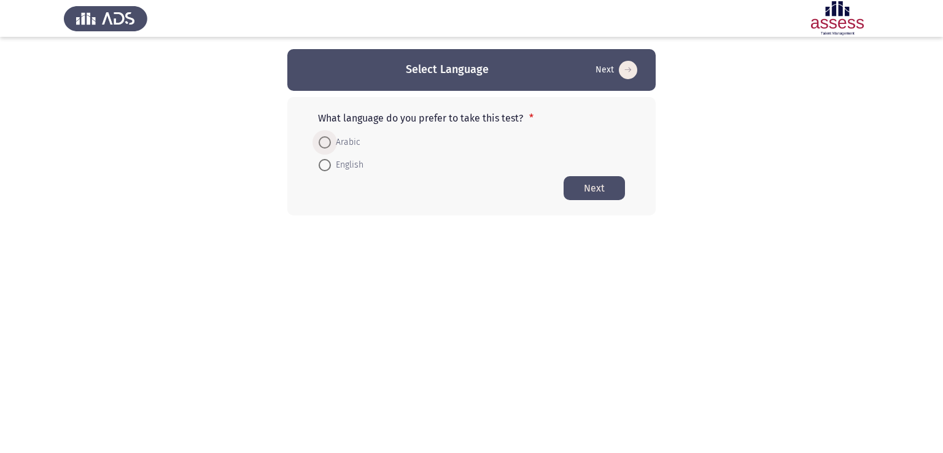
click at [326, 145] on span at bounding box center [325, 142] width 12 height 12
click at [326, 145] on input "Arabic" at bounding box center [325, 142] width 12 height 12
radio input "true"
click at [575, 189] on button "Next" at bounding box center [594, 188] width 61 height 24
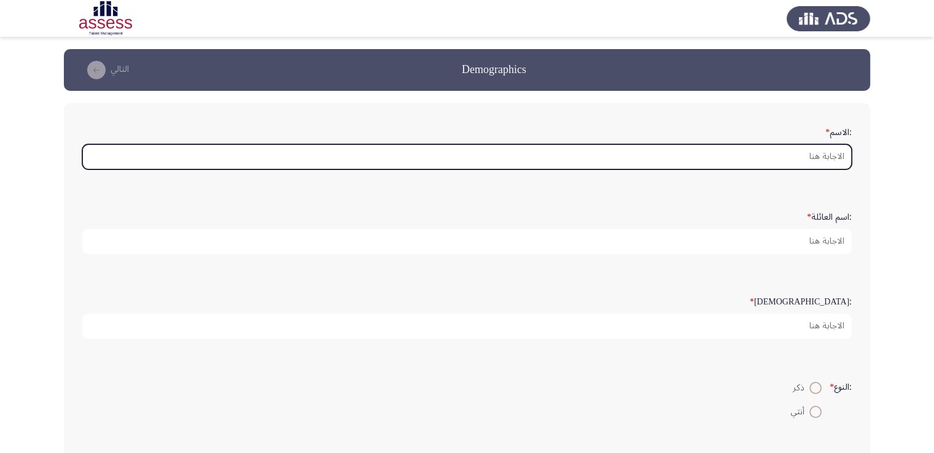
click at [795, 150] on input ":الاسم *" at bounding box center [466, 156] width 769 height 25
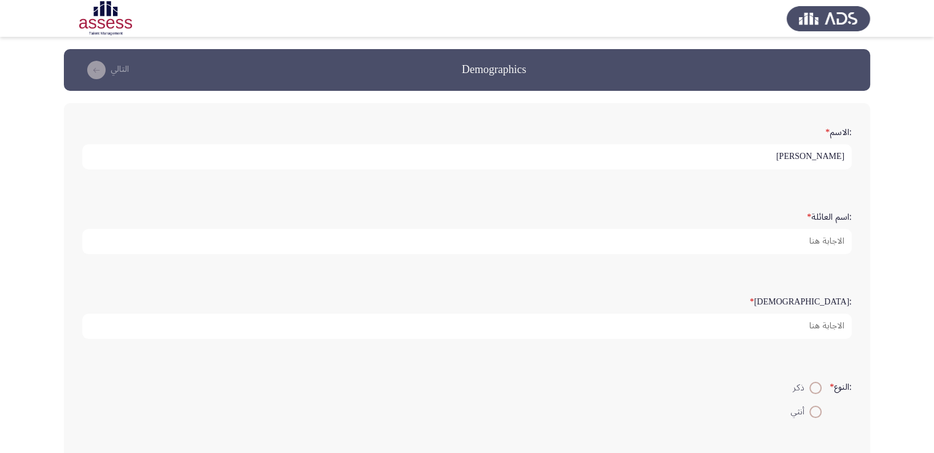
type input "[PERSON_NAME]"
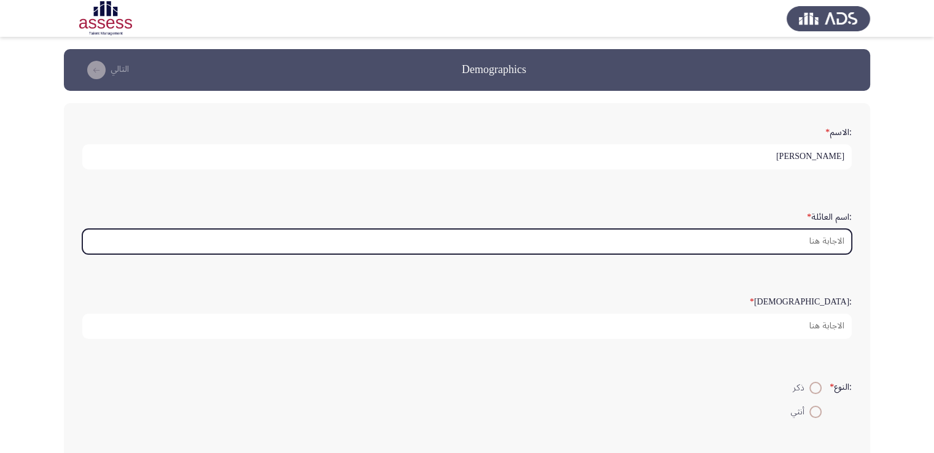
click at [803, 243] on input ":اسم العائلة *" at bounding box center [466, 241] width 769 height 25
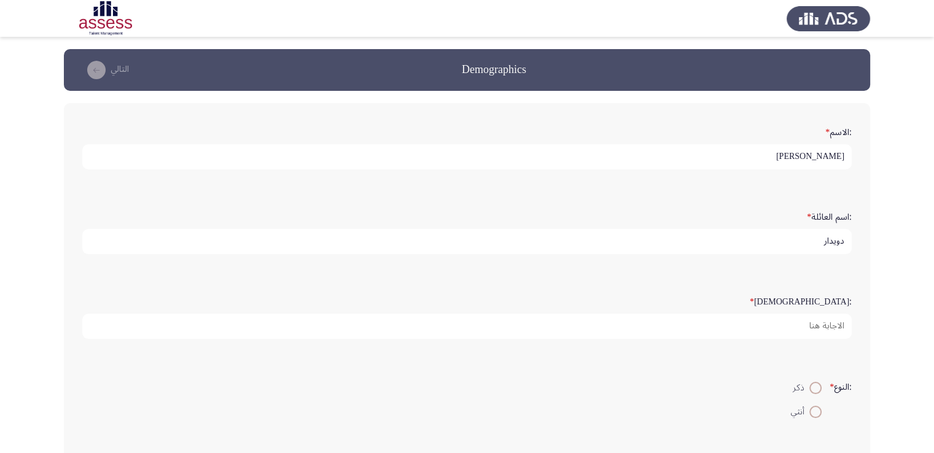
type input "دويدار"
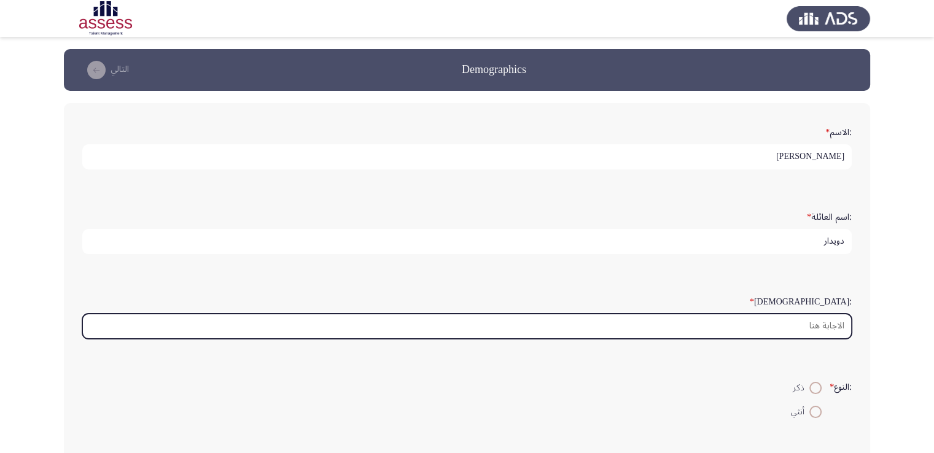
click at [792, 322] on input ":السن *" at bounding box center [466, 326] width 769 height 25
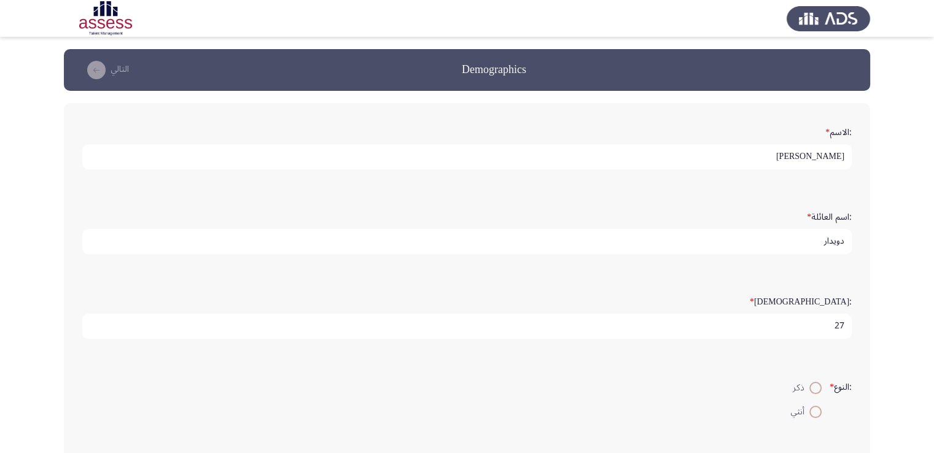
type input "27"
click at [813, 390] on span at bounding box center [815, 388] width 12 height 12
click at [813, 390] on input "ذكر" at bounding box center [815, 388] width 12 height 12
radio input "true"
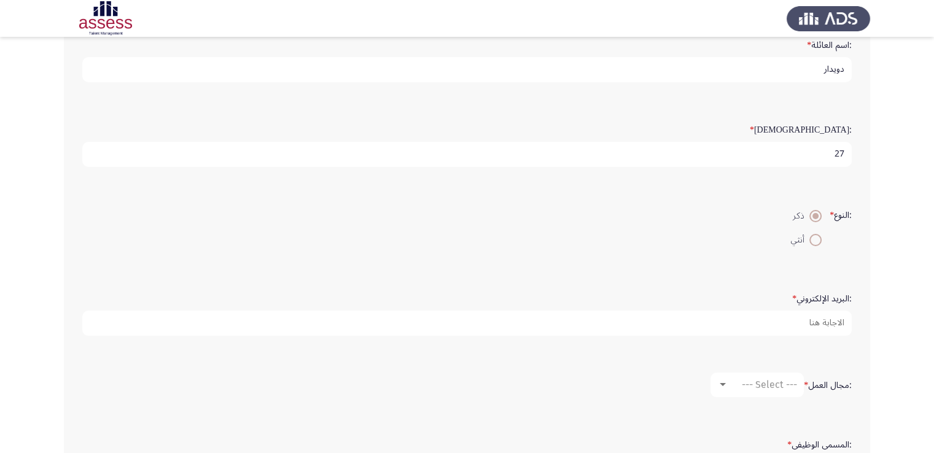
scroll to position [221, 0]
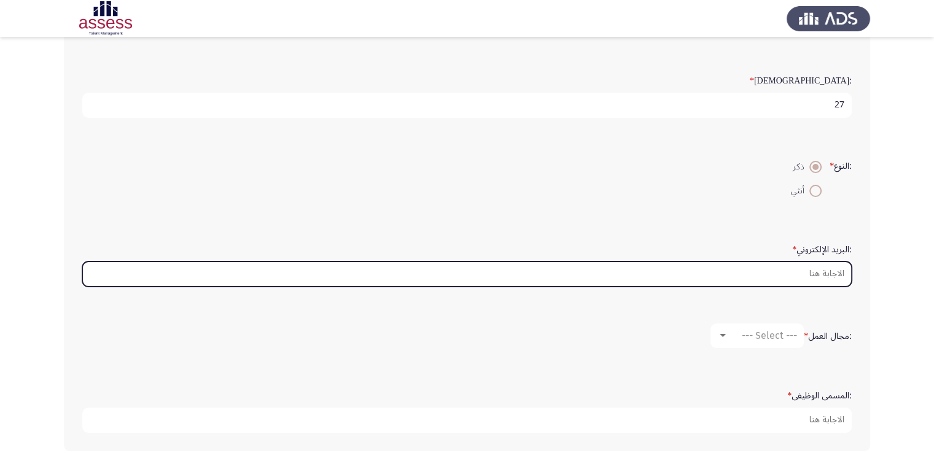
click at [816, 277] on input ":البريد الإلكتروني *" at bounding box center [466, 274] width 769 height 25
type input "ة"
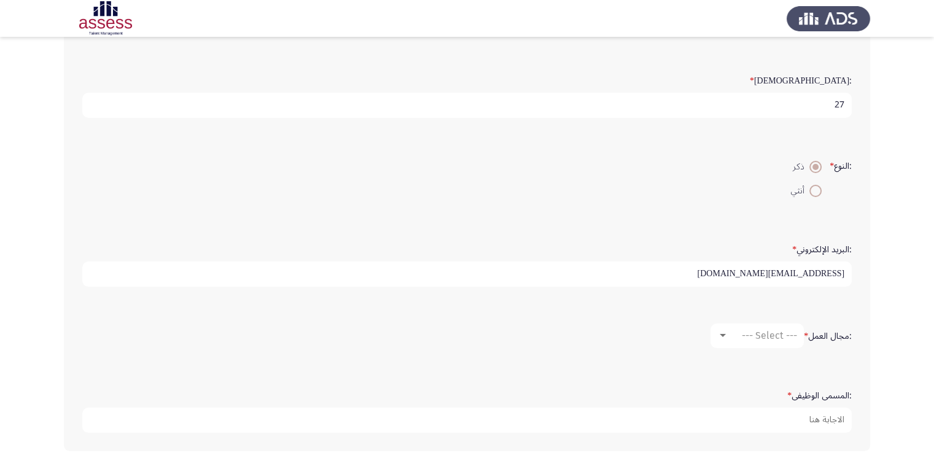
type input "[EMAIL_ADDRESS][DOMAIN_NAME]"
click at [722, 334] on div at bounding box center [723, 335] width 6 height 3
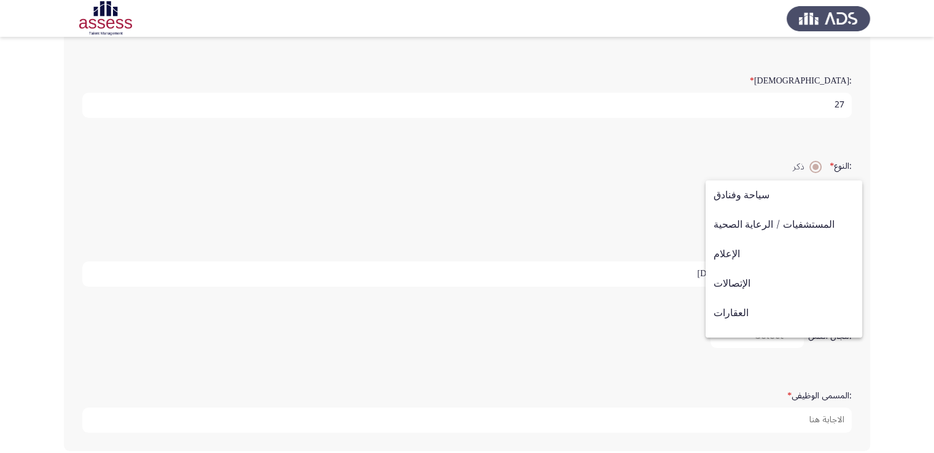
scroll to position [303, 0]
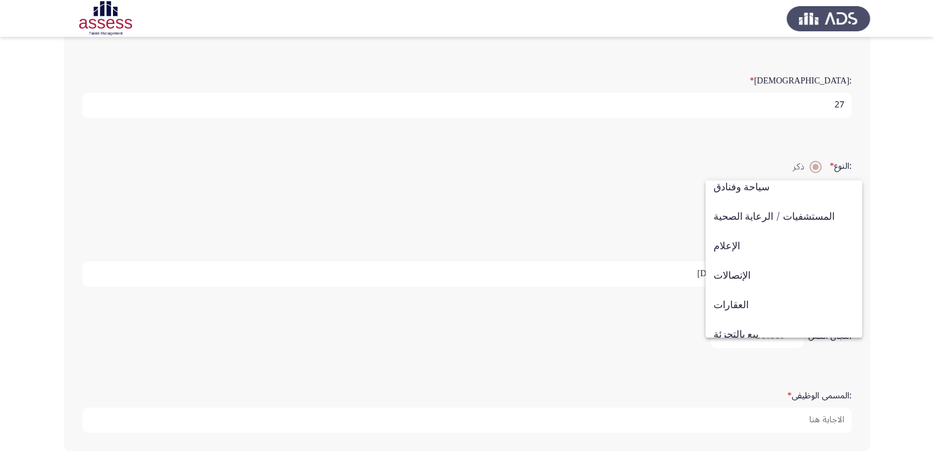
click at [688, 315] on div at bounding box center [467, 226] width 934 height 453
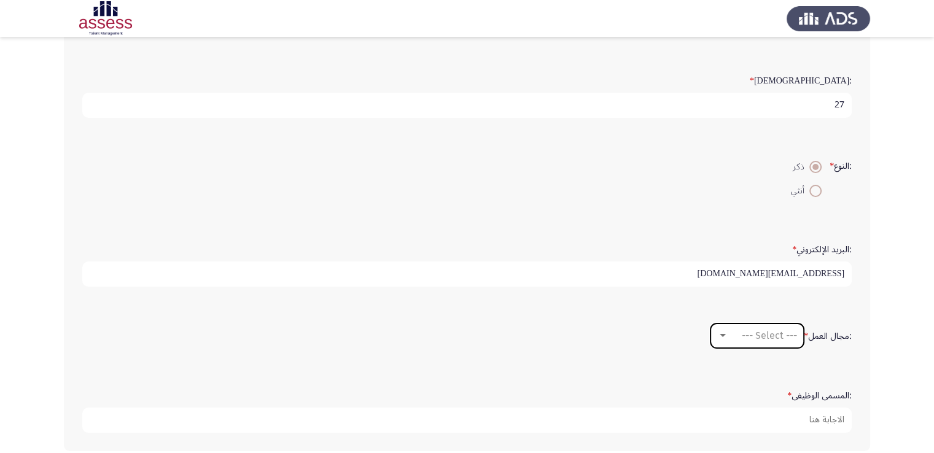
click at [720, 334] on div at bounding box center [723, 335] width 6 height 3
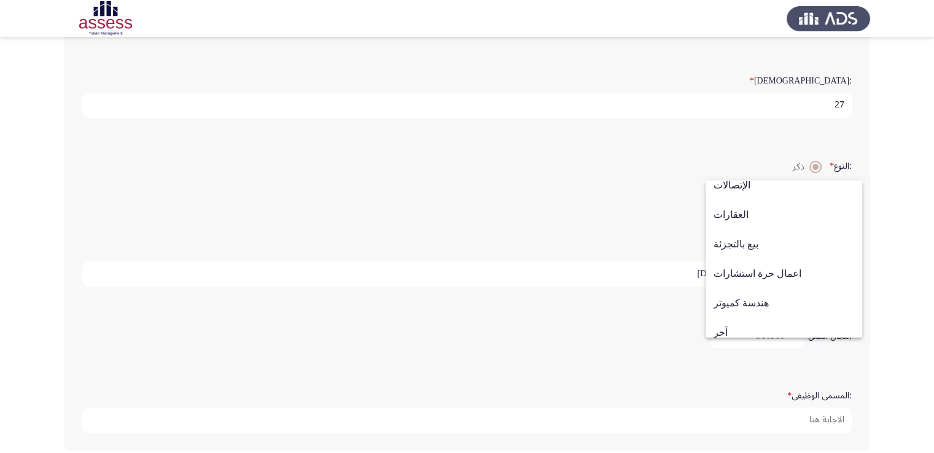
scroll to position [403, 0]
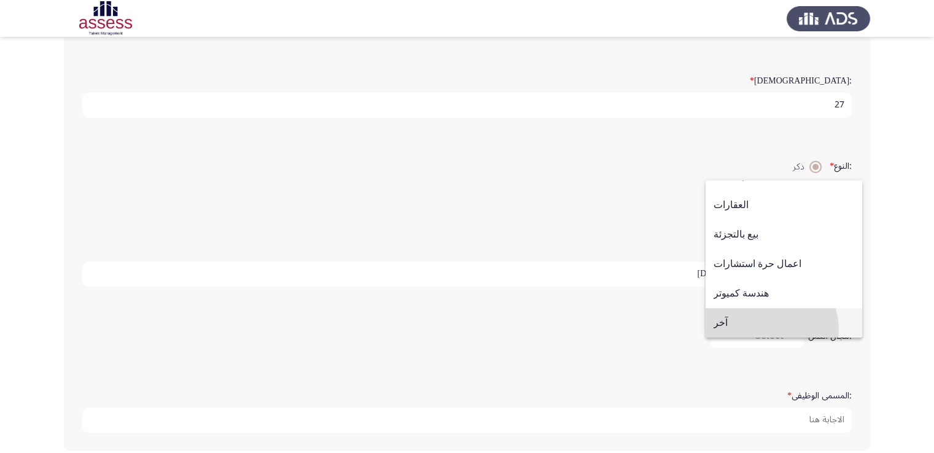
click at [763, 330] on span "آخر" at bounding box center [784, 322] width 141 height 29
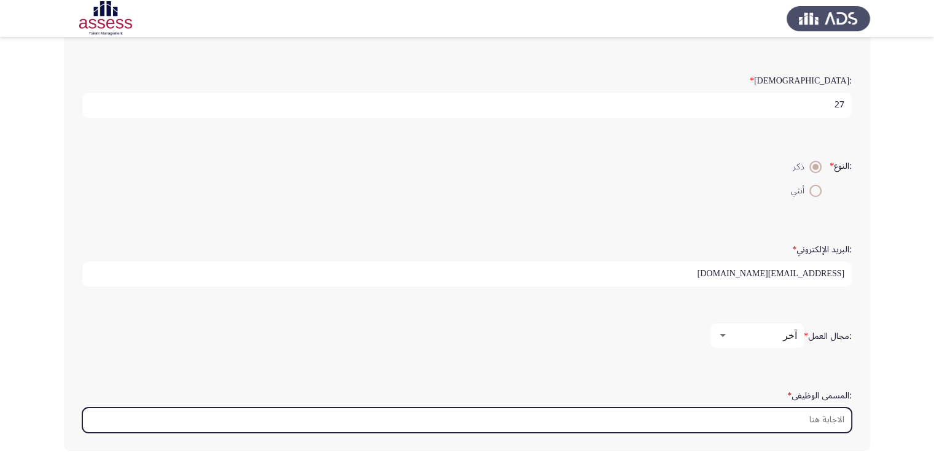
click at [747, 411] on input ":المسمى الوظيفى *" at bounding box center [466, 420] width 769 height 25
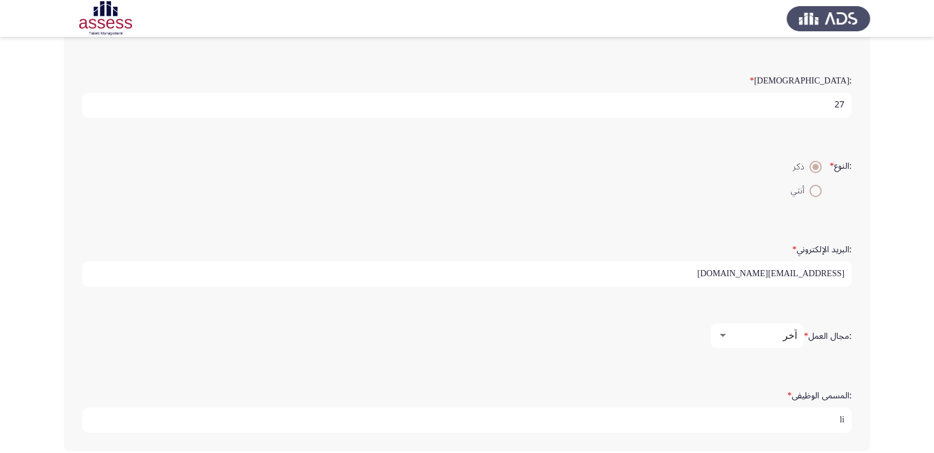
type input "l"
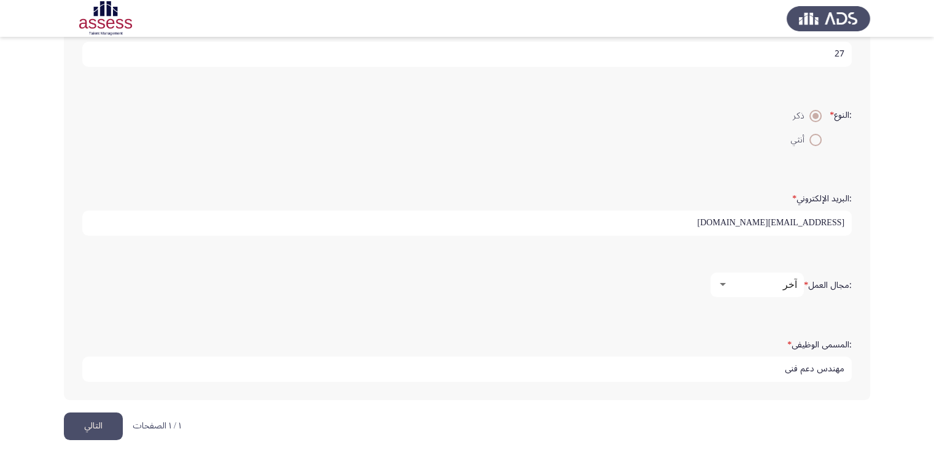
scroll to position [276, 0]
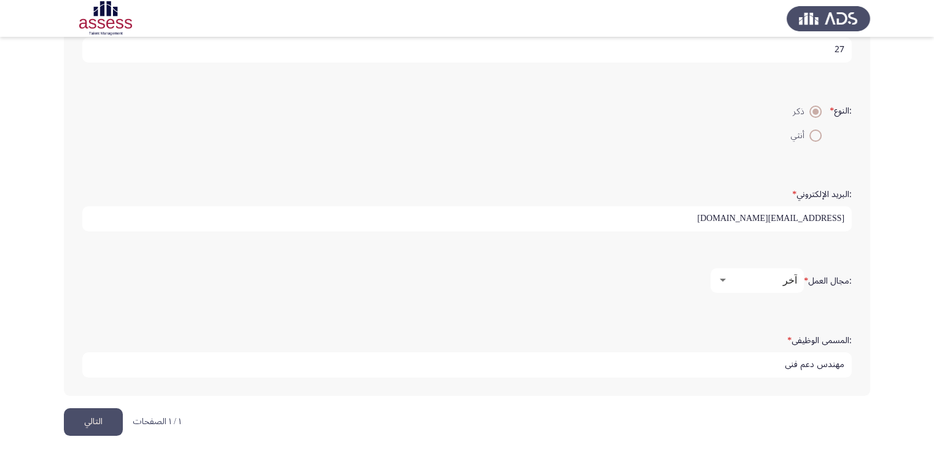
type input "مهندس دعم فني"
click at [86, 424] on button "التالي" at bounding box center [93, 422] width 59 height 28
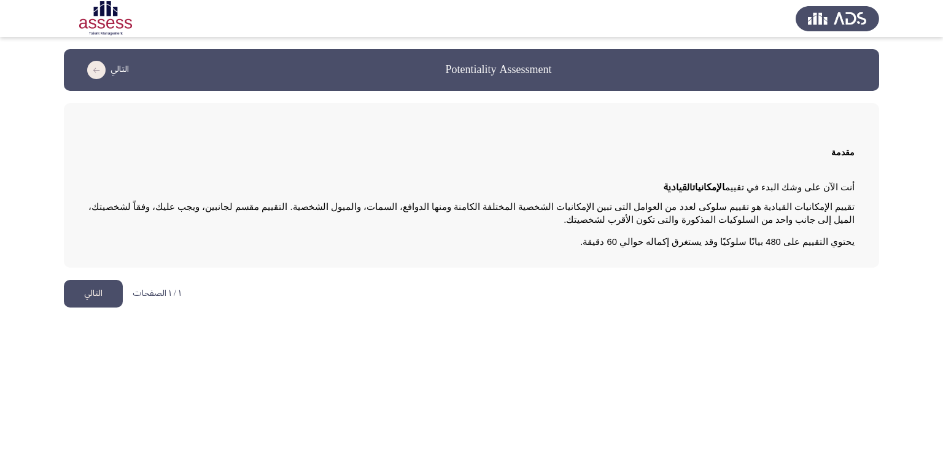
click at [115, 292] on button "التالي" at bounding box center [93, 294] width 59 height 28
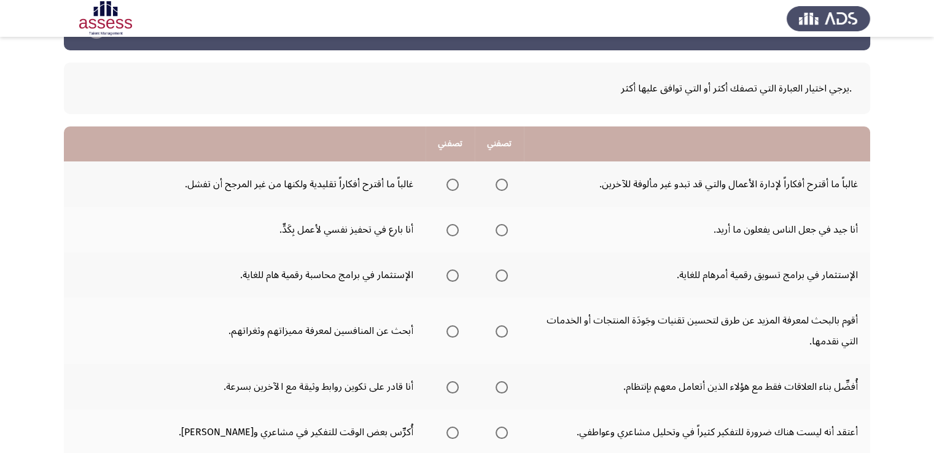
scroll to position [49, 0]
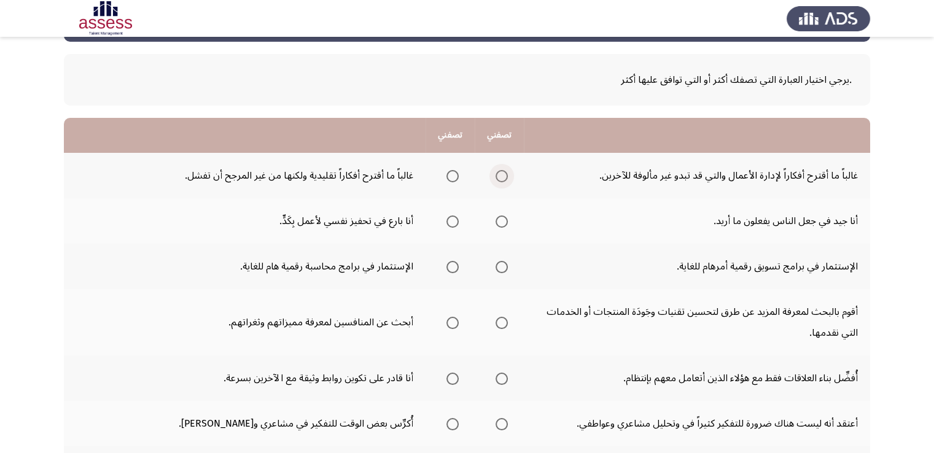
click at [497, 176] on span "Select an option" at bounding box center [502, 176] width 12 height 12
click at [497, 176] on input "Select an option" at bounding box center [502, 176] width 12 height 12
click at [499, 217] on span "Select an option" at bounding box center [502, 222] width 12 height 12
click at [499, 217] on input "Select an option" at bounding box center [502, 222] width 12 height 12
click at [497, 261] on span "Select an option" at bounding box center [502, 267] width 12 height 12
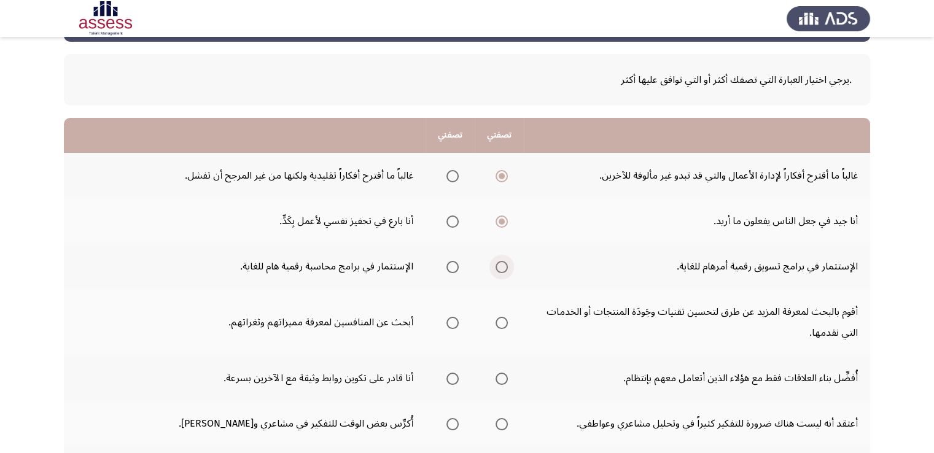
click at [497, 261] on input "Select an option" at bounding box center [502, 267] width 12 height 12
click at [454, 320] on span "Select an option" at bounding box center [452, 323] width 12 height 12
click at [454, 320] on input "Select an option" at bounding box center [452, 323] width 12 height 12
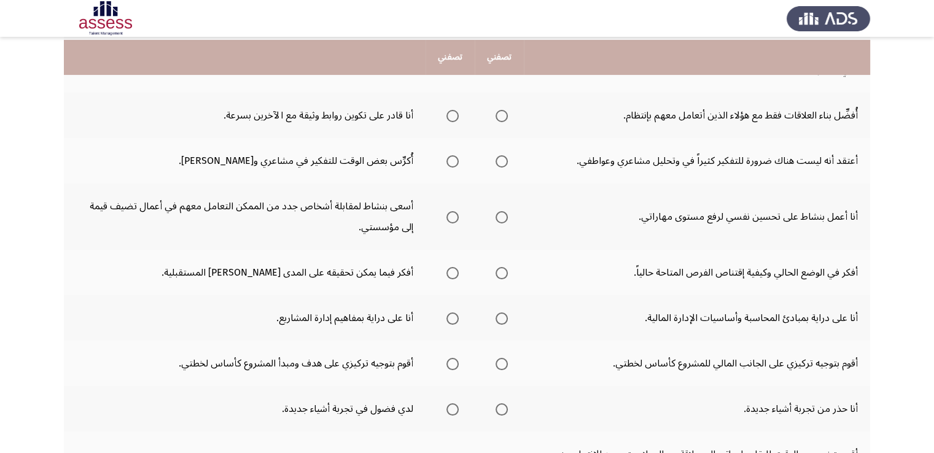
scroll to position [319, 0]
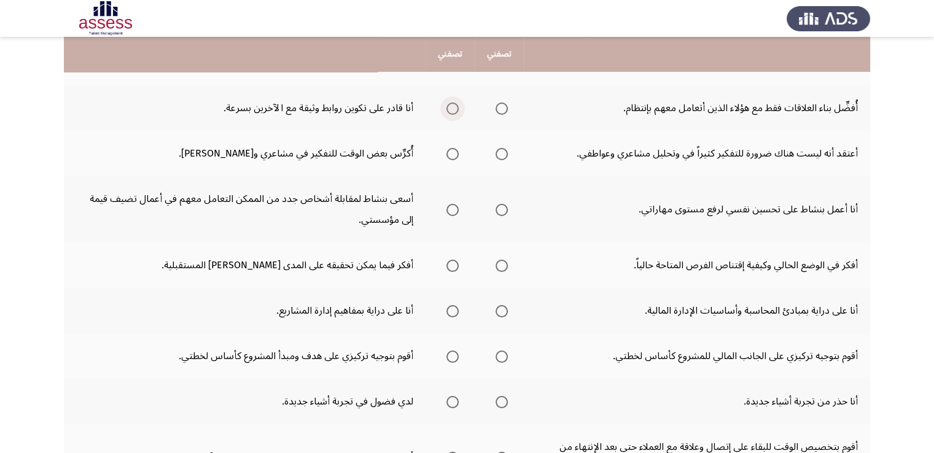
click at [453, 109] on span "Select an option" at bounding box center [452, 109] width 12 height 12
click at [453, 109] on input "Select an option" at bounding box center [452, 109] width 12 height 12
click at [454, 149] on span "Select an option" at bounding box center [452, 154] width 12 height 12
click at [454, 149] on input "Select an option" at bounding box center [452, 154] width 12 height 12
click at [501, 208] on span "Select an option" at bounding box center [502, 210] width 12 height 12
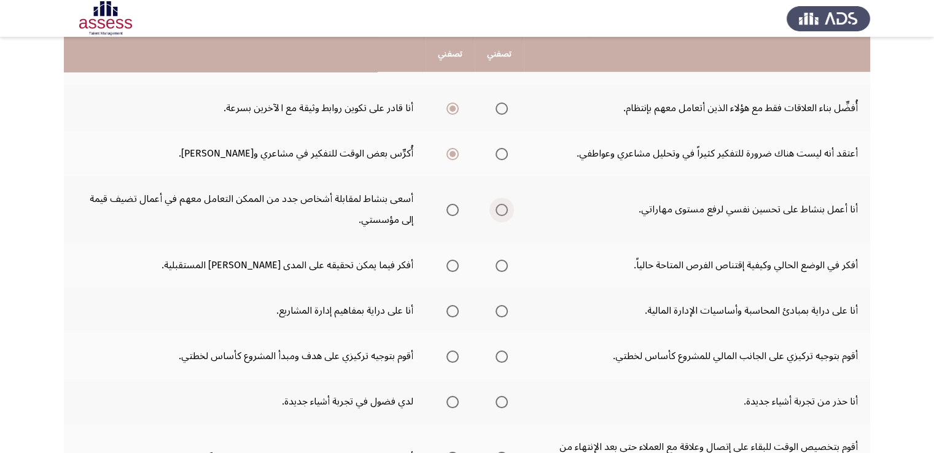
click at [501, 208] on input "Select an option" at bounding box center [502, 210] width 12 height 12
click at [452, 264] on span "Select an option" at bounding box center [452, 266] width 12 height 12
click at [452, 264] on input "Select an option" at bounding box center [452, 266] width 12 height 12
click at [447, 306] on span "Select an option" at bounding box center [452, 311] width 12 height 12
click at [447, 306] on input "Select an option" at bounding box center [452, 311] width 12 height 12
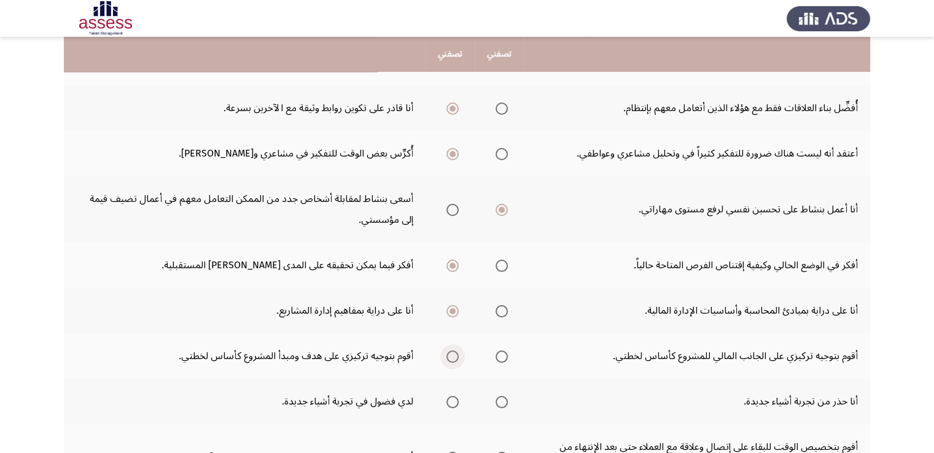
click at [451, 352] on span "Select an option" at bounding box center [452, 357] width 12 height 12
click at [451, 352] on input "Select an option" at bounding box center [452, 357] width 12 height 12
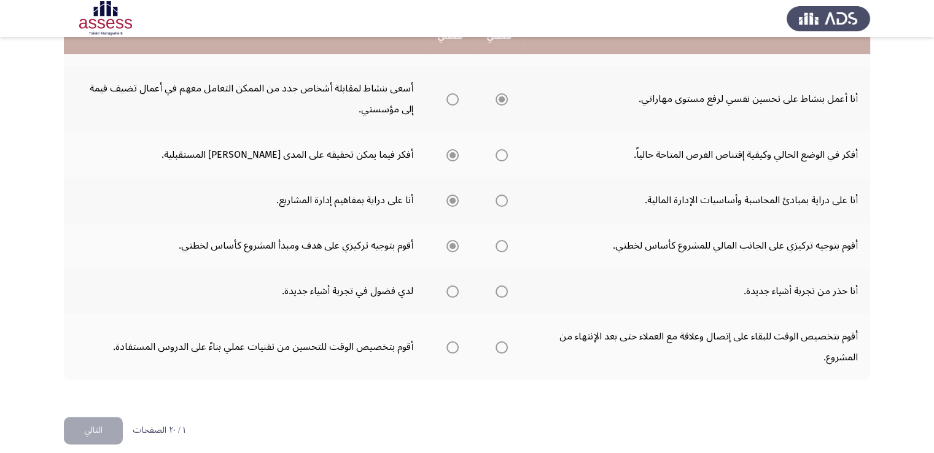
scroll to position [439, 0]
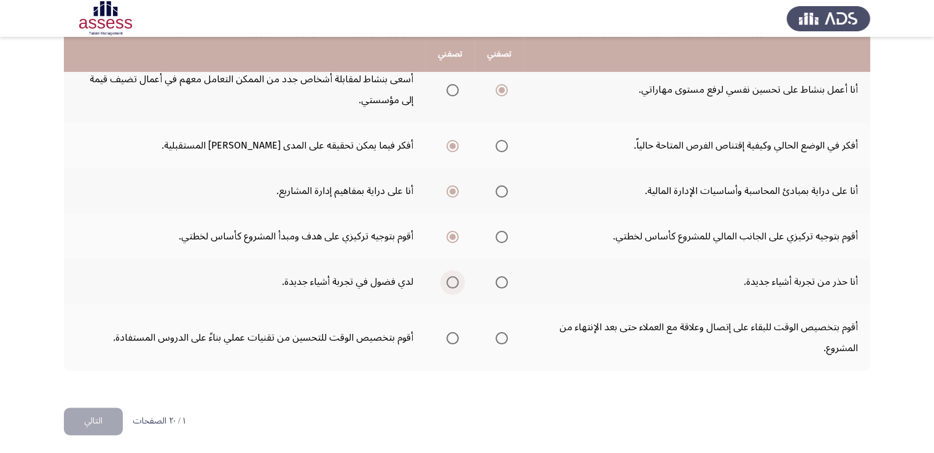
click at [451, 278] on span "Select an option" at bounding box center [452, 282] width 12 height 12
click at [451, 278] on input "Select an option" at bounding box center [452, 282] width 12 height 12
click at [499, 335] on span "Select an option" at bounding box center [502, 338] width 12 height 12
click at [499, 335] on input "Select an option" at bounding box center [502, 338] width 12 height 12
click at [99, 418] on button "التالي" at bounding box center [93, 422] width 59 height 28
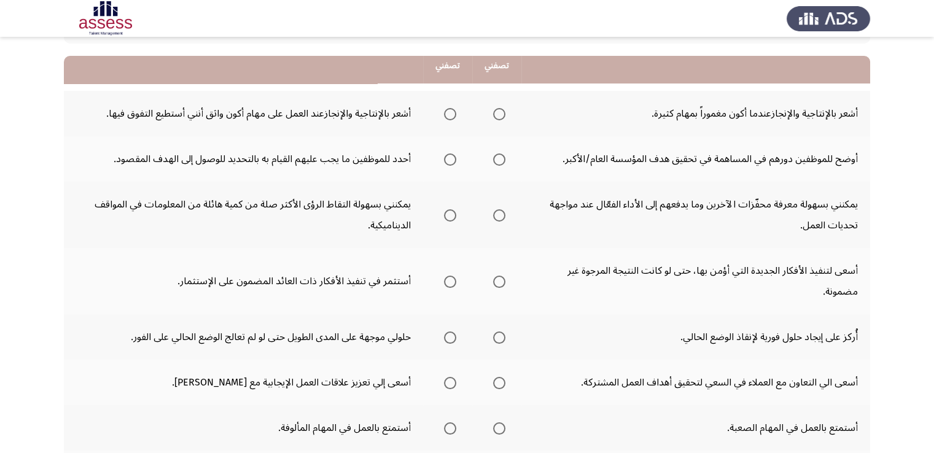
scroll to position [123, 0]
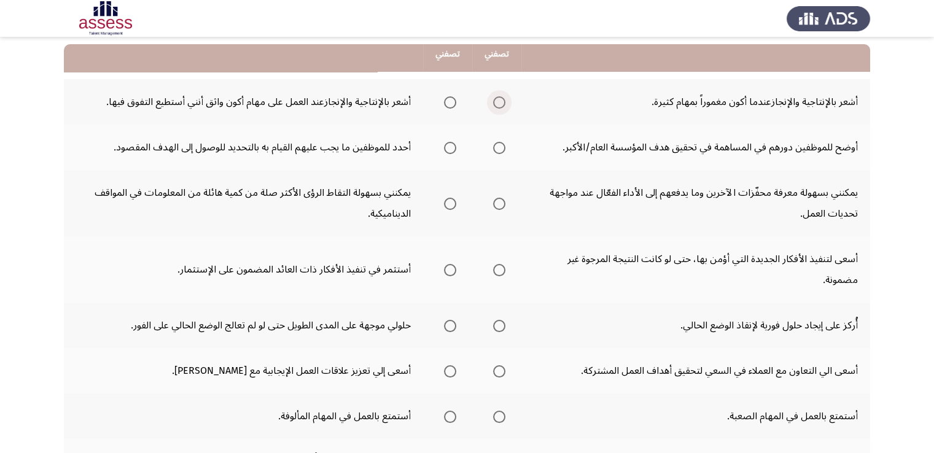
click at [498, 101] on span "Select an option" at bounding box center [499, 102] width 12 height 12
click at [498, 101] on input "Select an option" at bounding box center [499, 102] width 12 height 12
click at [502, 150] on span "Select an option" at bounding box center [499, 148] width 12 height 12
click at [502, 150] on input "Select an option" at bounding box center [499, 148] width 12 height 12
click at [502, 203] on span "Select an option" at bounding box center [499, 204] width 12 height 12
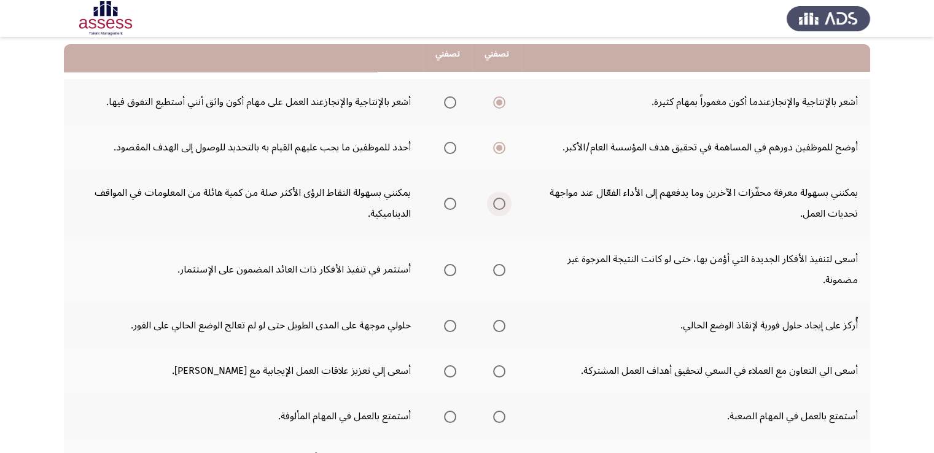
click at [502, 203] on input "Select an option" at bounding box center [499, 204] width 12 height 12
click at [500, 269] on span "Select an option" at bounding box center [499, 270] width 12 height 12
click at [500, 269] on input "Select an option" at bounding box center [499, 270] width 12 height 12
click at [499, 323] on span "Select an option" at bounding box center [499, 326] width 12 height 12
click at [499, 323] on input "Select an option" at bounding box center [499, 326] width 12 height 12
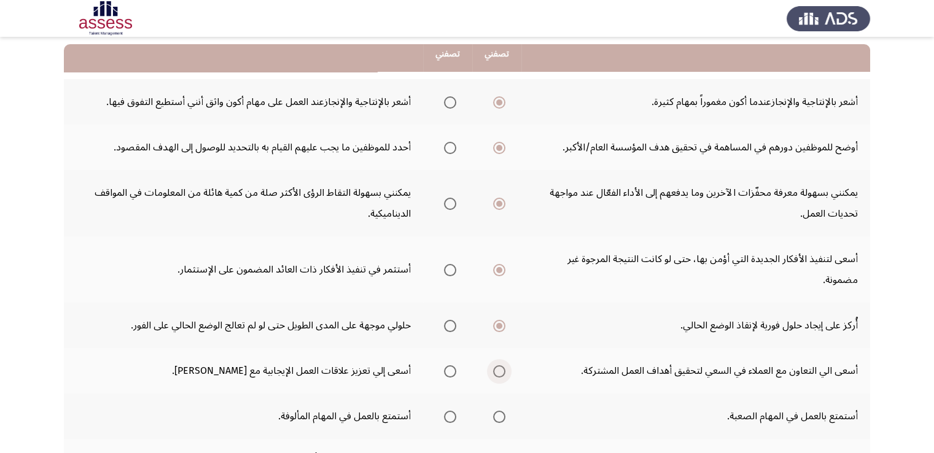
click at [499, 372] on span "Select an option" at bounding box center [499, 371] width 12 height 12
click at [499, 372] on input "Select an option" at bounding box center [499, 371] width 12 height 12
click at [502, 419] on span "Select an option" at bounding box center [499, 417] width 12 height 12
click at [502, 419] on input "Select an option" at bounding box center [499, 417] width 12 height 12
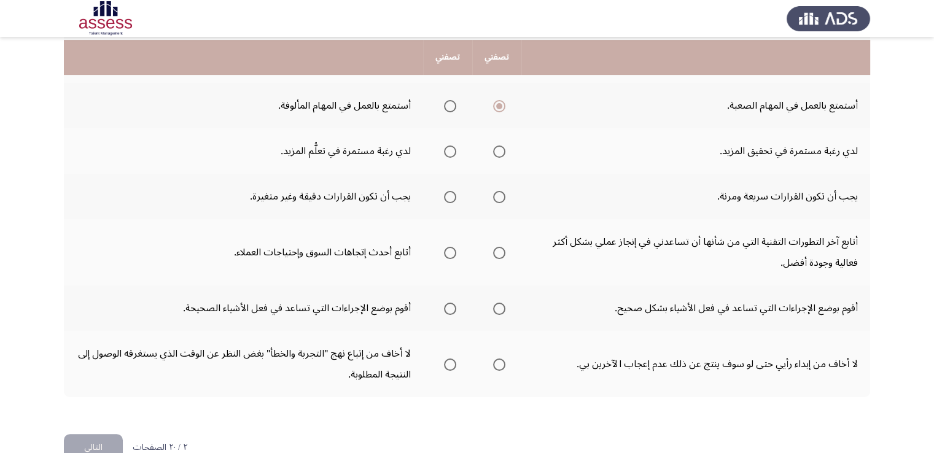
scroll to position [442, 0]
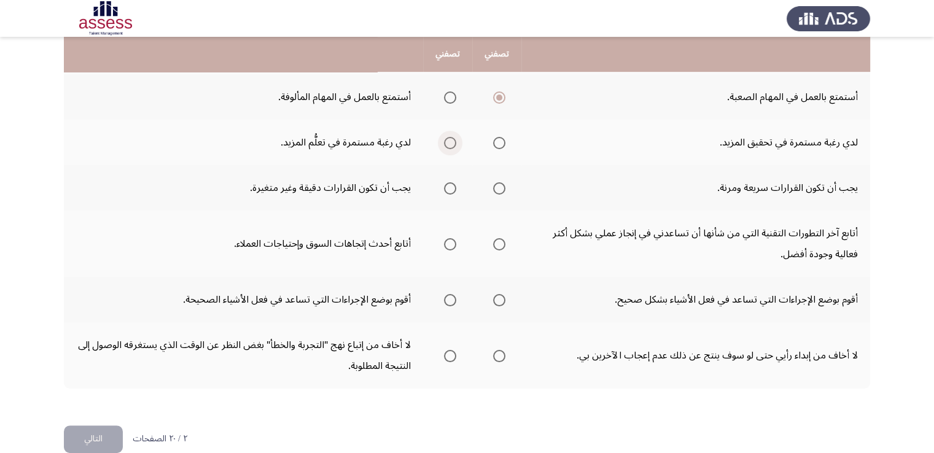
click at [454, 140] on span "Select an option" at bounding box center [450, 143] width 12 height 12
click at [454, 140] on input "Select an option" at bounding box center [450, 143] width 12 height 12
click at [503, 187] on span "Select an option" at bounding box center [499, 188] width 12 height 12
click at [503, 187] on input "Select an option" at bounding box center [499, 188] width 12 height 12
click at [504, 240] on span "Select an option" at bounding box center [499, 244] width 12 height 12
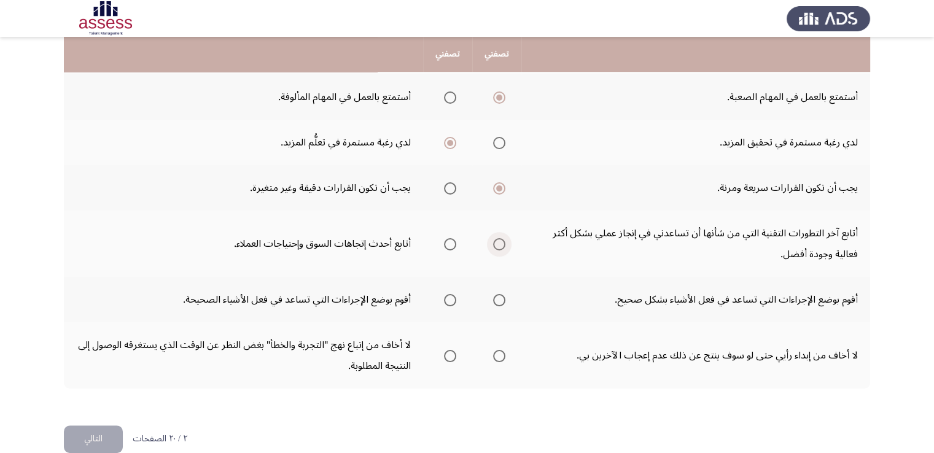
click at [504, 240] on input "Select an option" at bounding box center [499, 244] width 12 height 12
click at [448, 241] on span "Select an option" at bounding box center [450, 244] width 12 height 12
click at [448, 241] on input "Select an option" at bounding box center [450, 244] width 12 height 12
click at [499, 295] on span "Select an option" at bounding box center [499, 300] width 12 height 12
click at [499, 295] on input "Select an option" at bounding box center [499, 300] width 12 height 12
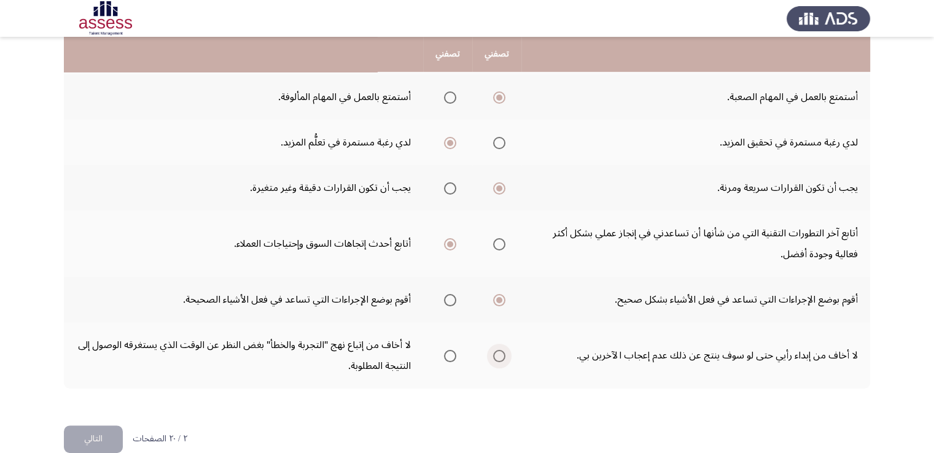
click at [504, 351] on span "Select an option" at bounding box center [499, 356] width 12 height 12
click at [504, 351] on input "Select an option" at bounding box center [499, 356] width 12 height 12
click at [100, 438] on button "التالي" at bounding box center [93, 440] width 59 height 28
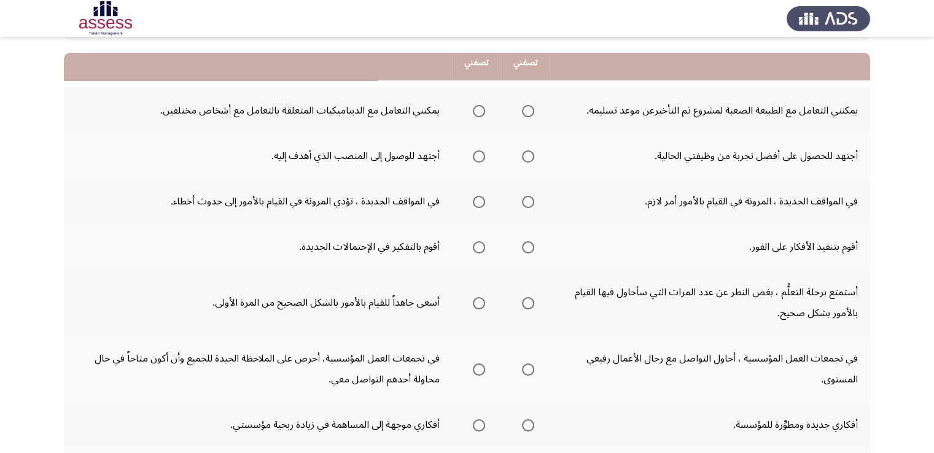
scroll to position [123, 0]
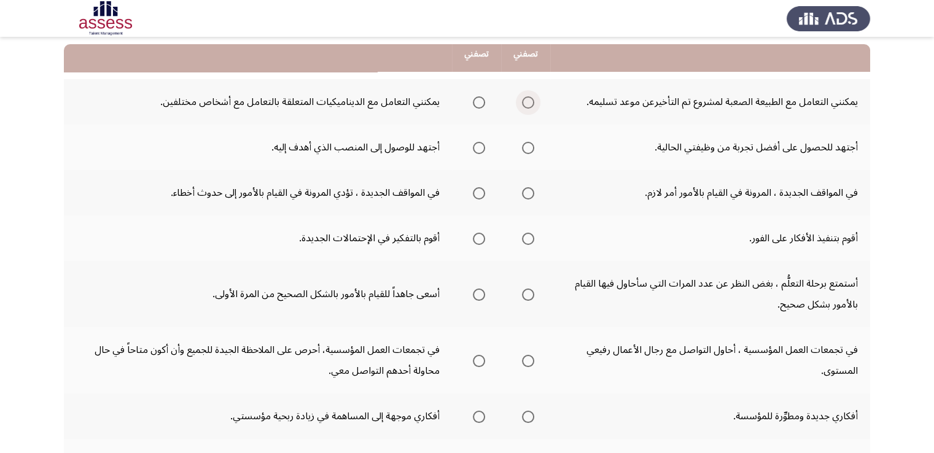
click at [531, 103] on span "Select an option" at bounding box center [528, 102] width 12 height 12
click at [531, 103] on input "Select an option" at bounding box center [528, 102] width 12 height 12
click at [533, 142] on span "Select an option" at bounding box center [528, 148] width 12 height 12
click at [533, 142] on input "Select an option" at bounding box center [528, 148] width 12 height 12
click at [531, 195] on span "Select an option" at bounding box center [528, 193] width 12 height 12
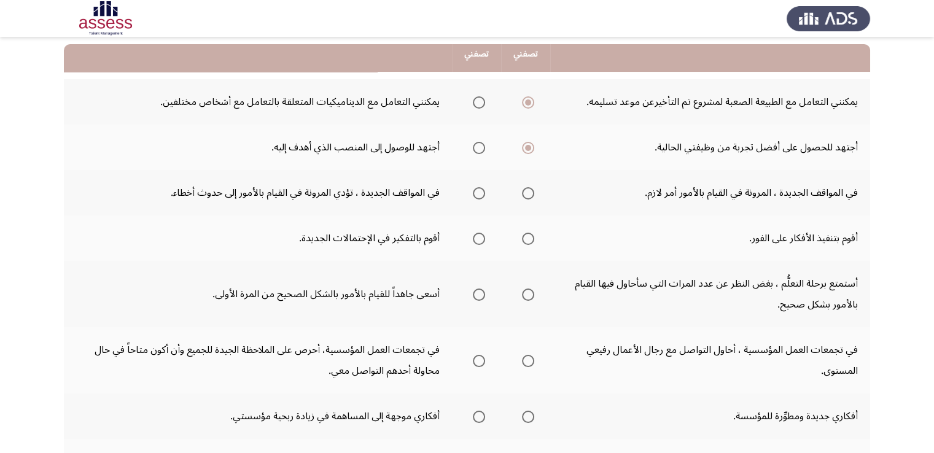
click at [531, 195] on input "Select an option" at bounding box center [528, 193] width 12 height 12
click at [480, 236] on span "Select an option" at bounding box center [479, 239] width 12 height 12
click at [480, 236] on input "Select an option" at bounding box center [479, 239] width 12 height 12
click at [528, 295] on span "Select an option" at bounding box center [528, 295] width 12 height 12
click at [528, 295] on input "Select an option" at bounding box center [528, 295] width 12 height 12
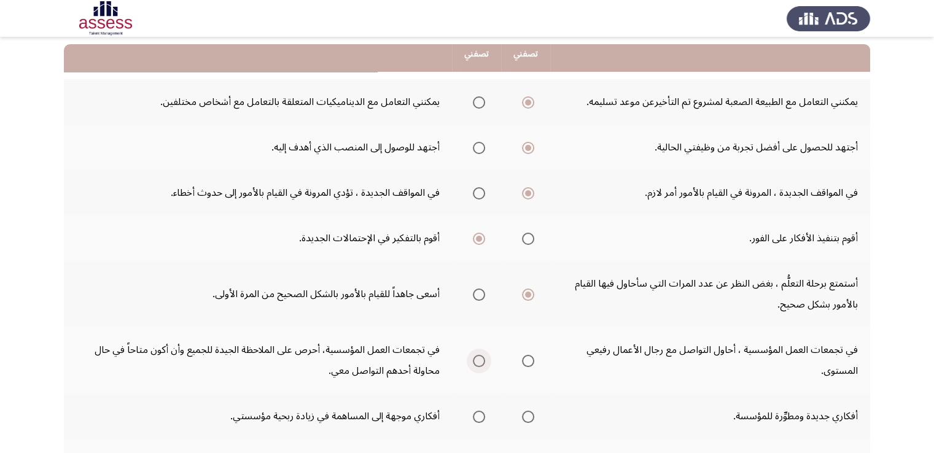
click at [477, 359] on span "Select an option" at bounding box center [479, 361] width 12 height 12
click at [477, 359] on input "Select an option" at bounding box center [479, 361] width 12 height 12
click at [528, 413] on span "Select an option" at bounding box center [528, 417] width 12 height 12
click at [528, 413] on input "Select an option" at bounding box center [528, 417] width 12 height 12
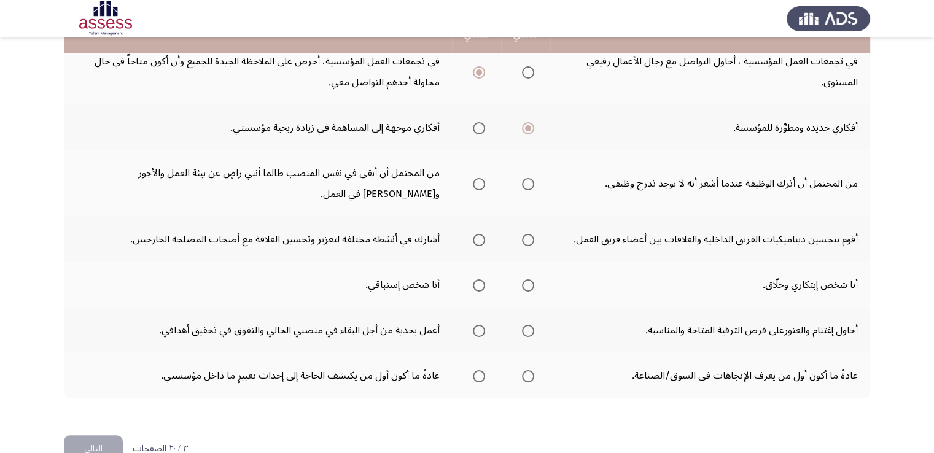
scroll to position [418, 0]
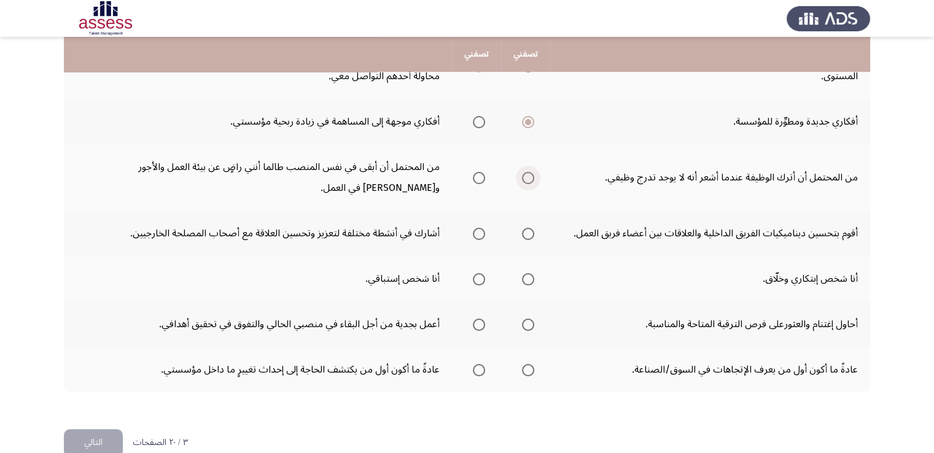
click at [528, 177] on span "Select an option" at bounding box center [528, 178] width 12 height 12
click at [528, 177] on input "Select an option" at bounding box center [528, 178] width 12 height 12
click at [529, 234] on span "Select an option" at bounding box center [528, 234] width 12 height 12
click at [529, 234] on input "Select an option" at bounding box center [528, 234] width 12 height 12
click at [526, 278] on span "Select an option" at bounding box center [528, 279] width 12 height 12
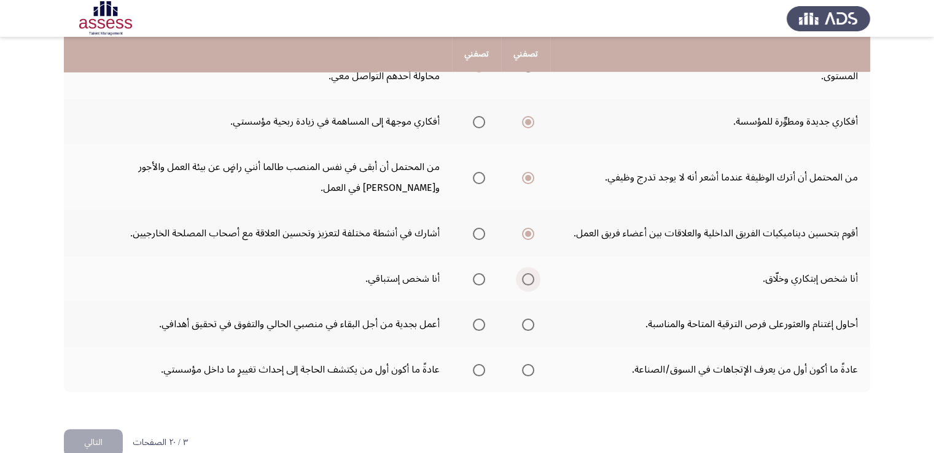
click at [526, 278] on input "Select an option" at bounding box center [528, 279] width 12 height 12
click at [528, 322] on span "Select an option" at bounding box center [528, 325] width 12 height 12
click at [528, 322] on input "Select an option" at bounding box center [528, 325] width 12 height 12
click at [532, 365] on span "Select an option" at bounding box center [528, 370] width 12 height 12
click at [532, 365] on input "Select an option" at bounding box center [528, 370] width 12 height 12
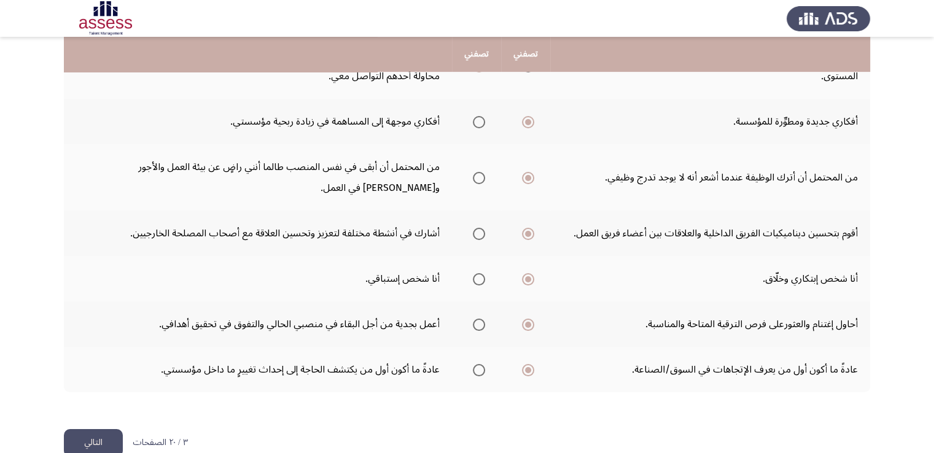
click at [98, 445] on button "التالي" at bounding box center [93, 443] width 59 height 28
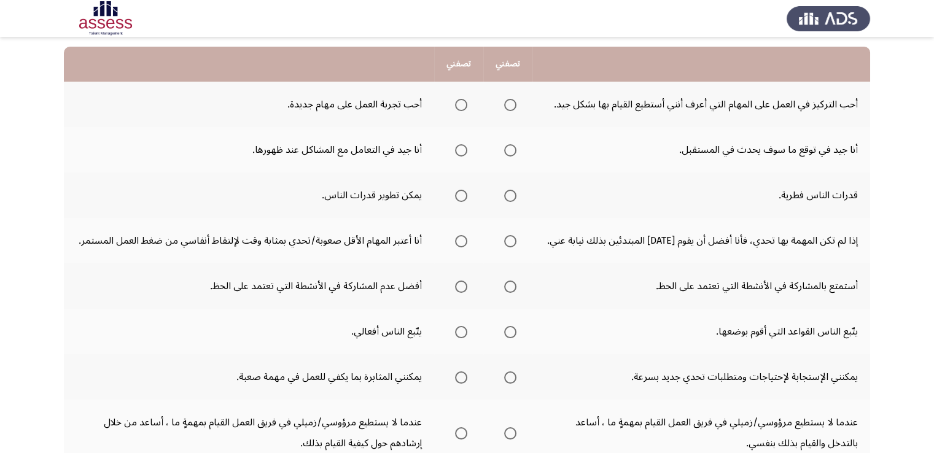
scroll to position [123, 0]
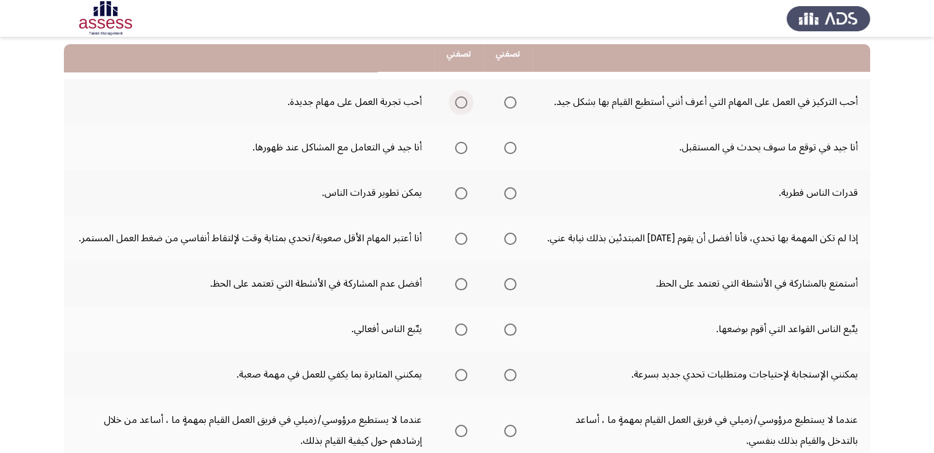
click at [457, 99] on span "Select an option" at bounding box center [461, 102] width 12 height 12
click at [457, 99] on input "Select an option" at bounding box center [461, 102] width 12 height 12
click at [515, 147] on span "Select an option" at bounding box center [510, 148] width 12 height 12
click at [515, 147] on input "Select an option" at bounding box center [510, 148] width 12 height 12
click at [462, 190] on span "Select an option" at bounding box center [461, 193] width 12 height 12
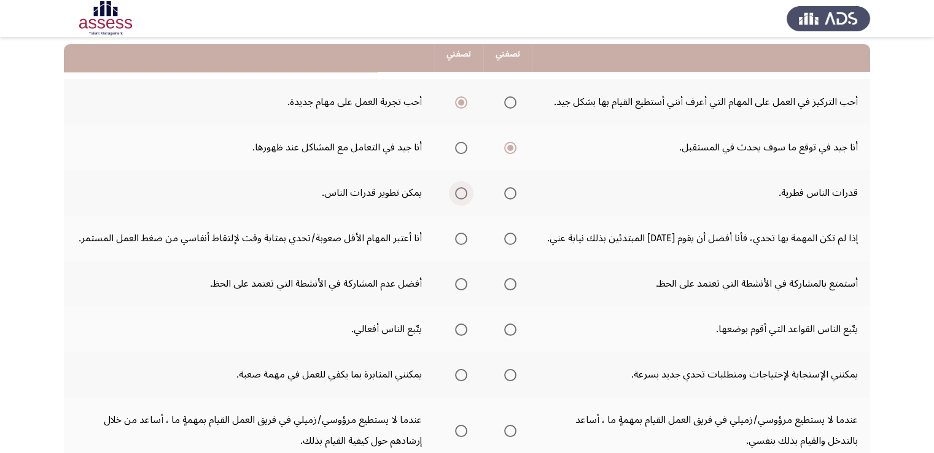
click at [462, 190] on input "Select an option" at bounding box center [461, 193] width 12 height 12
click at [457, 235] on span "Select an option" at bounding box center [461, 239] width 12 height 12
click at [457, 235] on input "Select an option" at bounding box center [461, 239] width 12 height 12
click at [510, 284] on span "Select an option" at bounding box center [510, 284] width 12 height 12
click at [510, 284] on input "Select an option" at bounding box center [510, 284] width 12 height 12
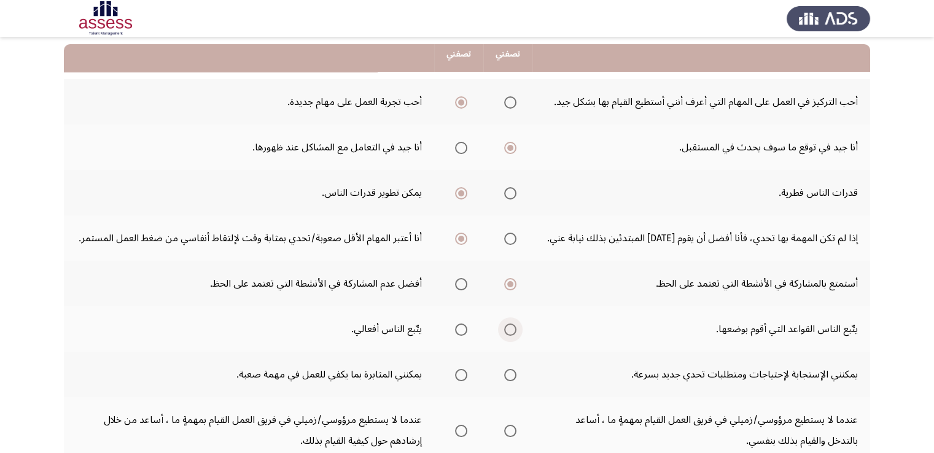
click at [510, 333] on span "Select an option" at bounding box center [510, 330] width 12 height 12
click at [510, 333] on input "Select an option" at bounding box center [510, 330] width 12 height 12
click at [508, 371] on span "Select an option" at bounding box center [510, 375] width 12 height 12
click at [508, 371] on input "Select an option" at bounding box center [510, 375] width 12 height 12
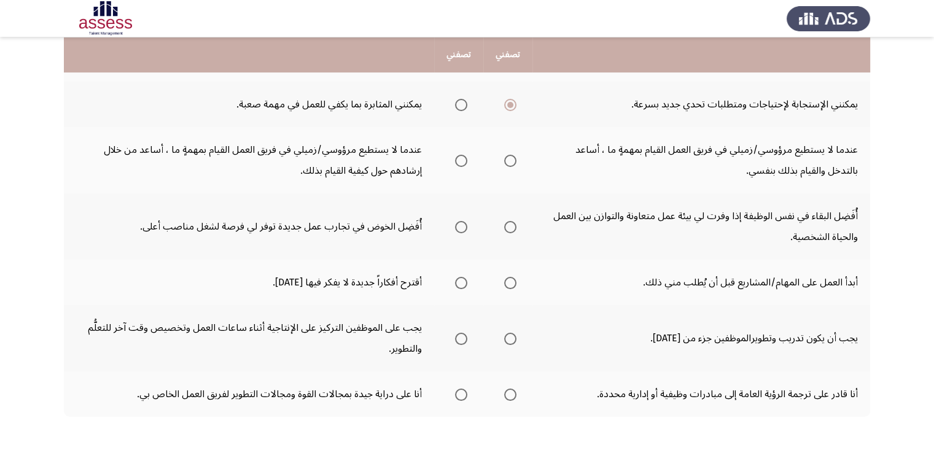
scroll to position [418, 0]
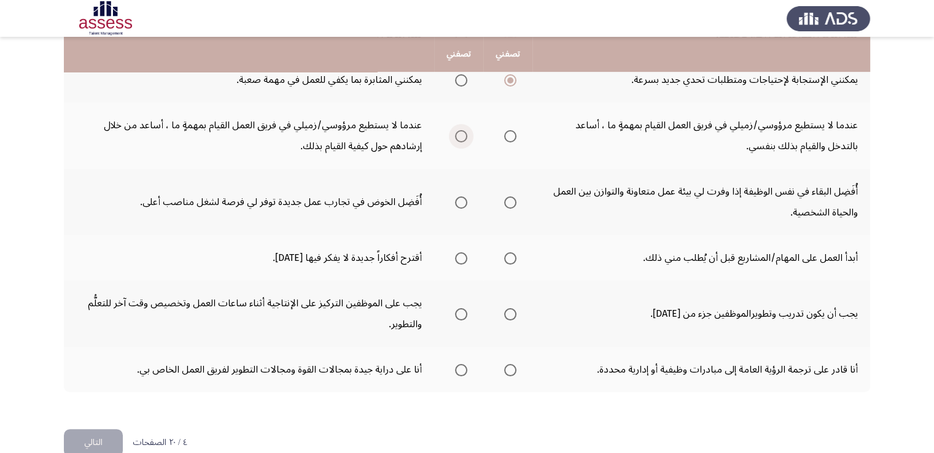
click at [461, 136] on span "Select an option" at bounding box center [461, 136] width 12 height 12
click at [461, 136] on input "Select an option" at bounding box center [461, 136] width 12 height 12
click at [457, 198] on span "Select an option" at bounding box center [461, 203] width 12 height 12
click at [457, 198] on input "Select an option" at bounding box center [461, 203] width 12 height 12
click at [460, 254] on span "Select an option" at bounding box center [461, 258] width 12 height 12
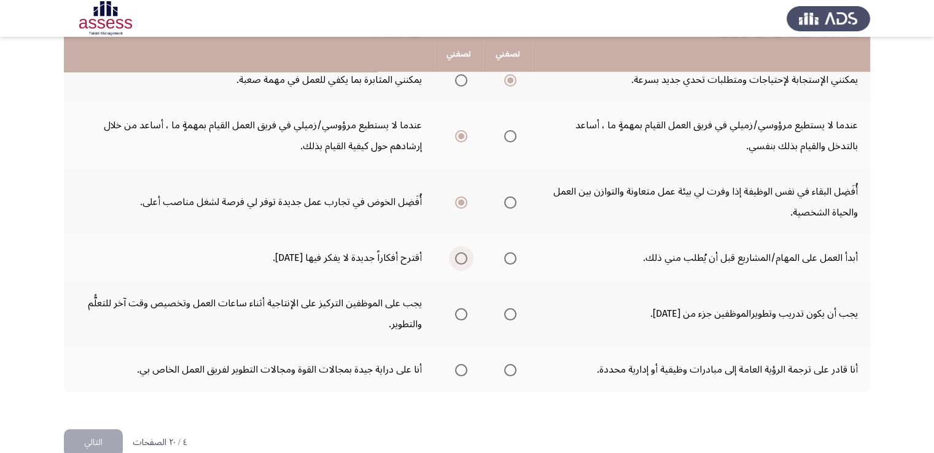
click at [460, 254] on input "Select an option" at bounding box center [461, 258] width 12 height 12
click at [513, 308] on span "Select an option" at bounding box center [510, 314] width 12 height 12
click at [513, 308] on input "Select an option" at bounding box center [510, 314] width 12 height 12
click at [464, 364] on span "Select an option" at bounding box center [461, 370] width 12 height 12
click at [464, 364] on input "Select an option" at bounding box center [461, 370] width 12 height 12
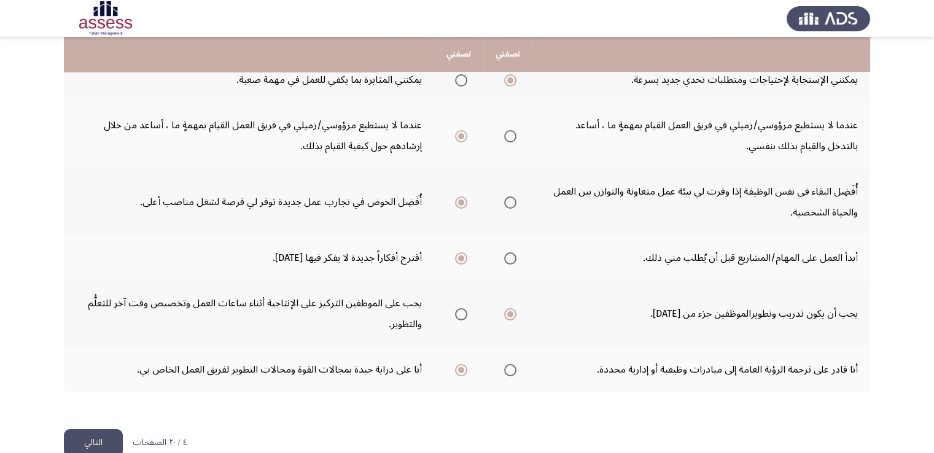
click at [105, 440] on button "التالي" at bounding box center [93, 443] width 59 height 28
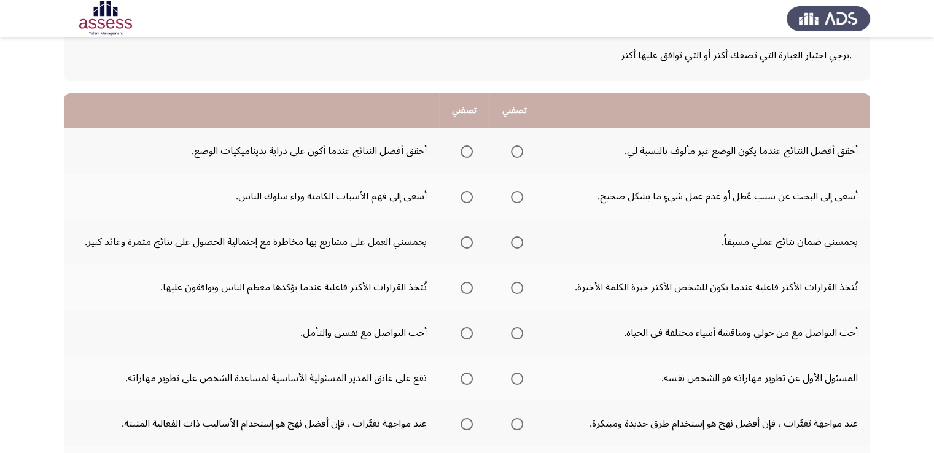
scroll to position [98, 0]
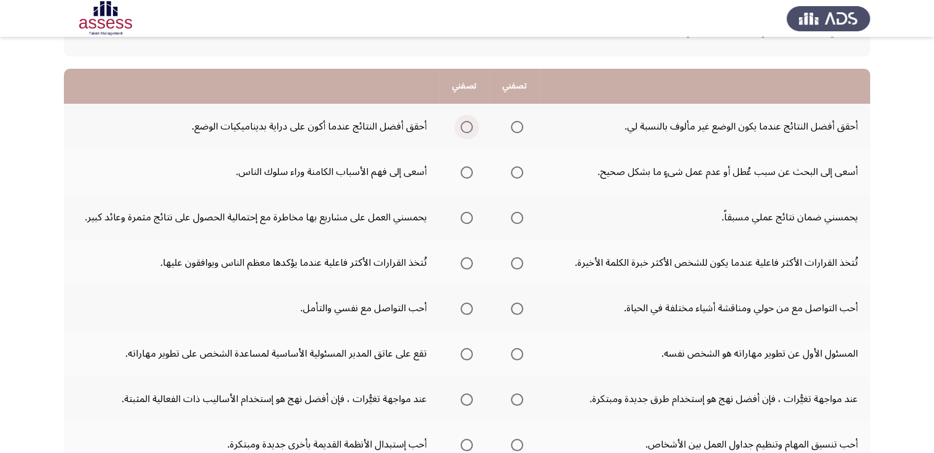
click at [468, 125] on span "Select an option" at bounding box center [467, 127] width 12 height 12
click at [468, 125] on input "Select an option" at bounding box center [467, 127] width 12 height 12
click at [520, 166] on span "Select an option" at bounding box center [517, 172] width 12 height 12
click at [520, 166] on input "Select an option" at bounding box center [517, 172] width 12 height 12
click at [472, 213] on th at bounding box center [464, 217] width 50 height 45
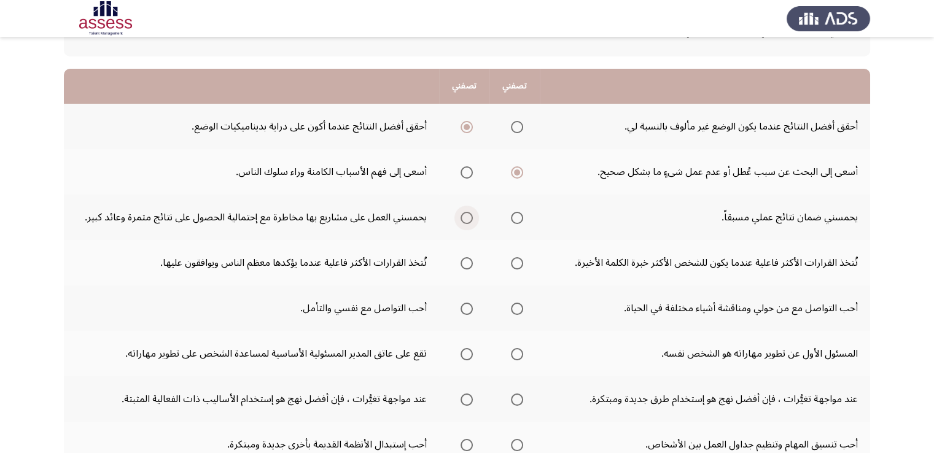
click at [465, 214] on span "Select an option" at bounding box center [467, 218] width 12 height 12
click at [465, 214] on input "Select an option" at bounding box center [467, 218] width 12 height 12
click at [516, 263] on span "Select an option" at bounding box center [517, 263] width 12 height 12
click at [516, 263] on input "Select an option" at bounding box center [517, 263] width 12 height 12
click at [510, 308] on label "Select an option" at bounding box center [514, 309] width 17 height 12
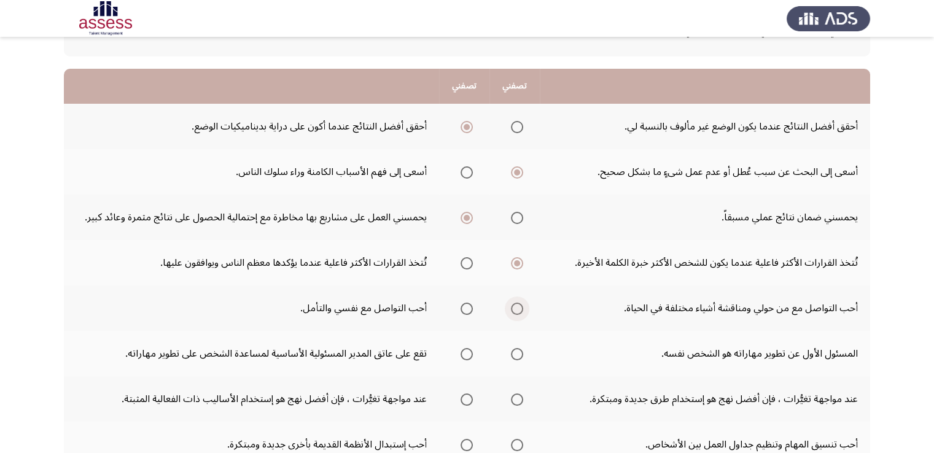
click at [511, 308] on input "Select an option" at bounding box center [517, 309] width 12 height 12
click at [516, 351] on span "Select an option" at bounding box center [517, 354] width 12 height 12
click at [516, 351] on input "Select an option" at bounding box center [517, 354] width 12 height 12
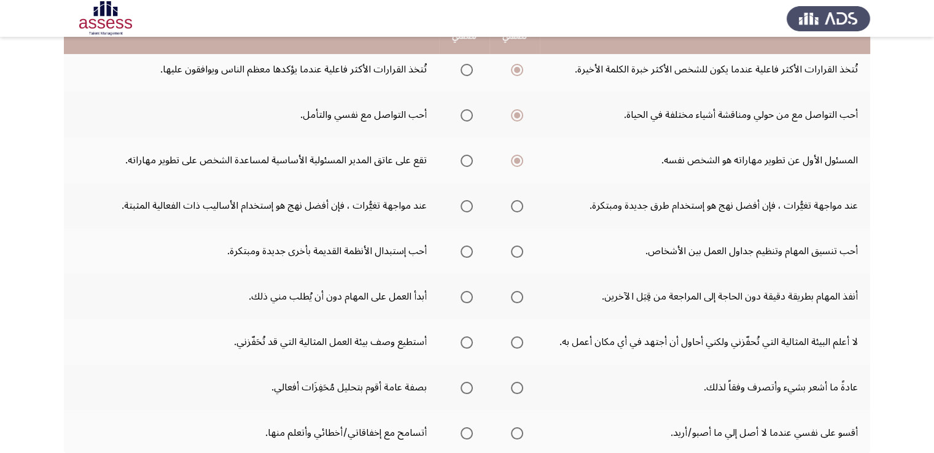
scroll to position [295, 0]
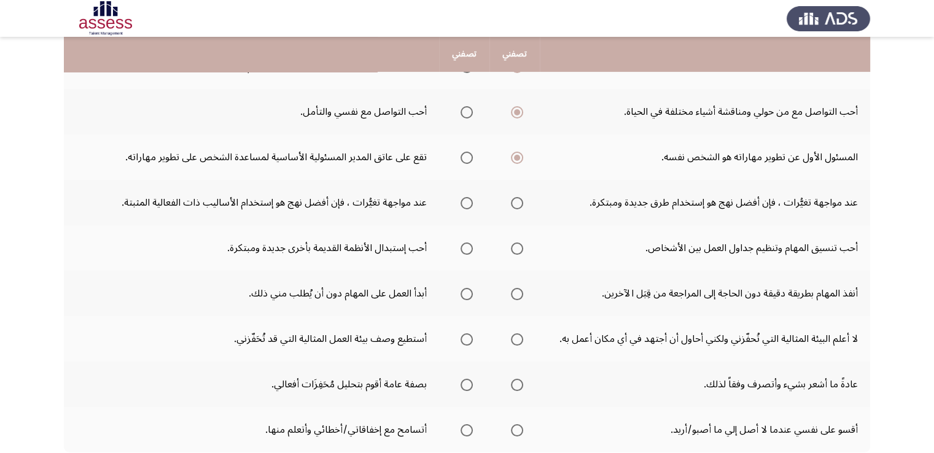
click at [467, 155] on span "Select an option" at bounding box center [467, 158] width 12 height 12
click at [467, 155] on input "Select an option" at bounding box center [467, 158] width 12 height 12
click at [515, 155] on span "Select an option" at bounding box center [517, 158] width 12 height 12
click at [515, 155] on input "Select an option" at bounding box center [517, 158] width 12 height 12
click at [518, 200] on span "Select an option" at bounding box center [517, 203] width 12 height 12
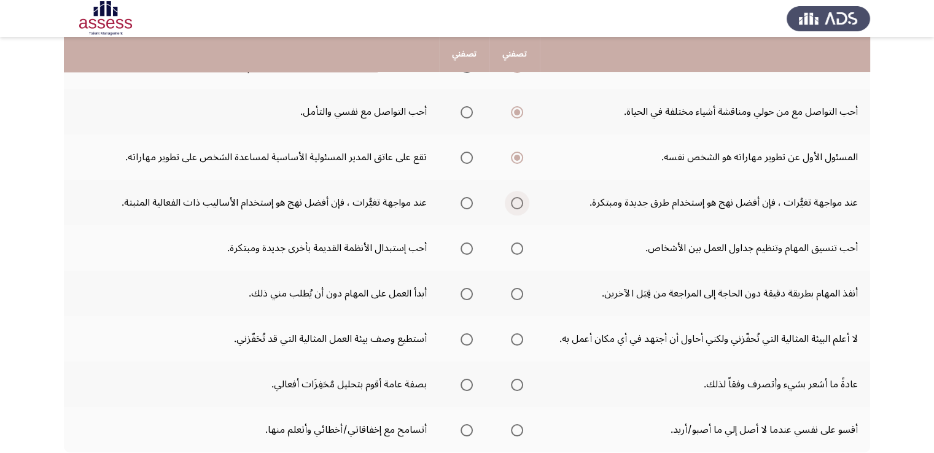
click at [518, 200] on input "Select an option" at bounding box center [517, 203] width 12 height 12
click at [516, 244] on span "Select an option" at bounding box center [517, 249] width 12 height 12
click at [516, 244] on input "Select an option" at bounding box center [517, 249] width 12 height 12
click at [463, 288] on span "Select an option" at bounding box center [467, 294] width 12 height 12
click at [463, 288] on input "Select an option" at bounding box center [467, 294] width 12 height 12
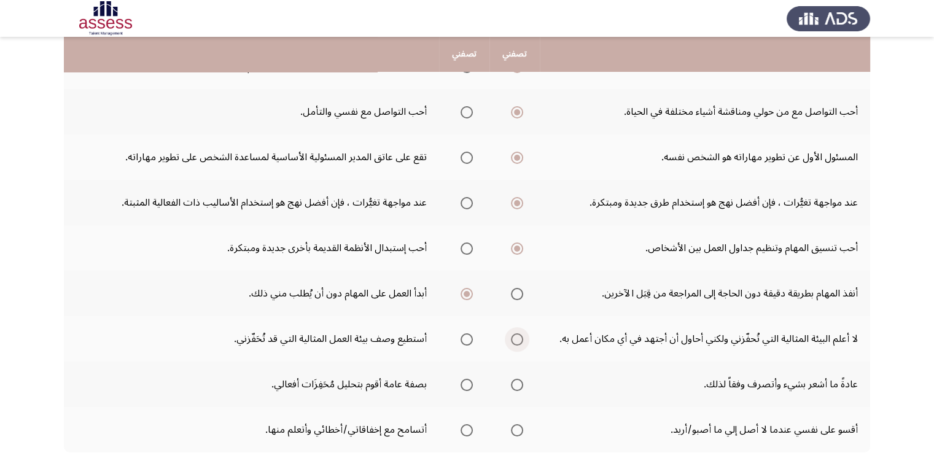
click at [515, 335] on span "Select an option" at bounding box center [517, 339] width 12 height 12
click at [515, 335] on input "Select an option" at bounding box center [517, 339] width 12 height 12
click at [514, 379] on span "Select an option" at bounding box center [517, 385] width 12 height 12
click at [514, 379] on input "Select an option" at bounding box center [517, 385] width 12 height 12
click at [465, 424] on span "Select an option" at bounding box center [467, 430] width 12 height 12
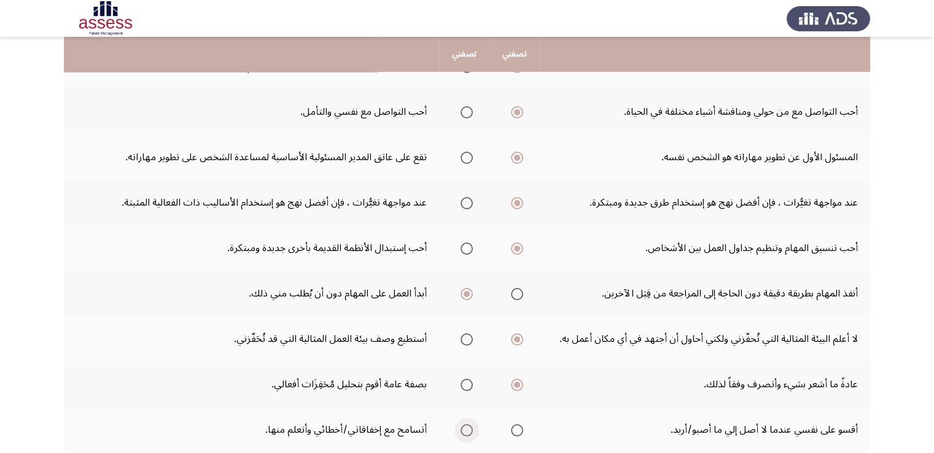
click at [465, 424] on input "Select an option" at bounding box center [467, 430] width 12 height 12
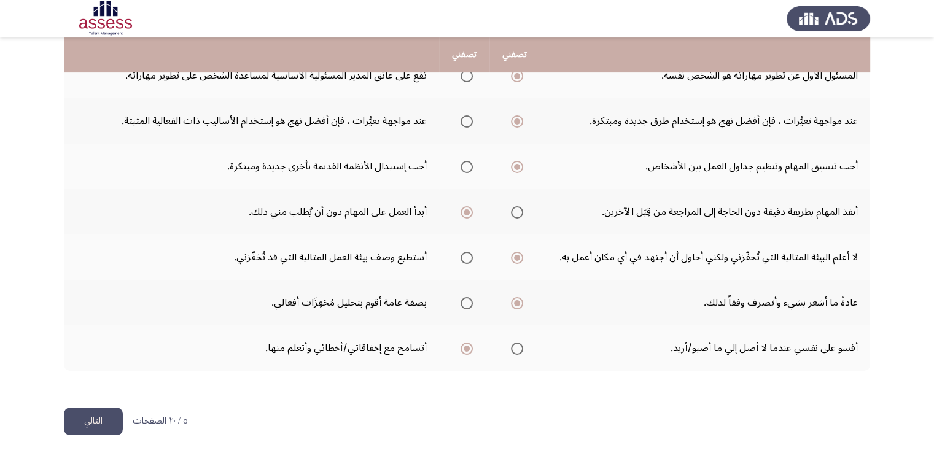
scroll to position [377, 0]
click at [99, 407] on button "التالي" at bounding box center [93, 421] width 59 height 28
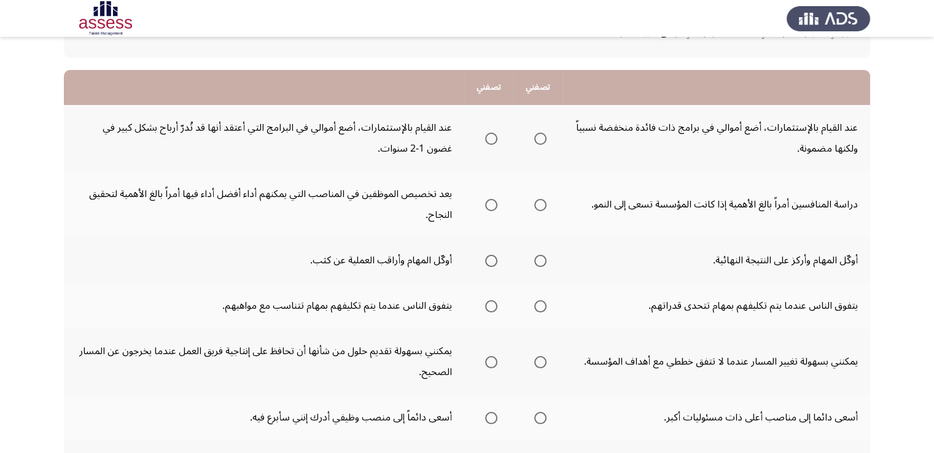
scroll to position [98, 0]
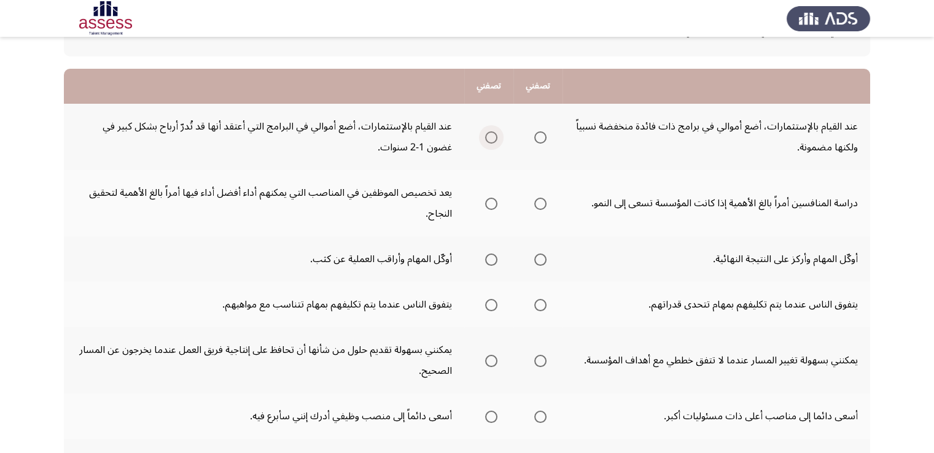
click at [493, 133] on span "Select an option" at bounding box center [491, 137] width 12 height 12
click at [493, 133] on input "Select an option" at bounding box center [491, 137] width 12 height 12
click at [494, 200] on span "Select an option" at bounding box center [491, 204] width 12 height 12
click at [494, 200] on input "Select an option" at bounding box center [491, 204] width 12 height 12
click at [497, 259] on span "Select an option" at bounding box center [491, 260] width 12 height 12
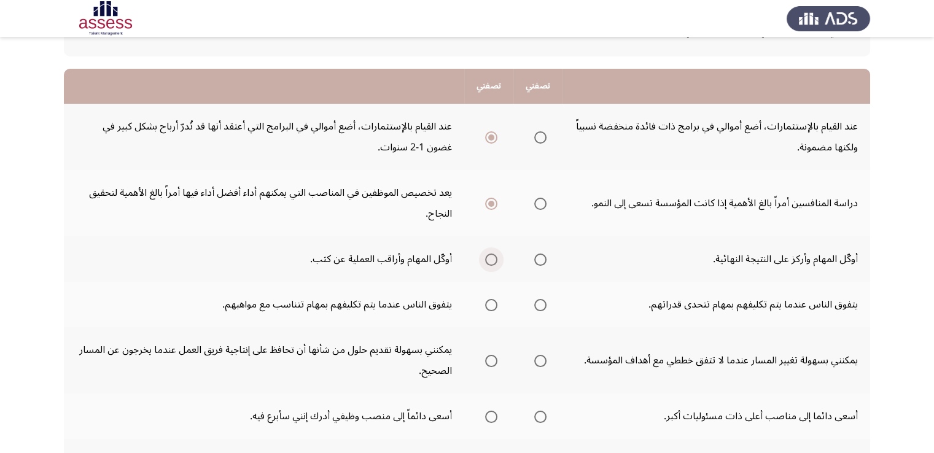
click at [497, 259] on input "Select an option" at bounding box center [491, 260] width 12 height 12
click at [547, 305] on span "Select an option" at bounding box center [540, 305] width 12 height 12
click at [547, 305] on input "Select an option" at bounding box center [540, 305] width 12 height 12
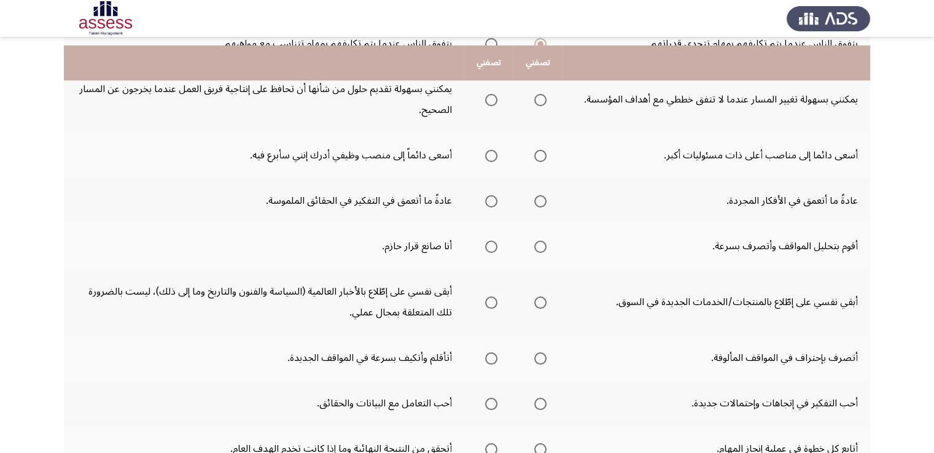
scroll to position [368, 0]
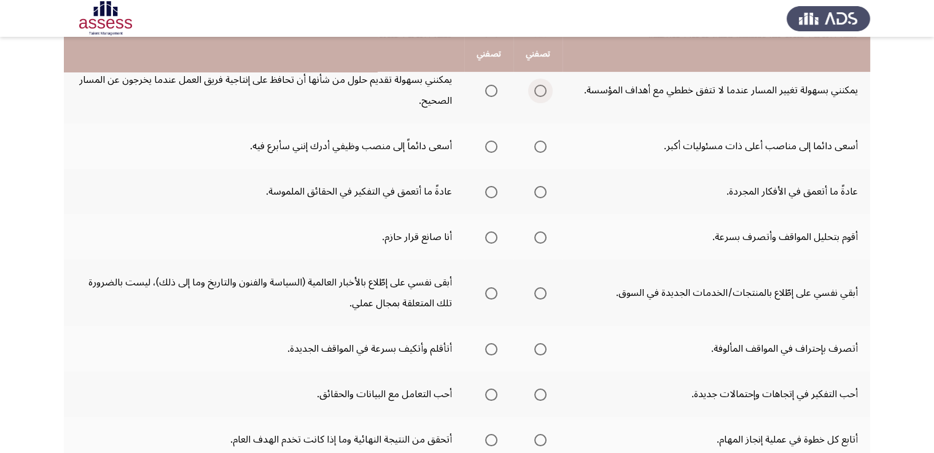
click at [545, 85] on span "Select an option" at bounding box center [540, 91] width 12 height 12
click at [545, 85] on input "Select an option" at bounding box center [540, 91] width 12 height 12
click at [542, 141] on span "Select an option" at bounding box center [540, 147] width 12 height 12
click at [542, 141] on input "Select an option" at bounding box center [540, 147] width 12 height 12
click at [545, 187] on span "Select an option" at bounding box center [540, 192] width 12 height 12
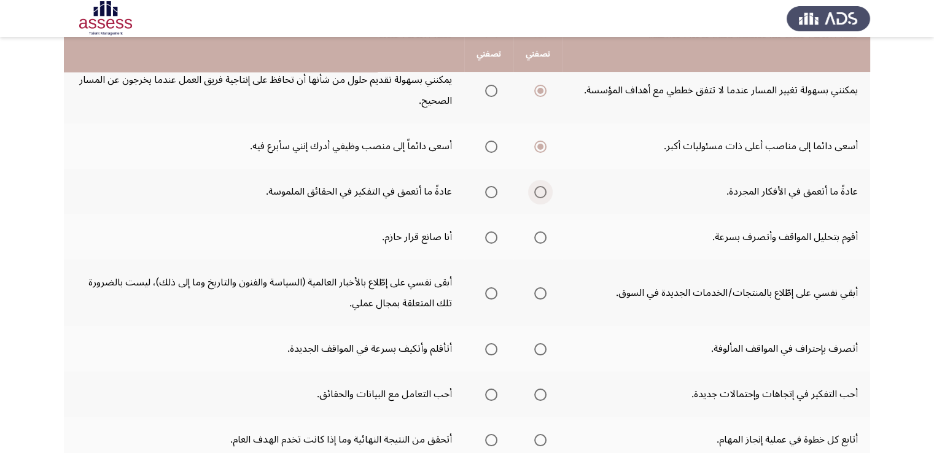
click at [545, 187] on input "Select an option" at bounding box center [540, 192] width 12 height 12
click at [543, 232] on span "Select an option" at bounding box center [540, 238] width 12 height 12
click at [543, 232] on input "Select an option" at bounding box center [540, 238] width 12 height 12
click at [489, 288] on span "Select an option" at bounding box center [491, 293] width 12 height 12
click at [489, 288] on input "Select an option" at bounding box center [491, 293] width 12 height 12
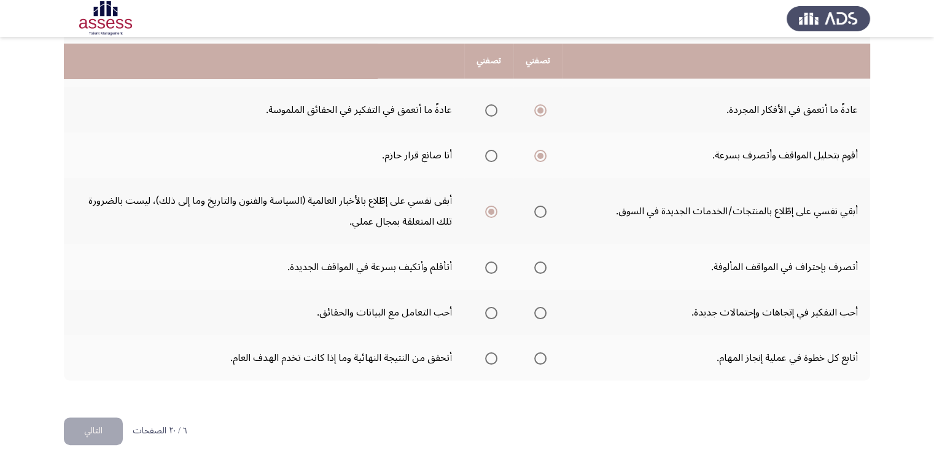
scroll to position [459, 0]
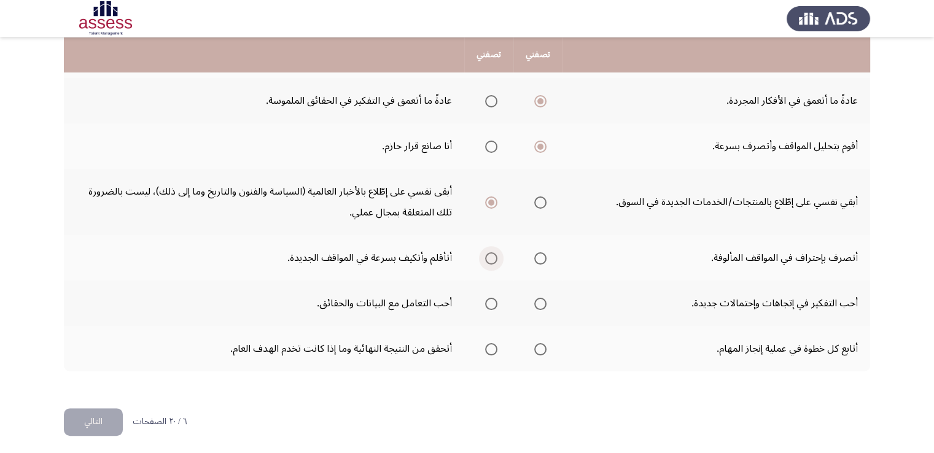
click at [489, 252] on span "Select an option" at bounding box center [491, 258] width 12 height 12
click at [489, 252] on input "Select an option" at bounding box center [491, 258] width 12 height 12
click at [540, 299] on span "Select an option" at bounding box center [540, 304] width 12 height 12
click at [540, 299] on input "Select an option" at bounding box center [540, 304] width 12 height 12
click at [545, 344] on span "Select an option" at bounding box center [540, 349] width 12 height 12
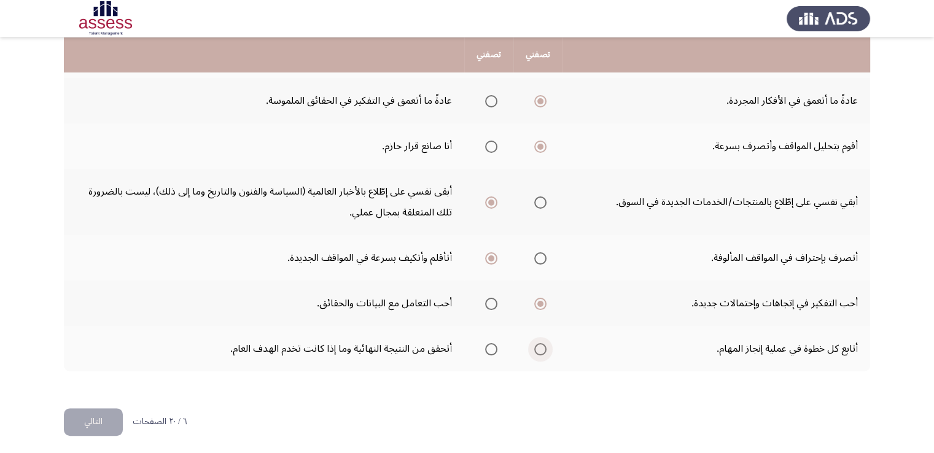
click at [545, 344] on input "Select an option" at bounding box center [540, 349] width 12 height 12
click at [103, 419] on button "التالي" at bounding box center [93, 422] width 59 height 28
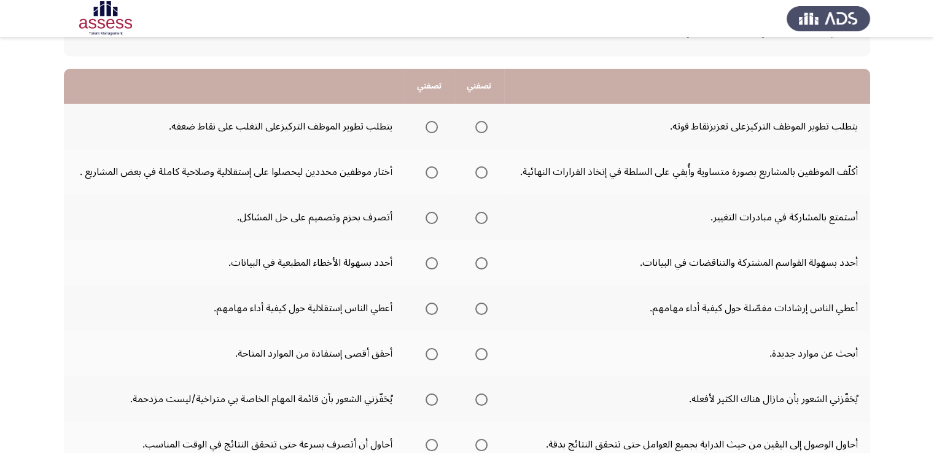
scroll to position [123, 0]
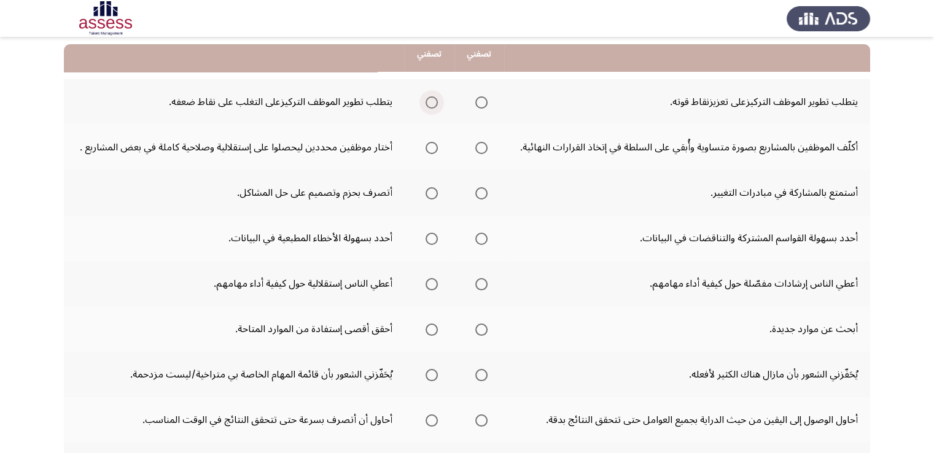
click at [437, 104] on span "Select an option" at bounding box center [432, 102] width 12 height 12
click at [437, 104] on input "Select an option" at bounding box center [432, 102] width 12 height 12
click at [491, 144] on th at bounding box center [479, 147] width 50 height 45
click at [483, 148] on span "Select an option" at bounding box center [481, 148] width 12 height 12
click at [483, 148] on input "Select an option" at bounding box center [481, 148] width 12 height 12
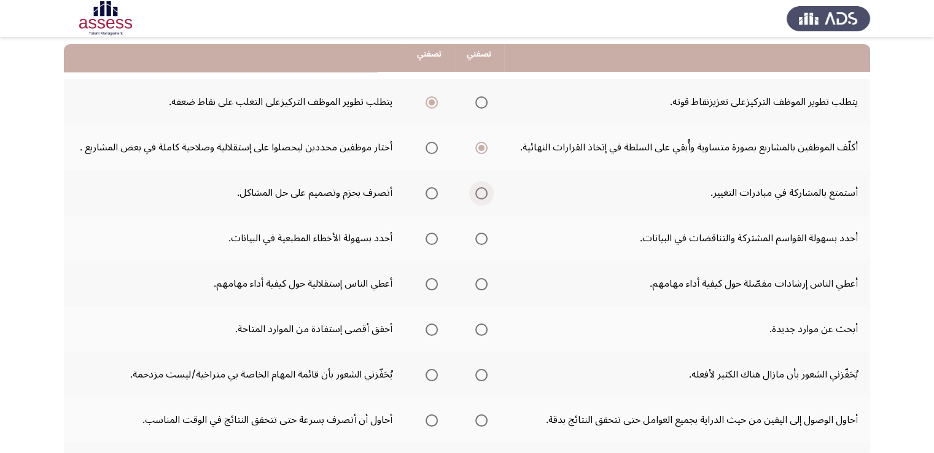
click at [483, 195] on span "Select an option" at bounding box center [481, 193] width 12 height 12
click at [483, 195] on input "Select an option" at bounding box center [481, 193] width 12 height 12
click at [435, 236] on span "Select an option" at bounding box center [432, 239] width 12 height 12
click at [435, 236] on input "Select an option" at bounding box center [432, 239] width 12 height 12
click at [480, 285] on span "Select an option" at bounding box center [481, 284] width 12 height 12
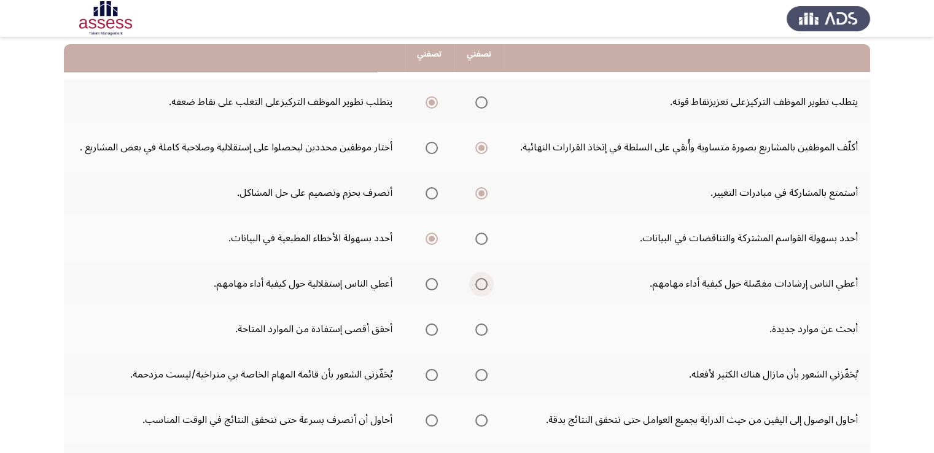
click at [480, 285] on input "Select an option" at bounding box center [481, 284] width 12 height 12
click at [485, 324] on span "Select an option" at bounding box center [481, 330] width 12 height 12
click at [485, 324] on input "Select an option" at bounding box center [481, 330] width 12 height 12
click at [481, 375] on span "Select an option" at bounding box center [481, 375] width 12 height 12
click at [481, 375] on input "Select an option" at bounding box center [481, 375] width 12 height 12
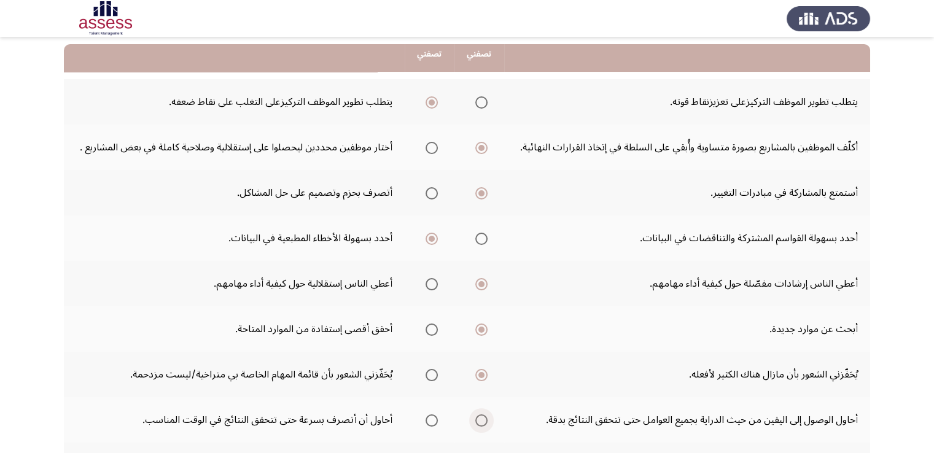
click at [479, 421] on span "Select an option" at bounding box center [481, 421] width 12 height 12
click at [479, 421] on input "Select an option" at bounding box center [481, 421] width 12 height 12
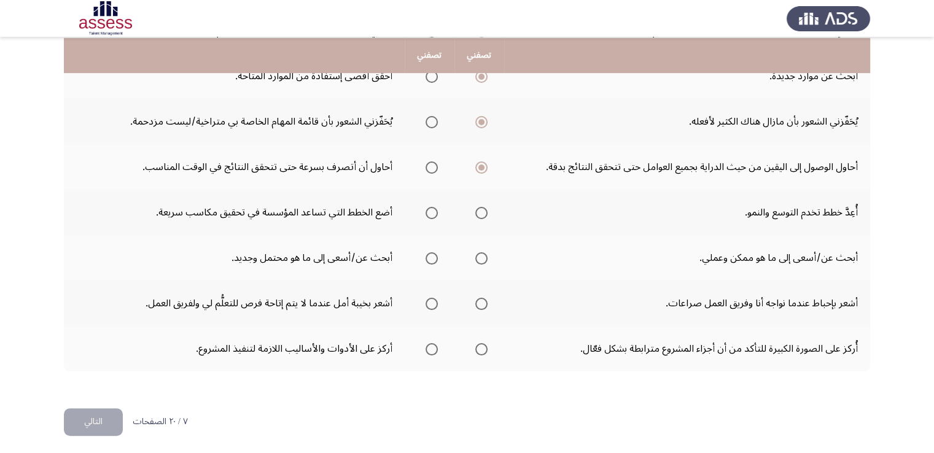
scroll to position [377, 0]
click at [484, 206] on span "Select an option" at bounding box center [481, 212] width 12 height 12
click at [484, 206] on input "Select an option" at bounding box center [481, 212] width 12 height 12
click at [435, 258] on span "Select an option" at bounding box center [432, 257] width 12 height 12
click at [435, 258] on input "Select an option" at bounding box center [432, 257] width 12 height 12
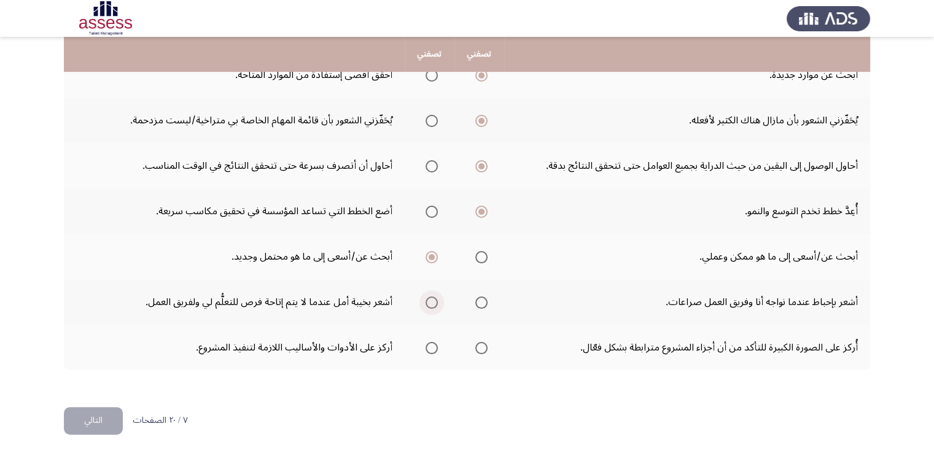
click at [437, 300] on span "Select an option" at bounding box center [432, 303] width 12 height 12
click at [437, 300] on input "Select an option" at bounding box center [432, 303] width 12 height 12
click at [434, 346] on span "Select an option" at bounding box center [432, 348] width 12 height 12
click at [434, 346] on input "Select an option" at bounding box center [432, 348] width 12 height 12
click at [106, 423] on button "التالي" at bounding box center [93, 421] width 59 height 28
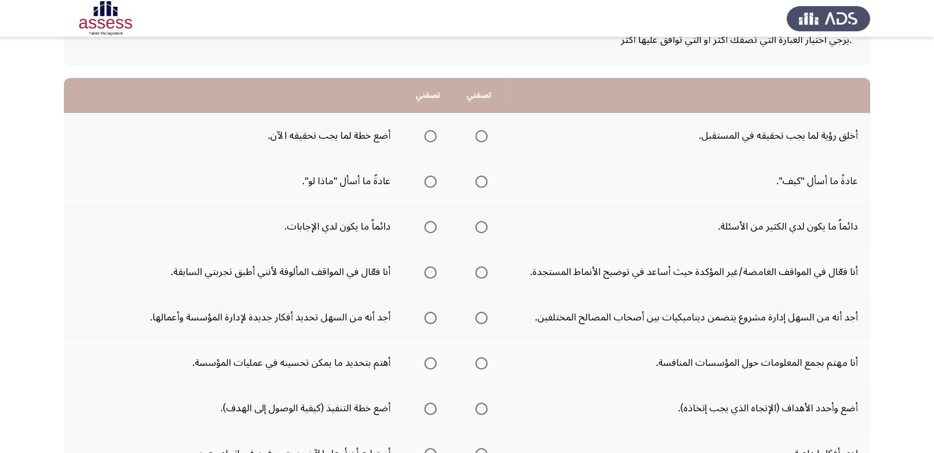
scroll to position [98, 0]
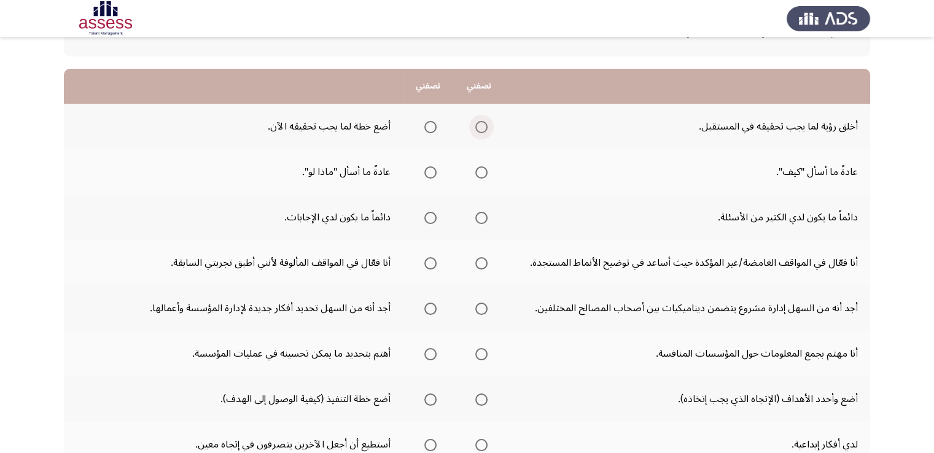
click at [481, 127] on span "Select an option" at bounding box center [481, 127] width 12 height 12
click at [481, 127] on input "Select an option" at bounding box center [481, 127] width 12 height 12
click at [483, 173] on span "Select an option" at bounding box center [481, 172] width 12 height 12
click at [483, 173] on input "Select an option" at bounding box center [481, 172] width 12 height 12
click at [483, 216] on span "Select an option" at bounding box center [481, 218] width 12 height 12
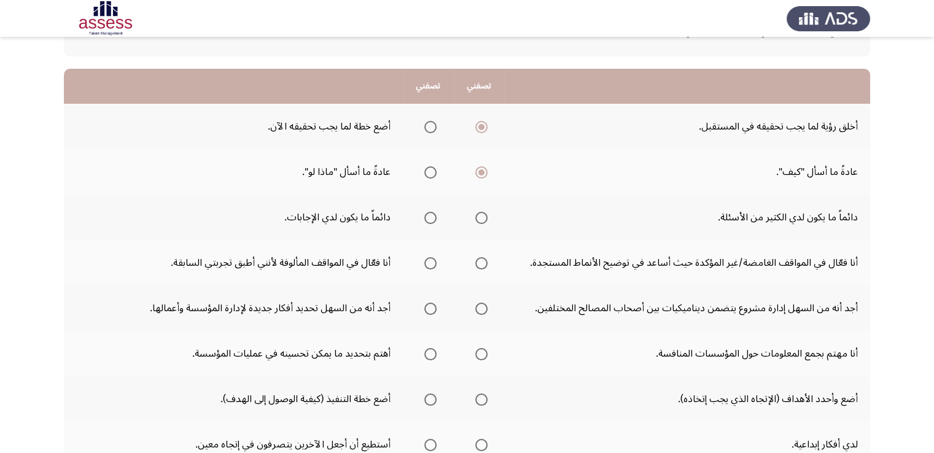
click at [483, 216] on input "Select an option" at bounding box center [481, 218] width 12 height 12
click at [480, 265] on span "Select an option" at bounding box center [481, 263] width 12 height 12
click at [480, 265] on input "Select an option" at bounding box center [481, 263] width 12 height 12
click at [484, 304] on span "Select an option" at bounding box center [481, 309] width 12 height 12
click at [484, 304] on input "Select an option" at bounding box center [481, 309] width 12 height 12
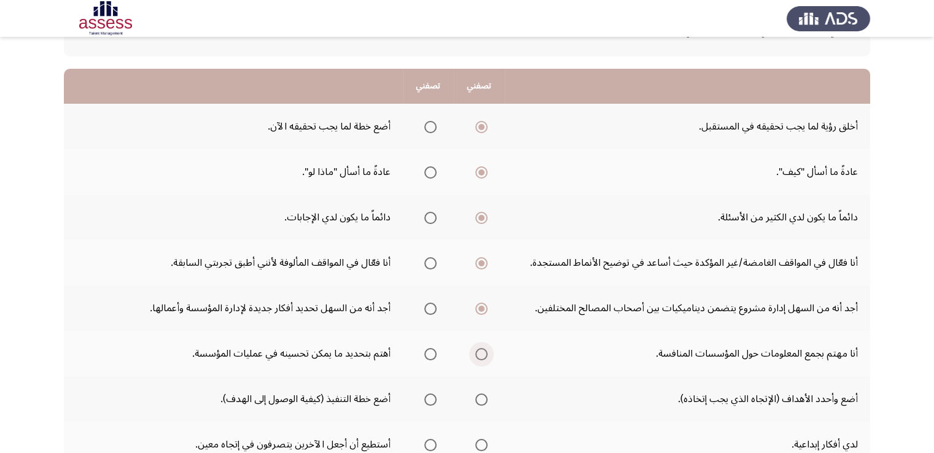
click at [483, 350] on span "Select an option" at bounding box center [481, 354] width 12 height 12
click at [483, 350] on input "Select an option" at bounding box center [481, 354] width 12 height 12
click at [429, 401] on span "Select an option" at bounding box center [430, 400] width 12 height 12
click at [429, 401] on input "Select an option" at bounding box center [430, 400] width 12 height 12
click at [483, 443] on span "Select an option" at bounding box center [481, 445] width 12 height 12
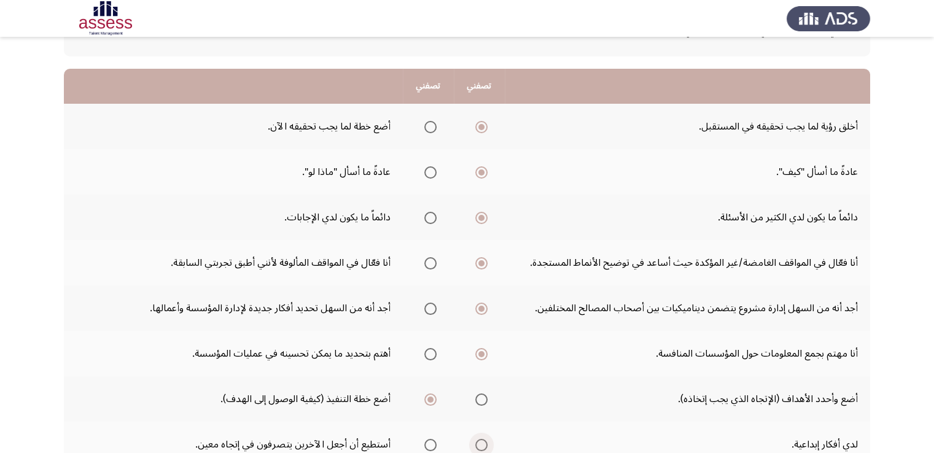
click at [483, 443] on input "Select an option" at bounding box center [481, 445] width 12 height 12
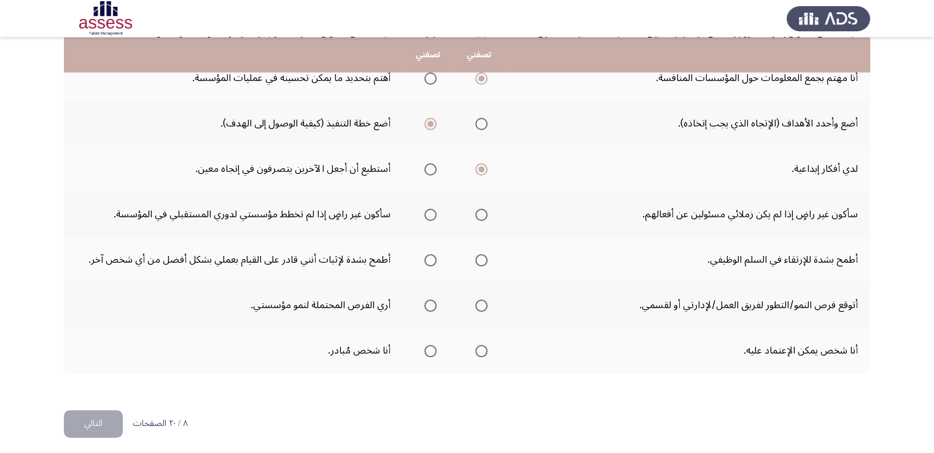
scroll to position [377, 0]
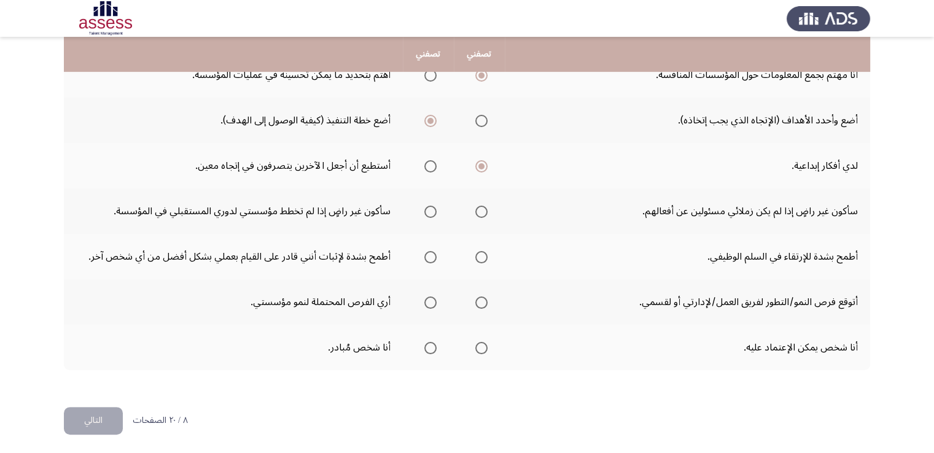
click at [427, 212] on span "Select an option" at bounding box center [430, 212] width 12 height 12
click at [427, 212] on input "Select an option" at bounding box center [430, 212] width 12 height 12
click at [481, 255] on span "Select an option" at bounding box center [481, 257] width 12 height 12
click at [481, 255] on input "Select an option" at bounding box center [481, 257] width 12 height 12
click at [480, 298] on span "Select an option" at bounding box center [481, 303] width 12 height 12
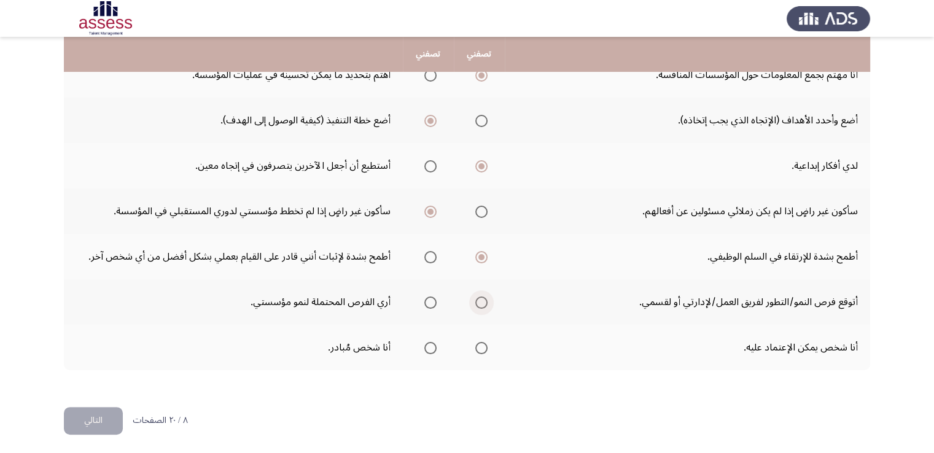
click at [480, 298] on input "Select an option" at bounding box center [481, 303] width 12 height 12
click at [484, 345] on span "Select an option" at bounding box center [481, 348] width 12 height 12
click at [484, 345] on input "Select an option" at bounding box center [481, 348] width 12 height 12
click at [109, 421] on button "التالي" at bounding box center [93, 421] width 59 height 28
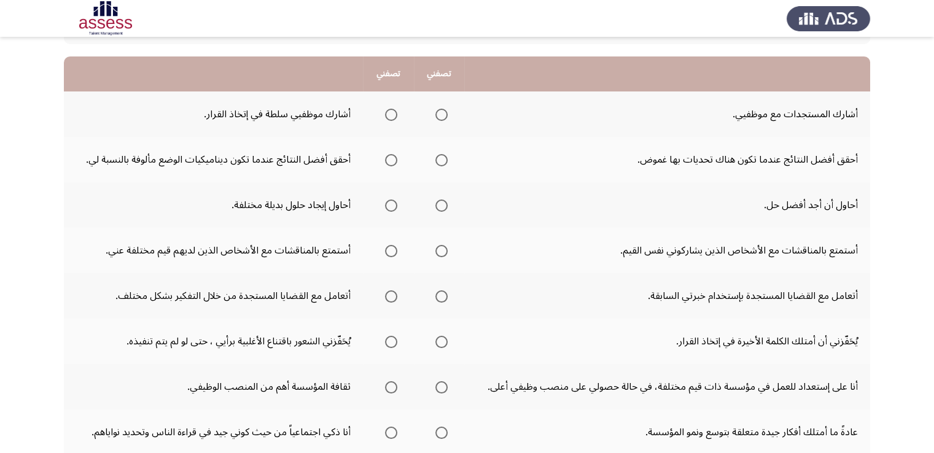
scroll to position [123, 0]
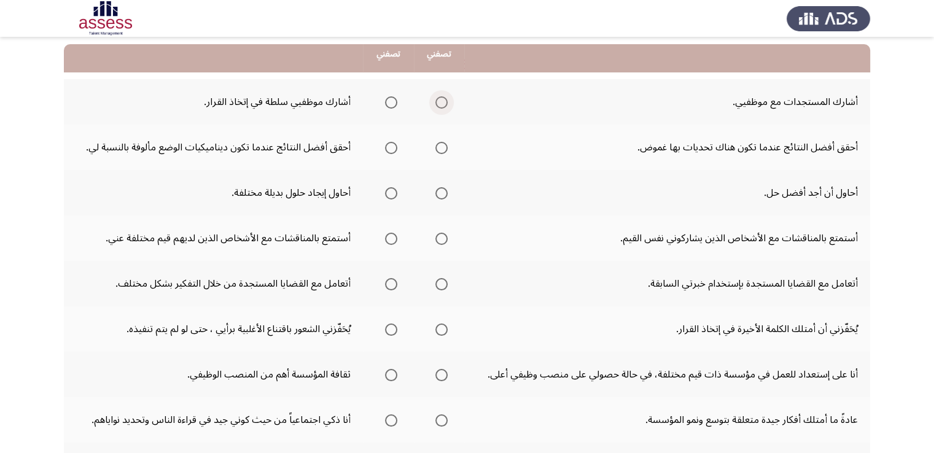
click at [445, 101] on span "Select an option" at bounding box center [441, 102] width 12 height 12
click at [445, 101] on input "Select an option" at bounding box center [441, 102] width 12 height 12
click at [442, 147] on span "Select an option" at bounding box center [441, 148] width 12 height 12
click at [442, 147] on input "Select an option" at bounding box center [441, 148] width 12 height 12
click at [395, 197] on span "Select an option" at bounding box center [391, 193] width 12 height 12
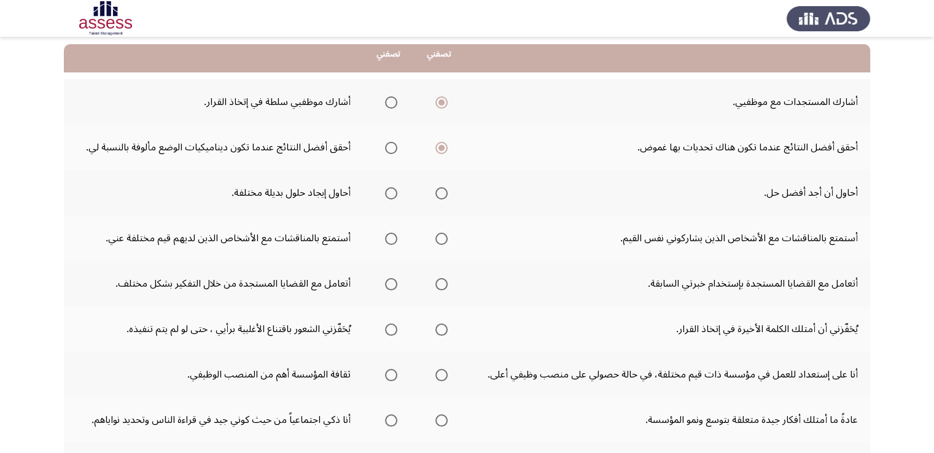
click at [395, 197] on input "Select an option" at bounding box center [391, 193] width 12 height 12
click at [388, 238] on span "Select an option" at bounding box center [391, 239] width 12 height 12
click at [388, 238] on input "Select an option" at bounding box center [391, 239] width 12 height 12
click at [443, 284] on span "Select an option" at bounding box center [441, 284] width 12 height 12
click at [443, 284] on input "Select an option" at bounding box center [441, 284] width 12 height 12
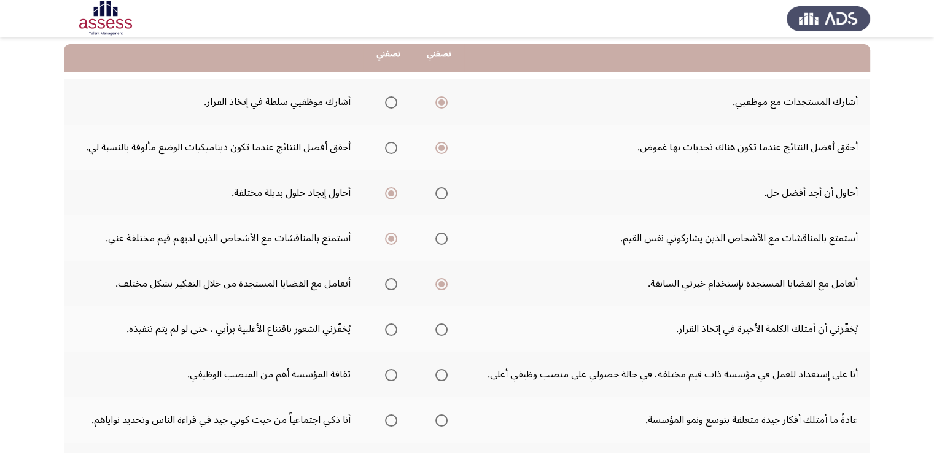
click at [395, 327] on span "Select an option" at bounding box center [391, 330] width 12 height 12
click at [395, 327] on input "Select an option" at bounding box center [391, 330] width 12 height 12
click at [397, 375] on span "Select an option" at bounding box center [391, 375] width 12 height 12
click at [397, 375] on input "Select an option" at bounding box center [391, 375] width 12 height 12
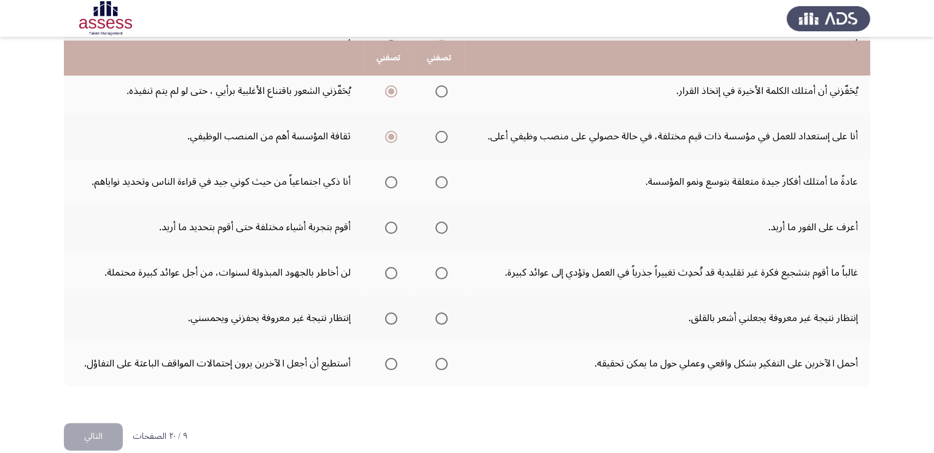
scroll to position [368, 0]
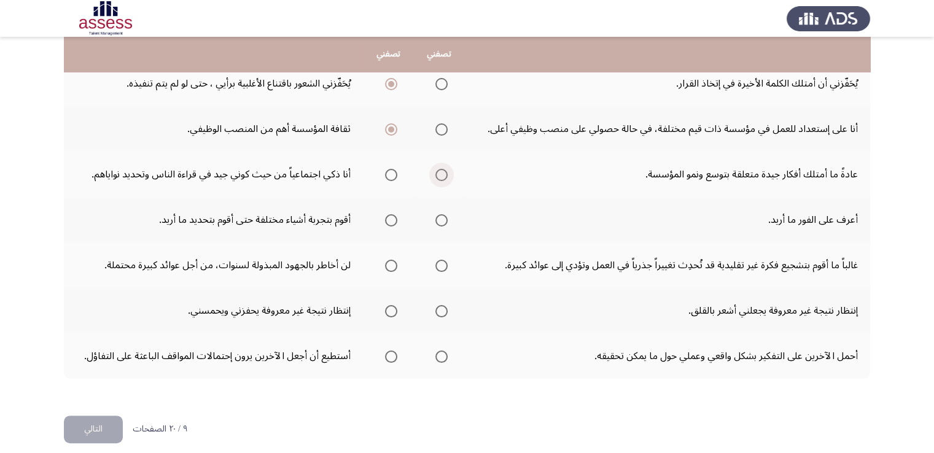
click at [444, 175] on span "Select an option" at bounding box center [441, 175] width 12 height 12
click at [444, 175] on input "Select an option" at bounding box center [441, 175] width 12 height 12
click at [446, 217] on span "Select an option" at bounding box center [441, 220] width 12 height 12
click at [446, 217] on input "Select an option" at bounding box center [441, 220] width 12 height 12
click at [446, 263] on span "Select an option" at bounding box center [441, 266] width 12 height 12
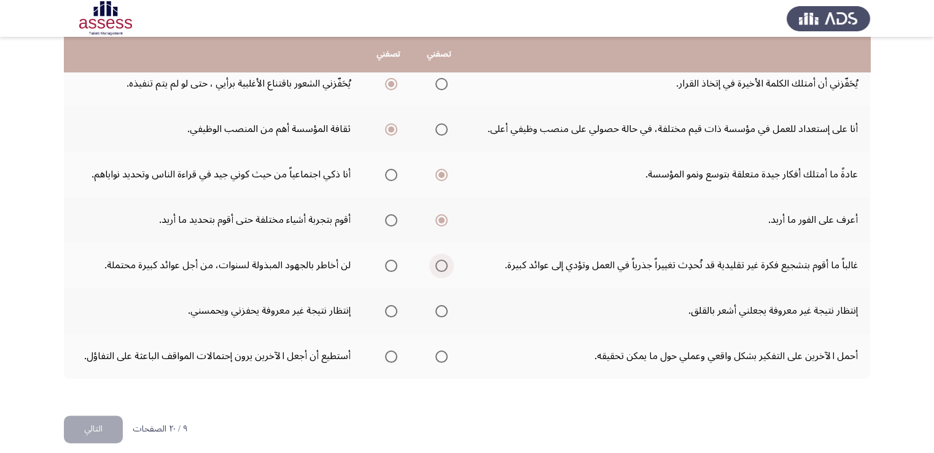
click at [446, 263] on input "Select an option" at bounding box center [441, 266] width 12 height 12
click at [391, 310] on span "Select an option" at bounding box center [391, 311] width 12 height 12
click at [391, 310] on input "Select an option" at bounding box center [391, 311] width 12 height 12
click at [391, 354] on span "Select an option" at bounding box center [391, 357] width 12 height 12
click at [391, 354] on input "Select an option" at bounding box center [391, 357] width 12 height 12
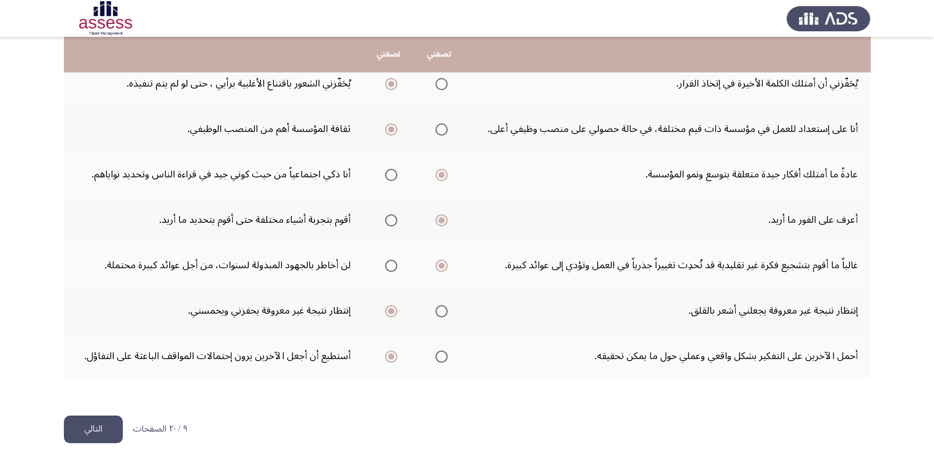
click at [109, 424] on button "التالي" at bounding box center [93, 430] width 59 height 28
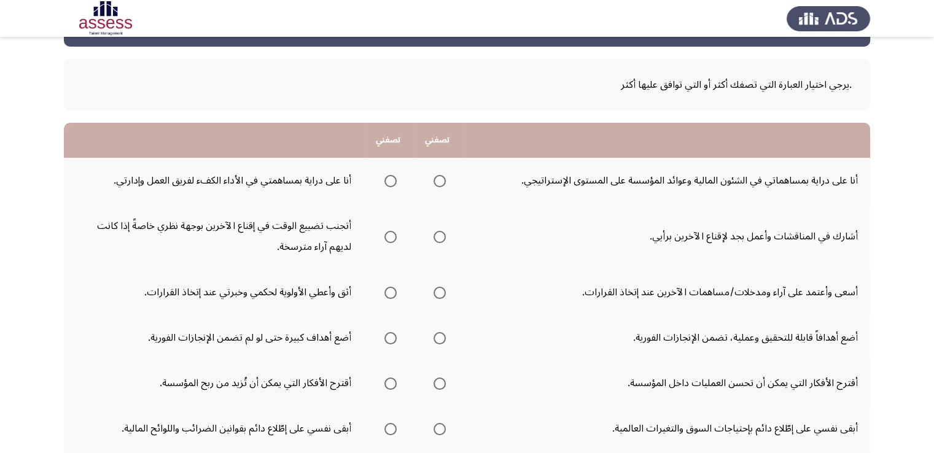
scroll to position [49, 0]
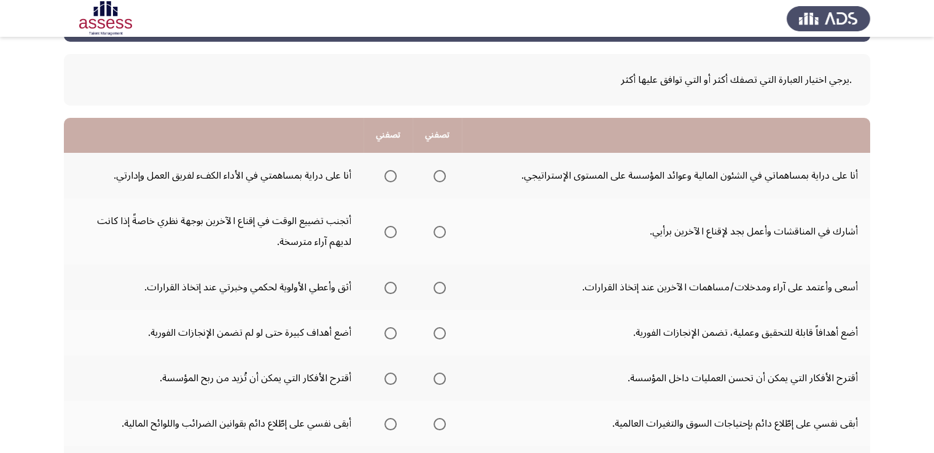
click at [893, 430] on app-assessment-container "Potentiality Assessment التالي .يرجي اختيار العبارة التي تصفك أكثر أو التي تواف…" at bounding box center [467, 409] width 934 height 819
click at [393, 173] on span "Select an option" at bounding box center [390, 176] width 12 height 12
click at [393, 173] on input "Select an option" at bounding box center [390, 176] width 12 height 12
click at [441, 232] on span "Select an option" at bounding box center [440, 232] width 12 height 12
click at [441, 232] on input "Select an option" at bounding box center [440, 232] width 12 height 12
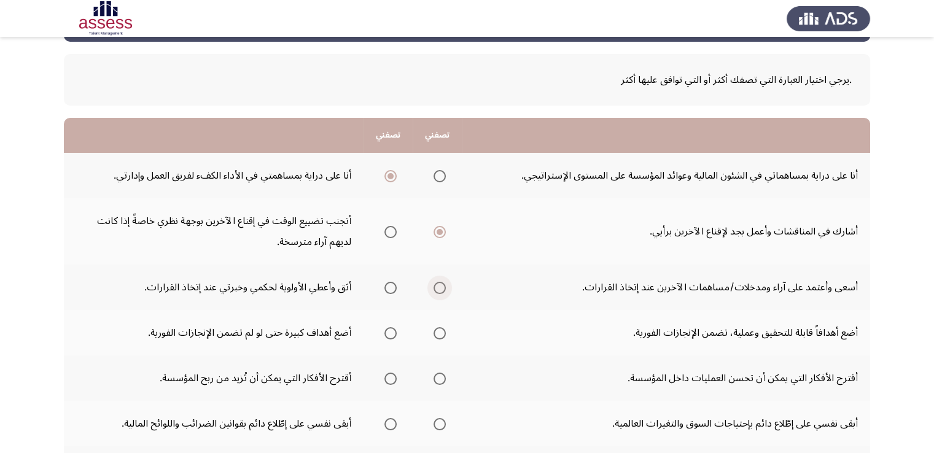
click at [442, 287] on span "Select an option" at bounding box center [440, 288] width 12 height 12
click at [442, 287] on input "Select an option" at bounding box center [440, 288] width 12 height 12
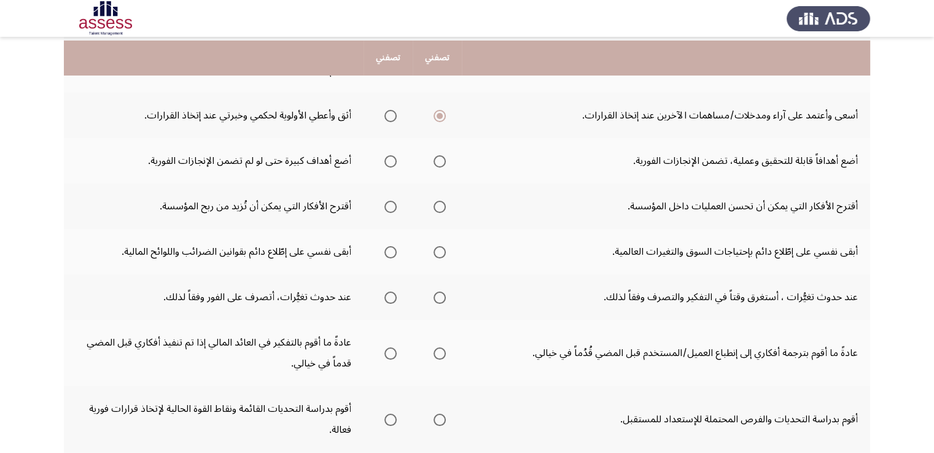
scroll to position [246, 0]
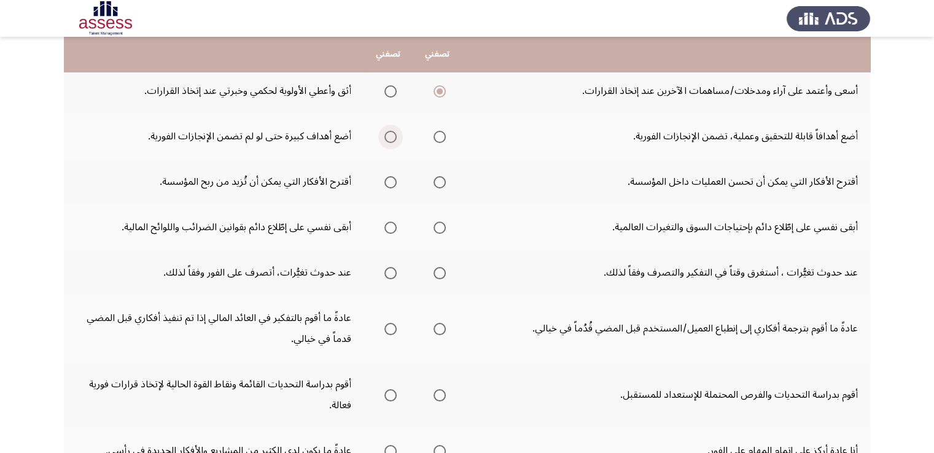
click at [391, 134] on span "Select an option" at bounding box center [390, 137] width 12 height 12
click at [391, 134] on input "Select an option" at bounding box center [390, 137] width 12 height 12
click at [445, 180] on th at bounding box center [437, 181] width 49 height 45
click at [435, 225] on span "Select an option" at bounding box center [440, 228] width 12 height 12
click at [435, 225] on input "Select an option" at bounding box center [440, 228] width 12 height 12
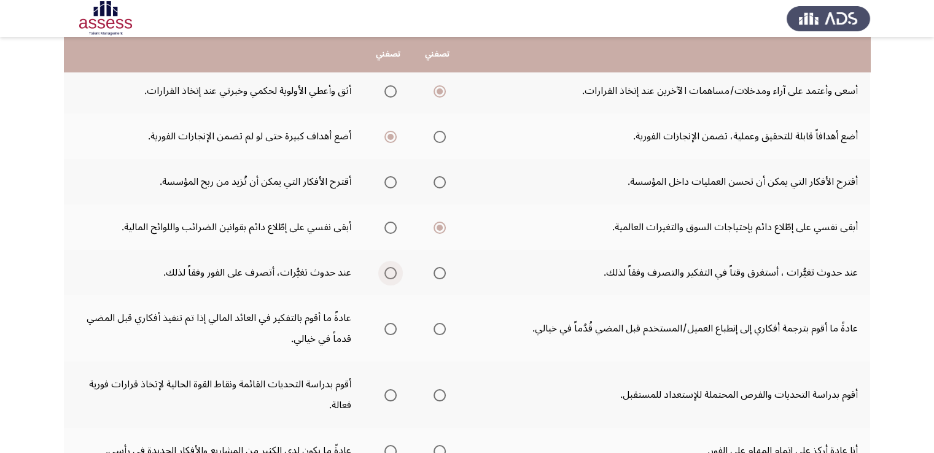
click at [386, 272] on span "Select an option" at bounding box center [390, 273] width 12 height 12
click at [386, 272] on input "Select an option" at bounding box center [390, 273] width 12 height 12
click at [440, 395] on span "Select an option" at bounding box center [440, 395] width 12 height 12
click at [440, 395] on input "Select an option" at bounding box center [440, 395] width 12 height 12
drag, startPoint x: 437, startPoint y: 323, endPoint x: 635, endPoint y: 372, distance: 204.3
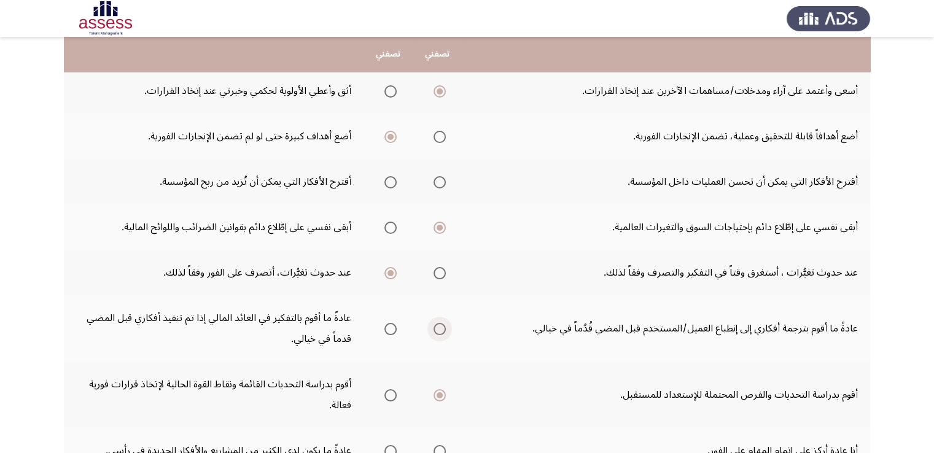
click at [635, 372] on tbody "أنا على دراية بمساهماتي في الشئون المالية وعوائد المؤسسة على المستوى الإستراتيج…" at bounding box center [467, 270] width 806 height 629
click at [442, 332] on span "Select an option" at bounding box center [440, 329] width 12 height 12
click at [442, 332] on input "Select an option" at bounding box center [440, 329] width 12 height 12
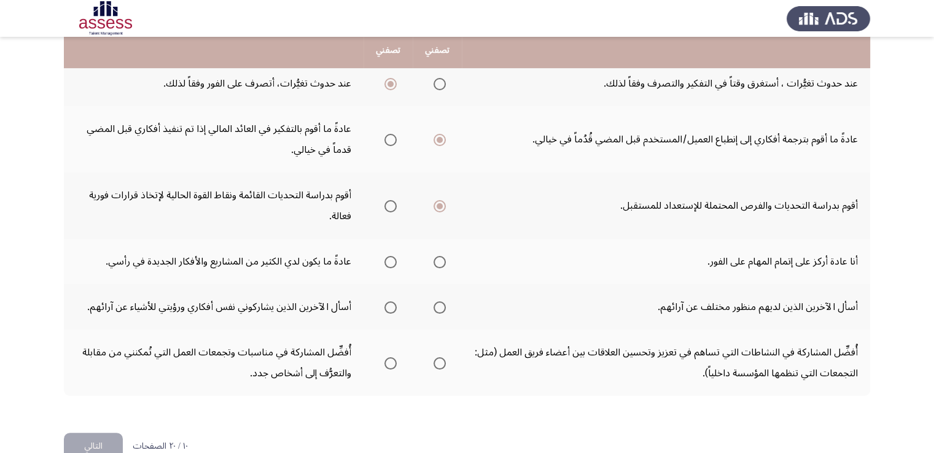
scroll to position [459, 0]
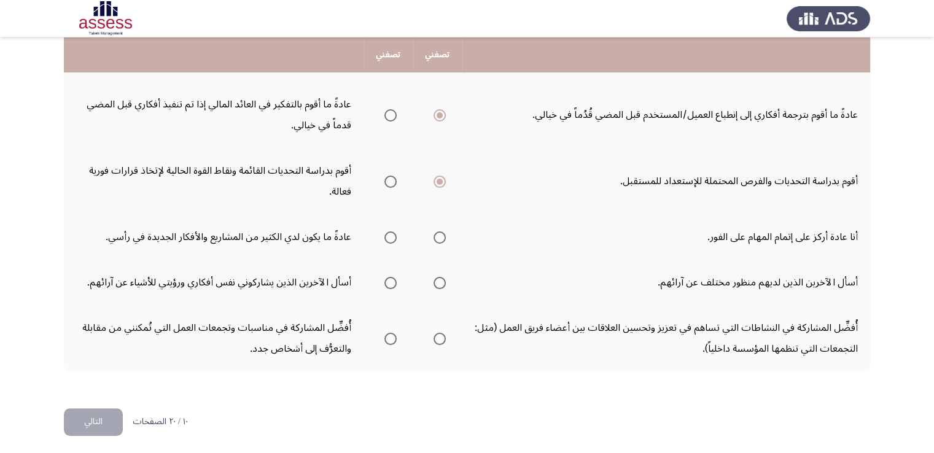
click at [391, 233] on span "Select an option" at bounding box center [390, 238] width 12 height 12
click at [391, 233] on input "Select an option" at bounding box center [390, 238] width 12 height 12
click at [435, 277] on span "Select an option" at bounding box center [440, 283] width 12 height 12
click at [435, 277] on input "Select an option" at bounding box center [440, 283] width 12 height 12
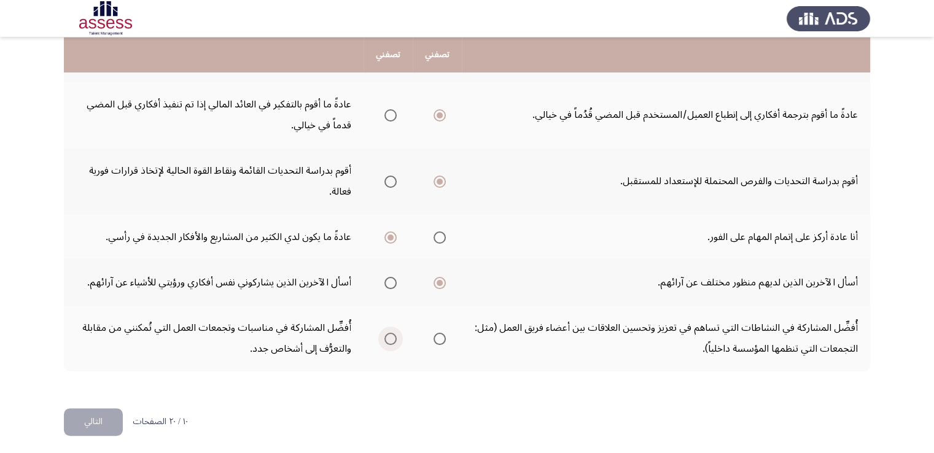
click at [391, 333] on span "Select an option" at bounding box center [390, 339] width 12 height 12
click at [391, 333] on input "Select an option" at bounding box center [390, 339] width 12 height 12
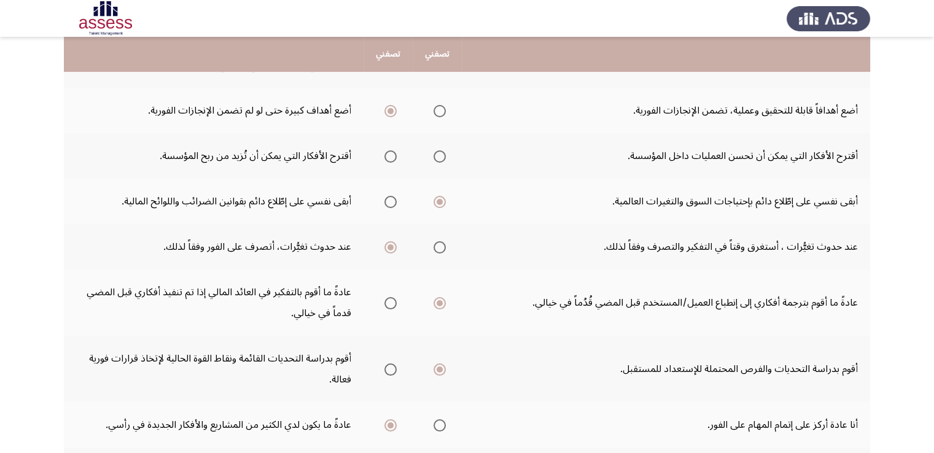
scroll to position [258, 0]
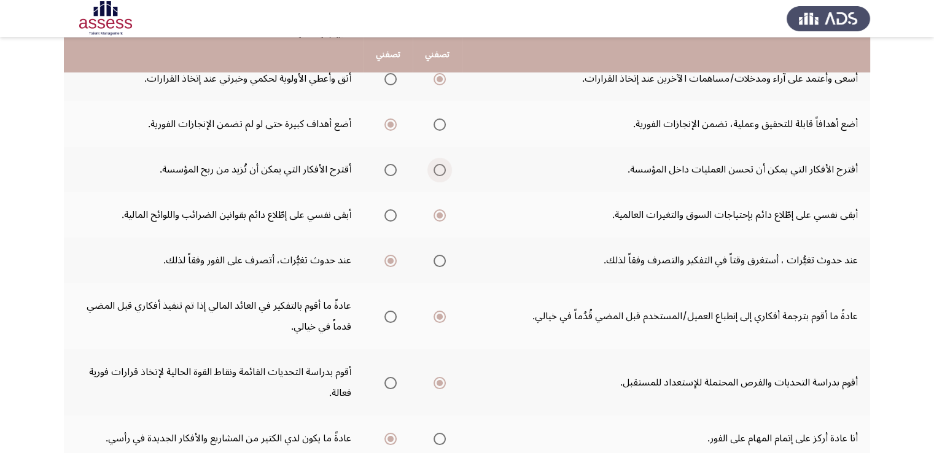
click at [444, 167] on span "Select an option" at bounding box center [440, 170] width 12 height 12
click at [444, 167] on input "Select an option" at bounding box center [440, 170] width 12 height 12
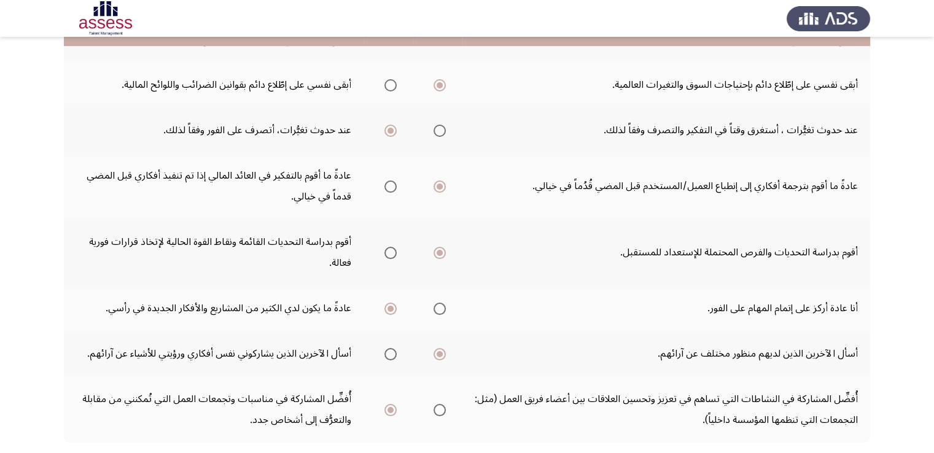
scroll to position [459, 0]
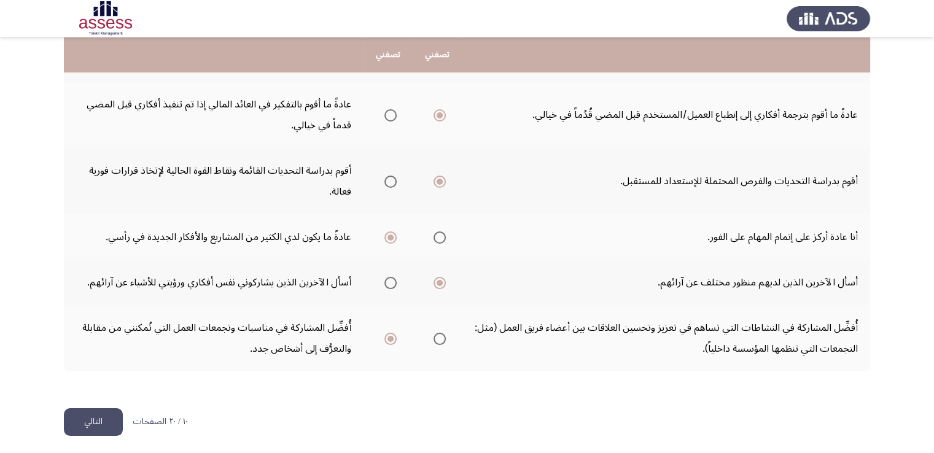
click at [85, 416] on button "التالي" at bounding box center [93, 422] width 59 height 28
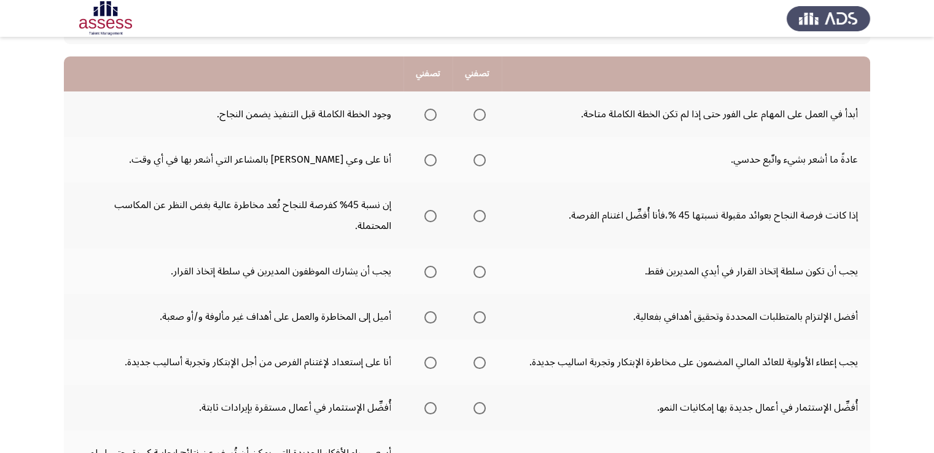
scroll to position [123, 0]
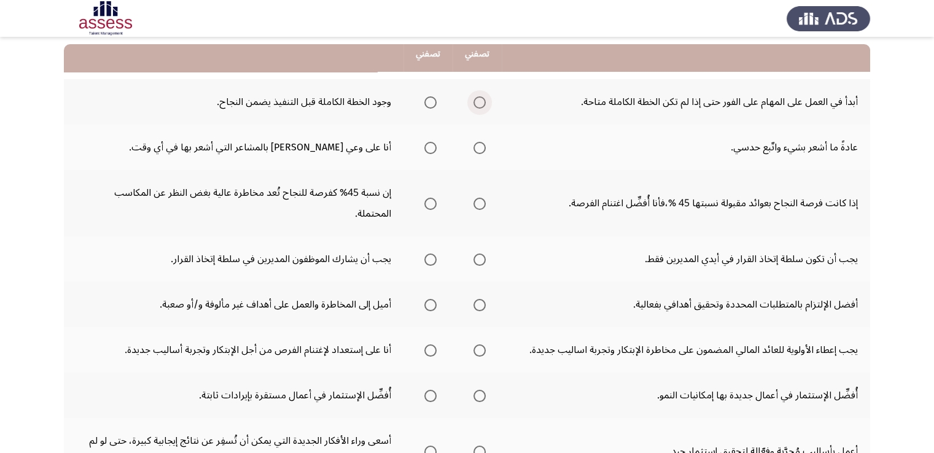
click at [480, 101] on span "Select an option" at bounding box center [479, 102] width 12 height 12
click at [480, 101] on input "Select an option" at bounding box center [479, 102] width 12 height 12
click at [434, 145] on span "Select an option" at bounding box center [430, 148] width 12 height 12
click at [434, 145] on input "Select an option" at bounding box center [430, 148] width 12 height 12
click at [479, 200] on span "Select an option" at bounding box center [479, 204] width 12 height 12
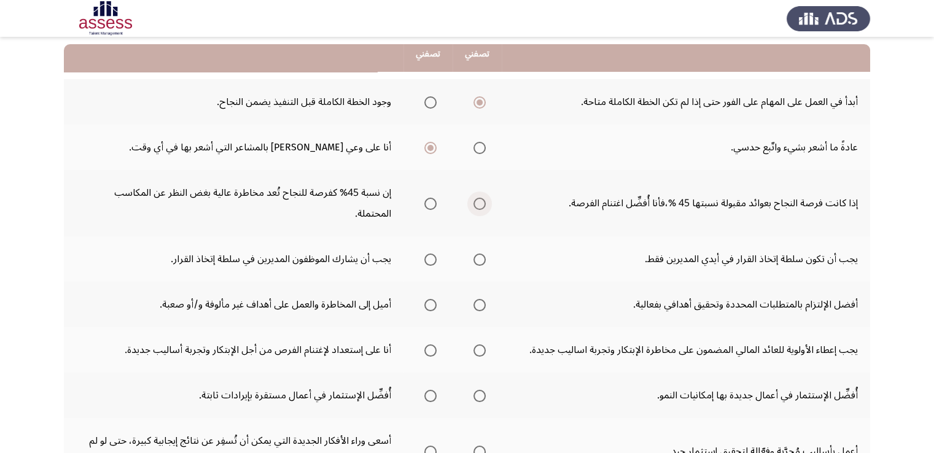
click at [479, 200] on input "Select an option" at bounding box center [479, 204] width 12 height 12
click at [431, 262] on span "Select an option" at bounding box center [430, 260] width 12 height 12
click at [431, 262] on input "Select an option" at bounding box center [430, 260] width 12 height 12
click at [429, 300] on span "Select an option" at bounding box center [430, 305] width 12 height 12
click at [429, 300] on input "Select an option" at bounding box center [430, 305] width 12 height 12
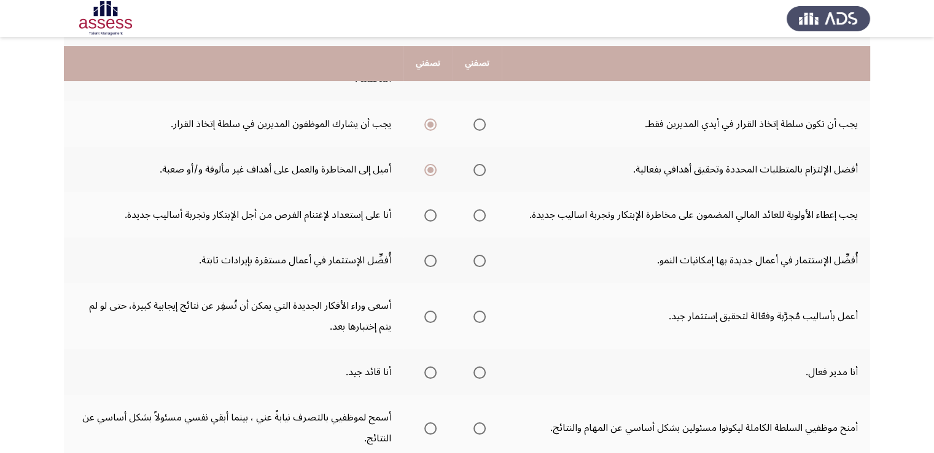
scroll to position [270, 0]
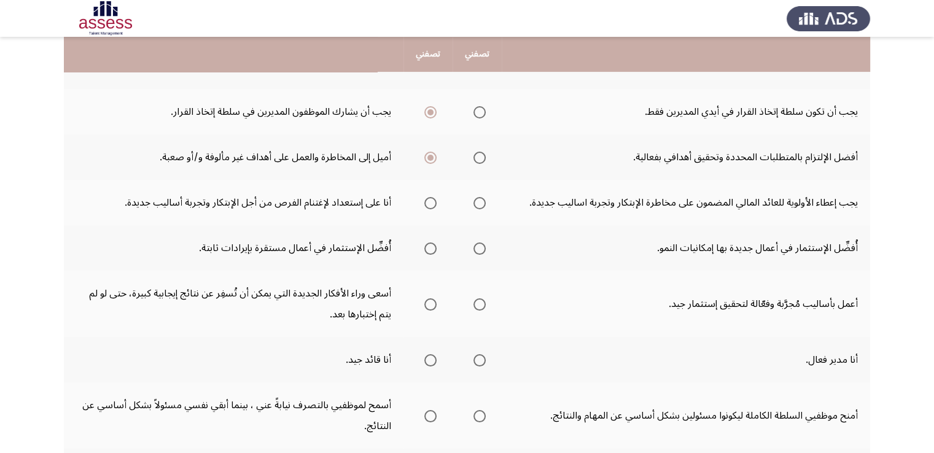
click at [429, 200] on span "Select an option" at bounding box center [430, 203] width 12 height 12
click at [429, 200] on input "Select an option" at bounding box center [430, 203] width 12 height 12
click at [478, 245] on span "Select an option" at bounding box center [479, 249] width 12 height 12
click at [478, 245] on input "Select an option" at bounding box center [479, 249] width 12 height 12
click at [435, 303] on span "Select an option" at bounding box center [430, 304] width 12 height 12
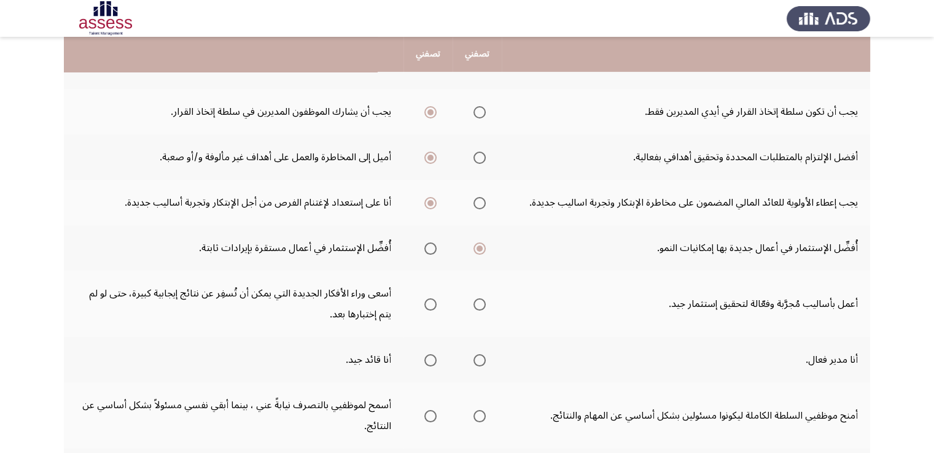
click at [435, 303] on input "Select an option" at bounding box center [430, 304] width 12 height 12
click at [435, 357] on span "Select an option" at bounding box center [430, 360] width 12 height 12
click at [435, 357] on input "Select an option" at bounding box center [430, 360] width 12 height 12
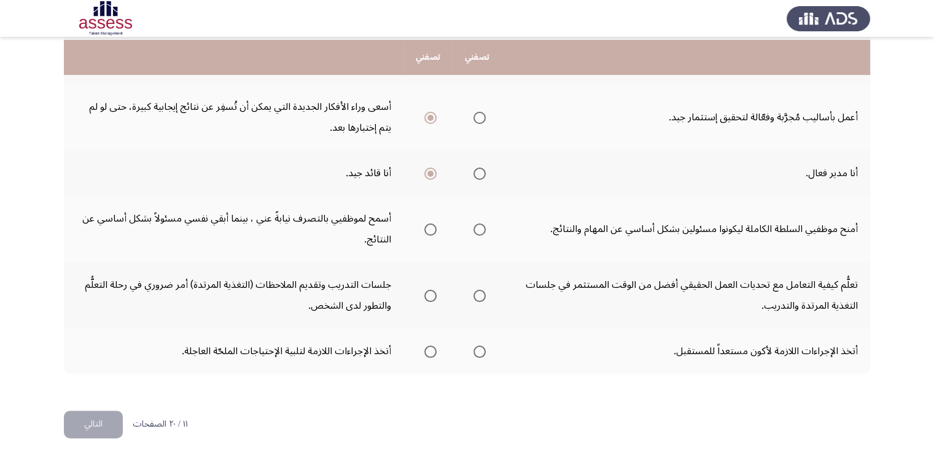
scroll to position [459, 0]
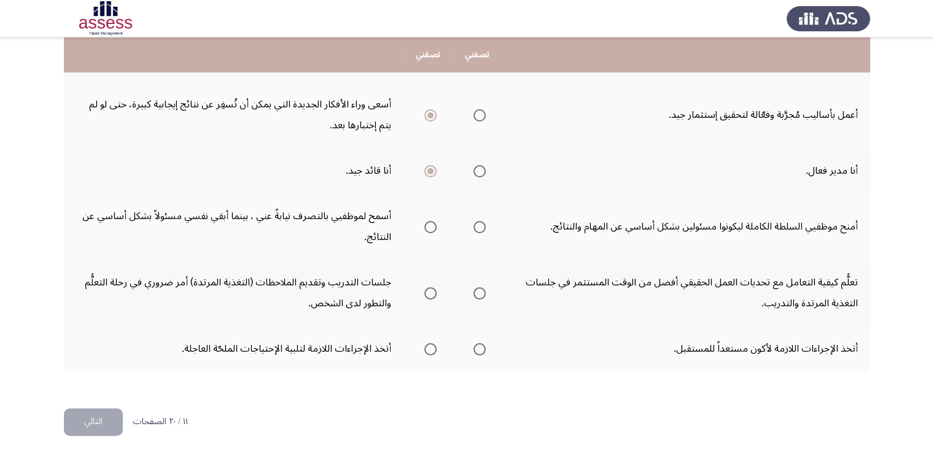
click at [425, 221] on span "Select an option" at bounding box center [430, 227] width 12 height 12
click at [425, 221] on input "Select an option" at bounding box center [430, 227] width 12 height 12
click at [481, 288] on span "Select an option" at bounding box center [479, 293] width 12 height 12
click at [481, 288] on input "Select an option" at bounding box center [479, 293] width 12 height 12
click at [476, 343] on span "Select an option" at bounding box center [479, 349] width 12 height 12
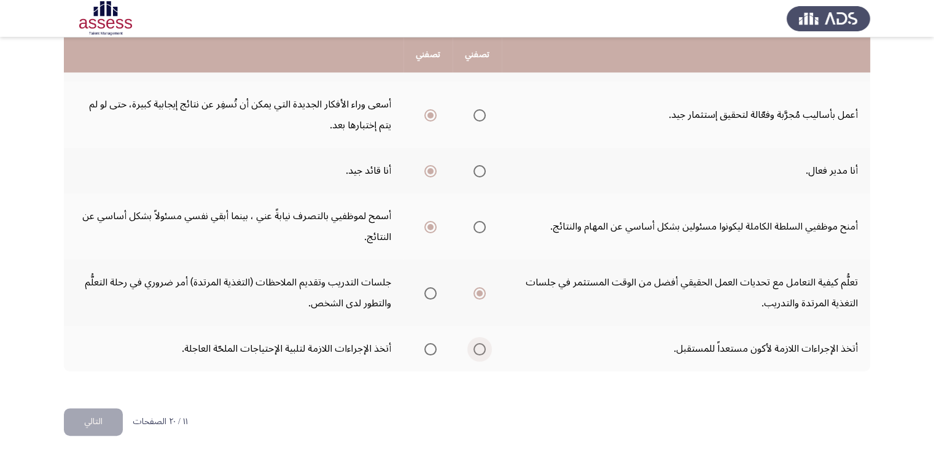
click at [476, 343] on input "Select an option" at bounding box center [479, 349] width 12 height 12
click at [101, 415] on button "التالي" at bounding box center [93, 422] width 59 height 28
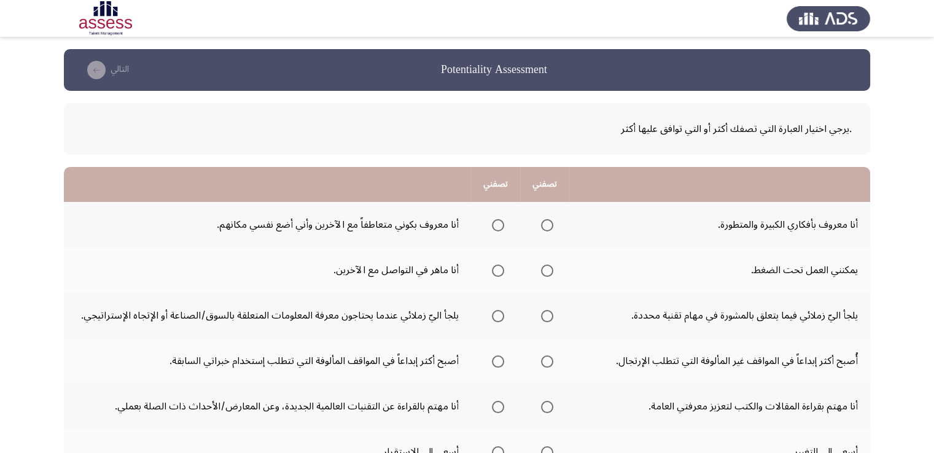
click at [932, 446] on app-assessment-container "Potentiality Assessment التالي .يرجي اختيار العبارة التي تصفك أكثر أو التي تواف…" at bounding box center [467, 448] width 934 height 798
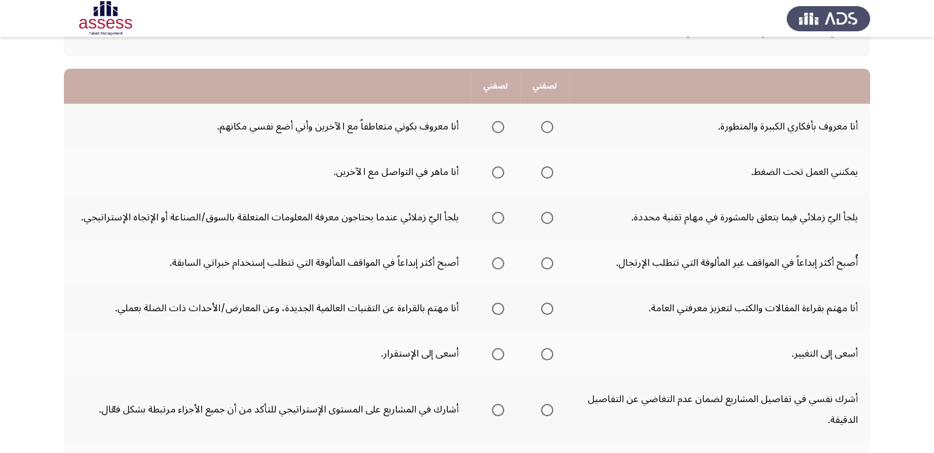
scroll to position [123, 0]
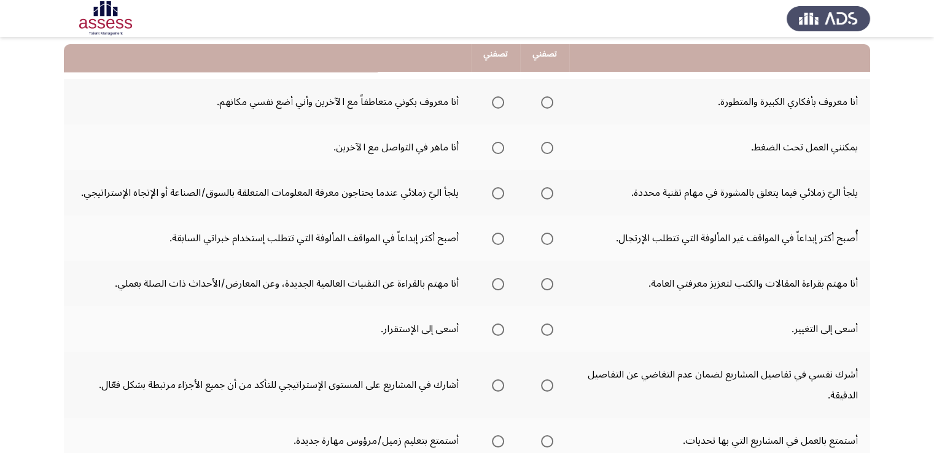
click at [549, 103] on span "Select an option" at bounding box center [547, 102] width 12 height 12
click at [549, 103] on input "Select an option" at bounding box center [547, 102] width 12 height 12
click at [548, 146] on span "Select an option" at bounding box center [547, 148] width 12 height 12
click at [548, 146] on input "Select an option" at bounding box center [547, 148] width 12 height 12
click at [545, 192] on span "Select an option" at bounding box center [547, 193] width 12 height 12
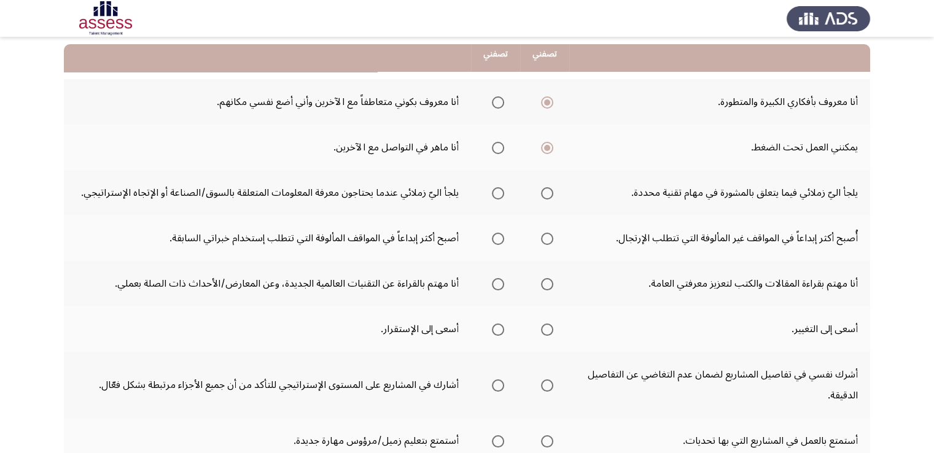
click at [545, 192] on input "Select an option" at bounding box center [547, 193] width 12 height 12
click at [546, 234] on span "Select an option" at bounding box center [547, 239] width 12 height 12
click at [546, 234] on input "Select an option" at bounding box center [547, 239] width 12 height 12
click at [545, 282] on span "Select an option" at bounding box center [547, 284] width 12 height 12
click at [545, 282] on input "Select an option" at bounding box center [547, 284] width 12 height 12
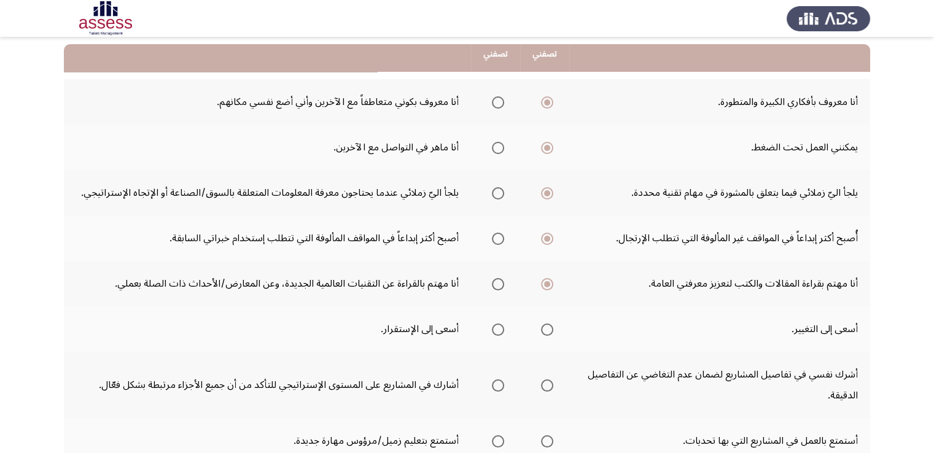
click at [548, 332] on span "Select an option" at bounding box center [547, 330] width 12 height 12
click at [548, 332] on input "Select an option" at bounding box center [547, 330] width 12 height 12
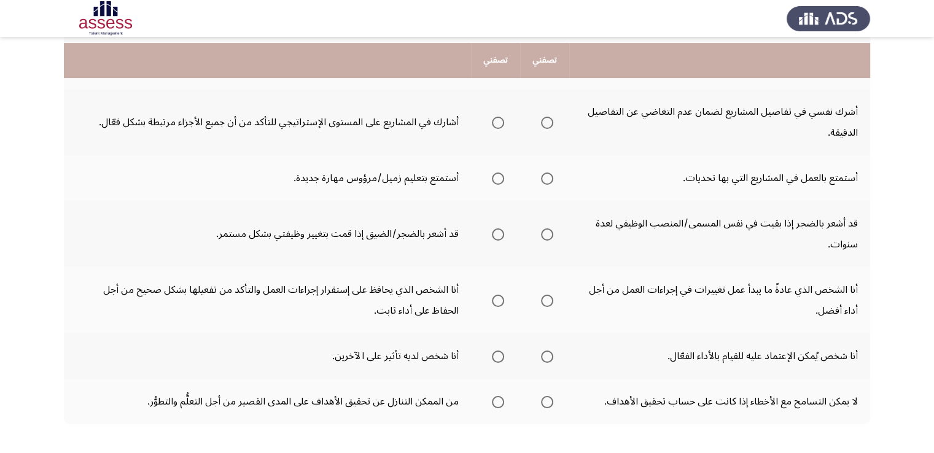
scroll to position [393, 0]
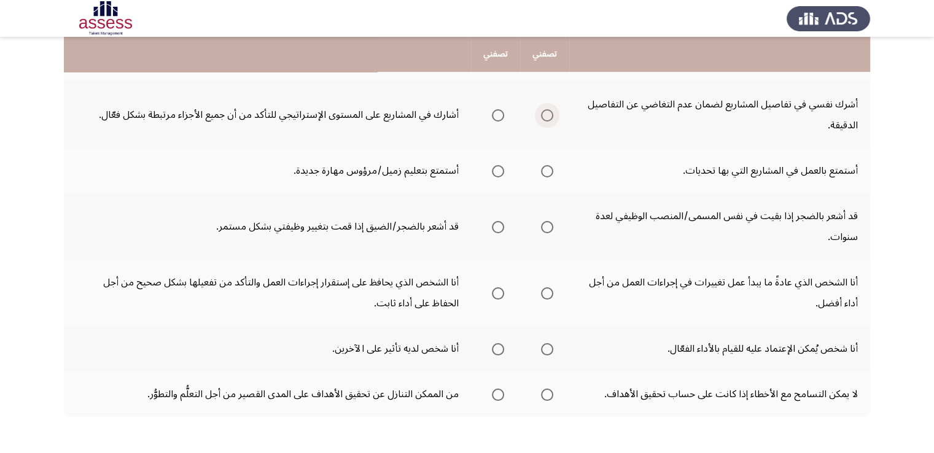
click at [543, 116] on span "Select an option" at bounding box center [547, 115] width 12 height 12
click at [543, 116] on input "Select an option" at bounding box center [547, 115] width 12 height 12
click at [553, 167] on span "Select an option" at bounding box center [547, 171] width 12 height 12
click at [553, 167] on input "Select an option" at bounding box center [547, 171] width 12 height 12
click at [544, 221] on span "Select an option" at bounding box center [547, 227] width 12 height 12
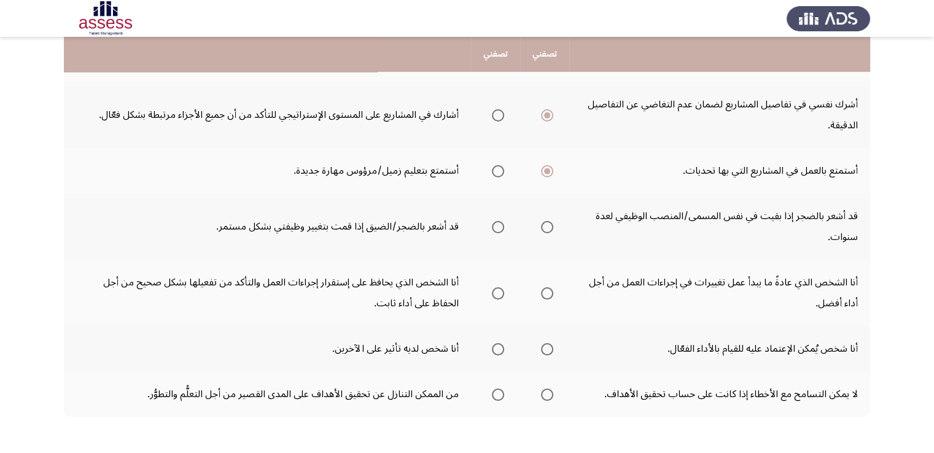
click at [544, 221] on input "Select an option" at bounding box center [547, 227] width 12 height 12
click at [551, 289] on span "Select an option" at bounding box center [547, 293] width 12 height 12
click at [551, 289] on input "Select an option" at bounding box center [547, 293] width 12 height 12
click at [547, 346] on span "Select an option" at bounding box center [547, 349] width 12 height 12
click at [547, 346] on input "Select an option" at bounding box center [547, 349] width 12 height 12
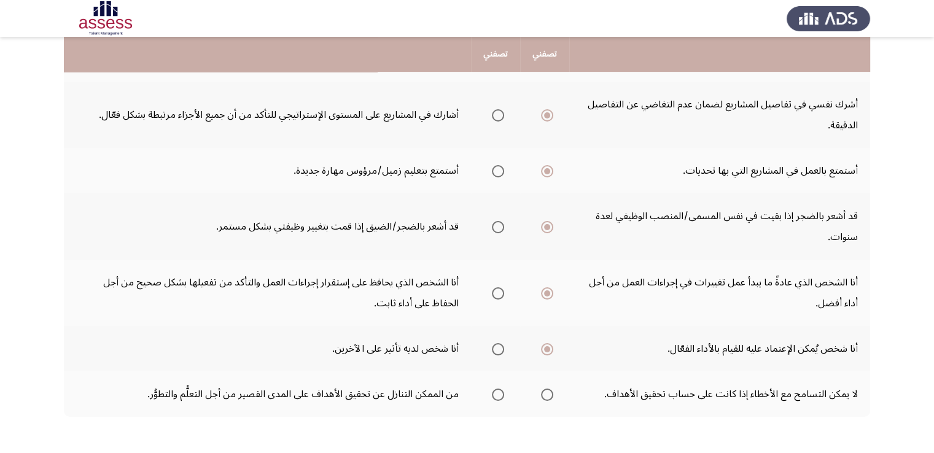
click at [577, 357] on td "أنا شخص يُمكن الإعتماد عليه للقيام بالأداء الفعّال." at bounding box center [719, 348] width 301 height 45
click at [720, 362] on td "أنا شخص يُمكن الإعتماد عليه للقيام بالأداء الفعّال." at bounding box center [719, 348] width 301 height 45
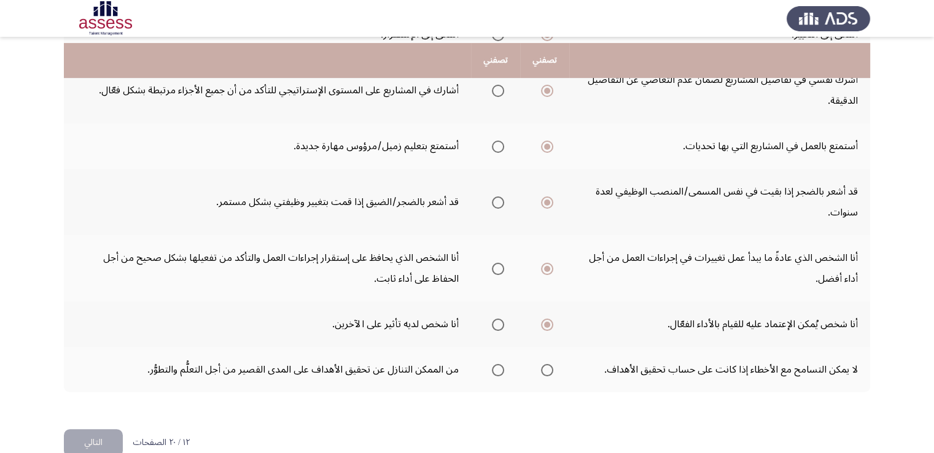
scroll to position [439, 0]
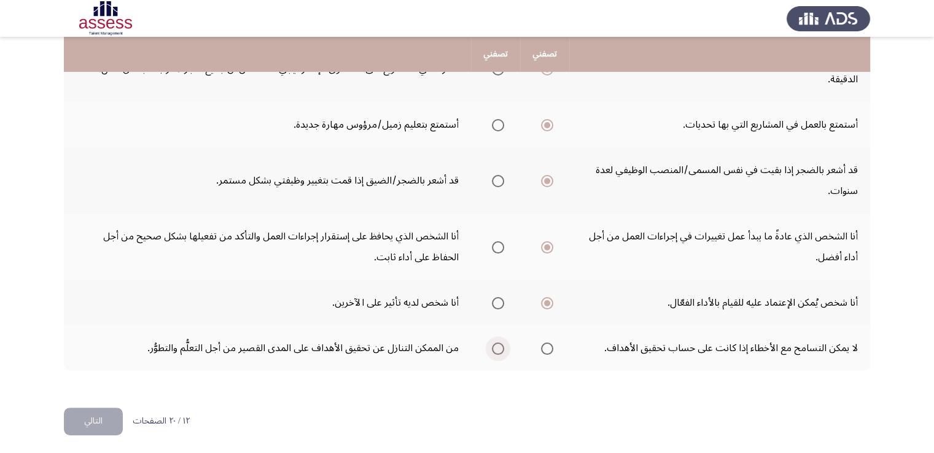
click at [499, 343] on span "Select an option" at bounding box center [498, 349] width 12 height 12
click at [499, 343] on input "Select an option" at bounding box center [498, 349] width 12 height 12
click at [93, 426] on button "التالي" at bounding box center [93, 422] width 59 height 28
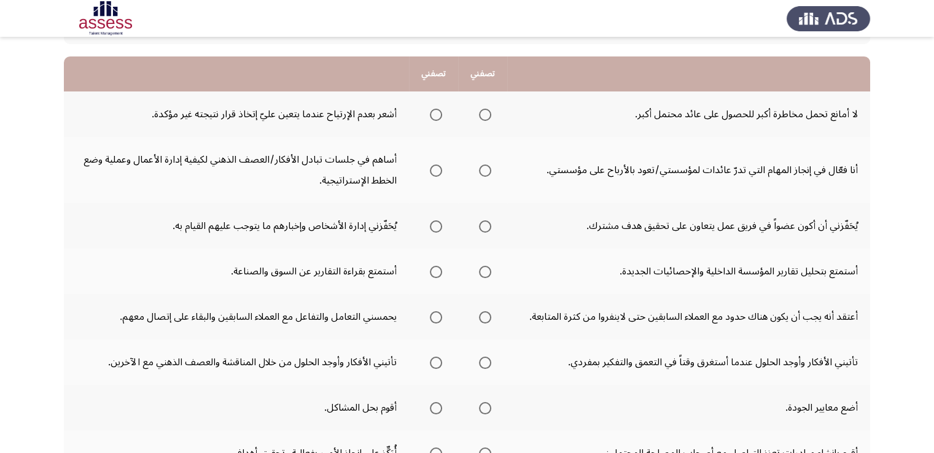
scroll to position [123, 0]
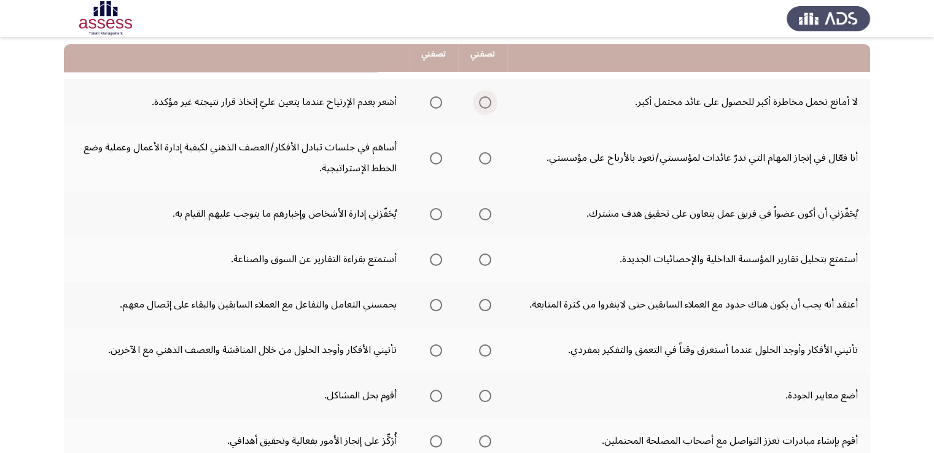
click at [484, 106] on span "Select an option" at bounding box center [485, 102] width 12 height 12
click at [484, 106] on input "Select an option" at bounding box center [485, 102] width 12 height 12
click at [432, 158] on span "Select an option" at bounding box center [436, 158] width 12 height 12
click at [432, 158] on input "Select an option" at bounding box center [436, 158] width 12 height 12
click at [487, 214] on span "Select an option" at bounding box center [485, 214] width 12 height 12
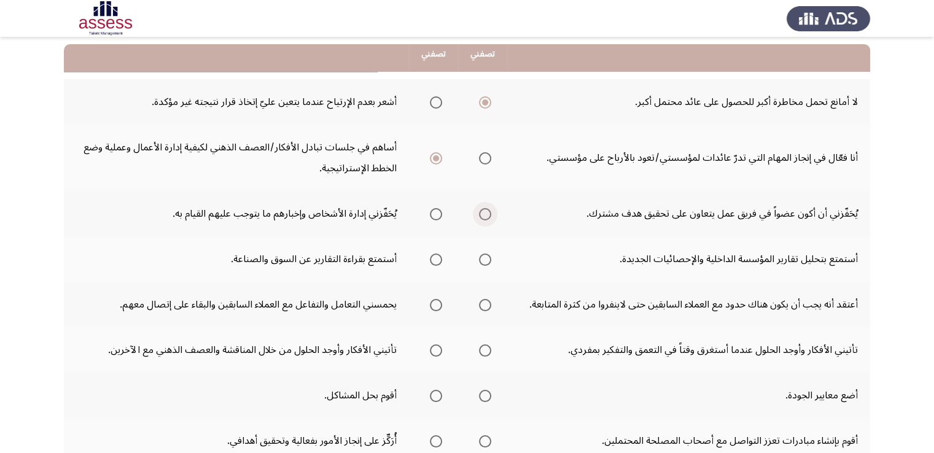
click at [487, 214] on input "Select an option" at bounding box center [485, 214] width 12 height 12
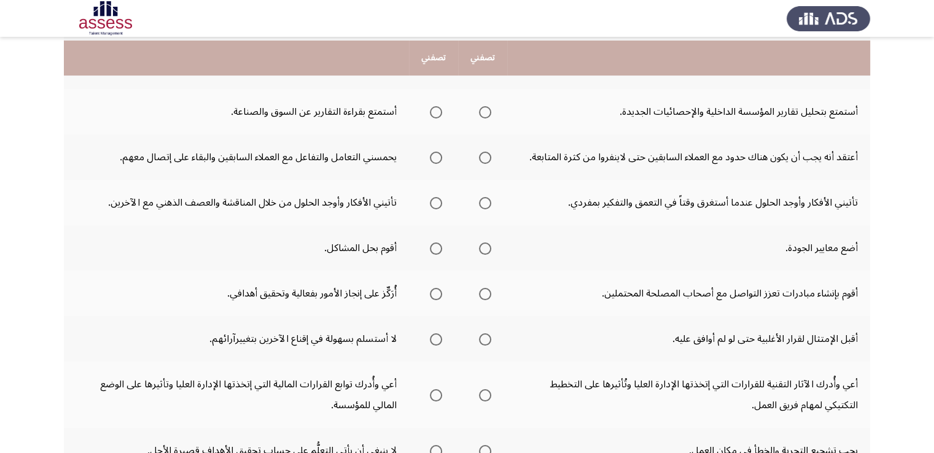
scroll to position [295, 0]
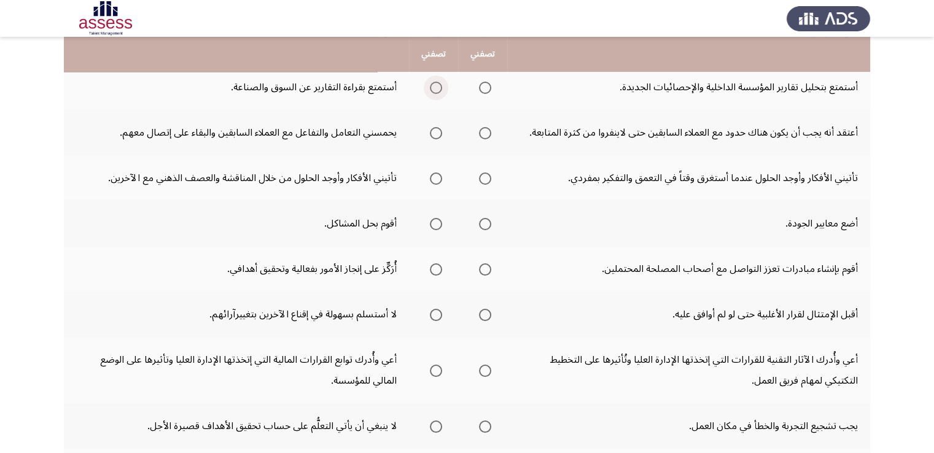
click at [434, 83] on span "Select an option" at bounding box center [436, 88] width 12 height 12
click at [434, 83] on input "Select an option" at bounding box center [436, 88] width 12 height 12
click at [435, 128] on span "Select an option" at bounding box center [436, 133] width 12 height 12
click at [435, 128] on input "Select an option" at bounding box center [436, 133] width 12 height 12
click at [432, 174] on span "Select an option" at bounding box center [436, 179] width 12 height 12
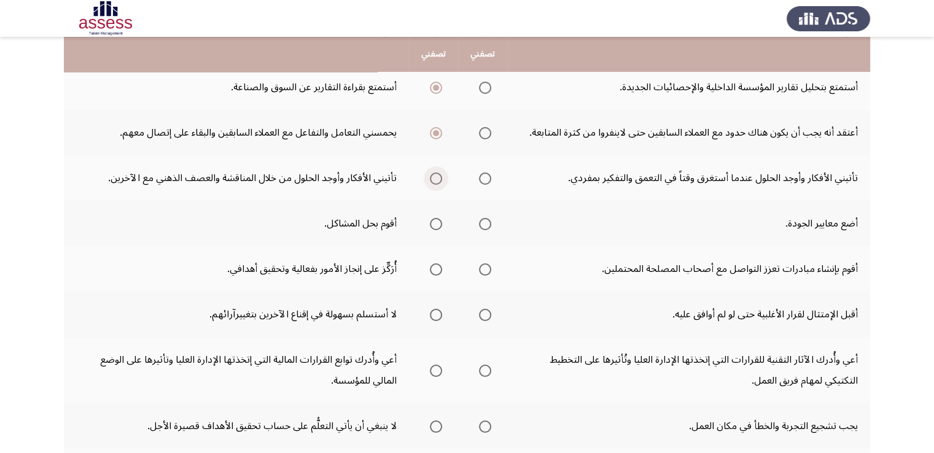
click at [432, 174] on input "Select an option" at bounding box center [436, 179] width 12 height 12
click at [434, 226] on span "Select an option" at bounding box center [436, 224] width 12 height 12
click at [434, 226] on input "Select an option" at bounding box center [436, 224] width 12 height 12
click at [432, 270] on span "Select an option" at bounding box center [436, 269] width 12 height 12
click at [432, 270] on input "Select an option" at bounding box center [436, 269] width 12 height 12
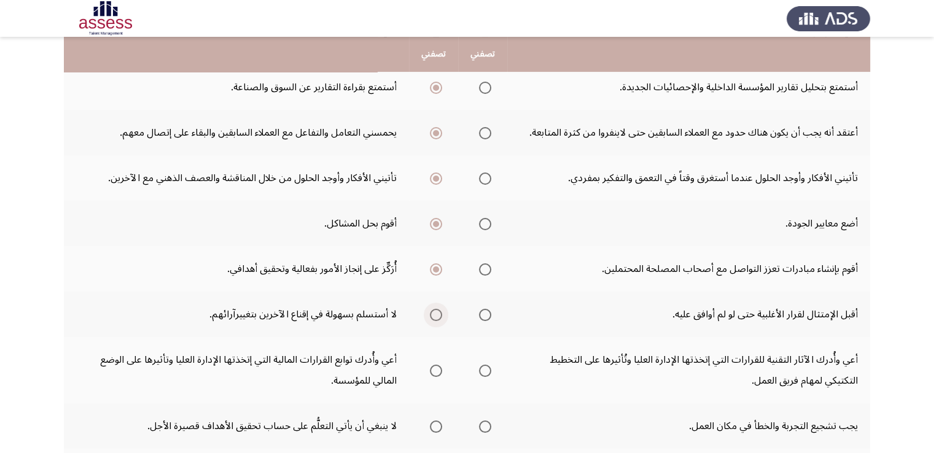
click at [432, 310] on span "Select an option" at bounding box center [436, 315] width 12 height 12
click at [432, 310] on input "Select an option" at bounding box center [436, 315] width 12 height 12
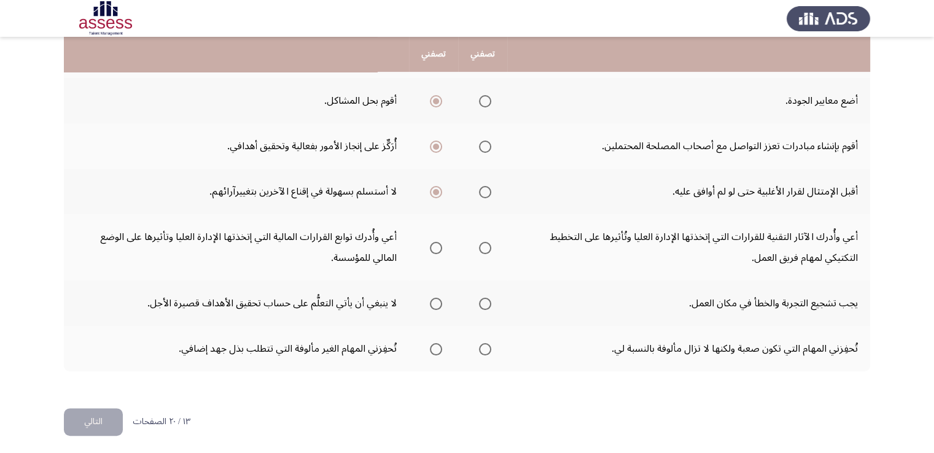
scroll to position [418, 0]
click at [484, 244] on span "Select an option" at bounding box center [485, 247] width 12 height 12
click at [484, 244] on input "Select an option" at bounding box center [485, 247] width 12 height 12
click at [484, 300] on span "Select an option" at bounding box center [485, 303] width 12 height 12
click at [484, 300] on input "Select an option" at bounding box center [485, 303] width 12 height 12
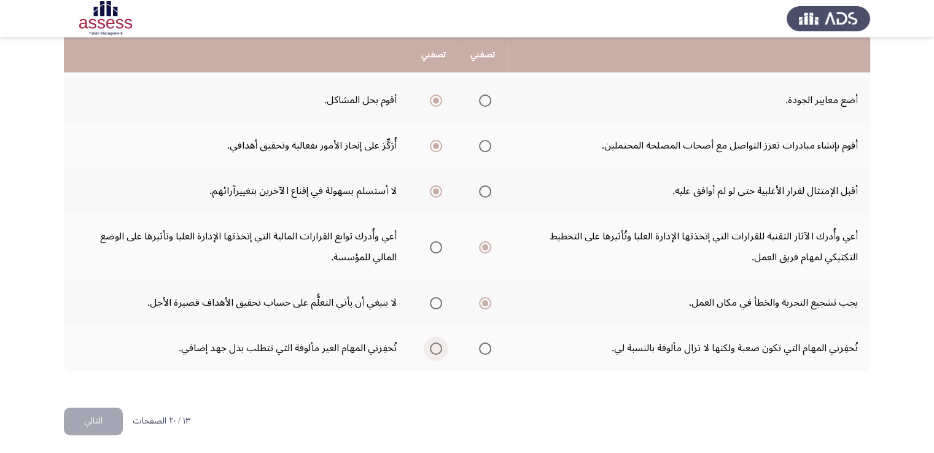
click at [437, 347] on span "Select an option" at bounding box center [436, 349] width 12 height 12
click at [437, 347] on input "Select an option" at bounding box center [436, 349] width 12 height 12
click at [89, 413] on button "التالي" at bounding box center [93, 422] width 59 height 28
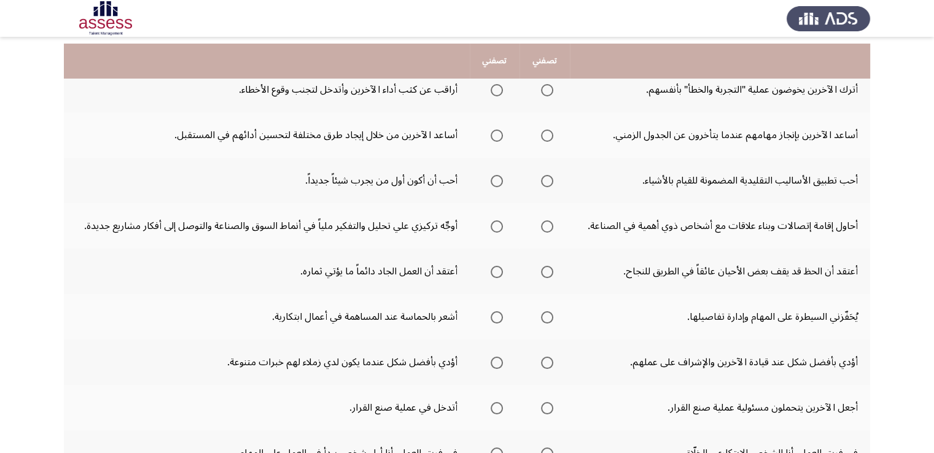
scroll to position [147, 0]
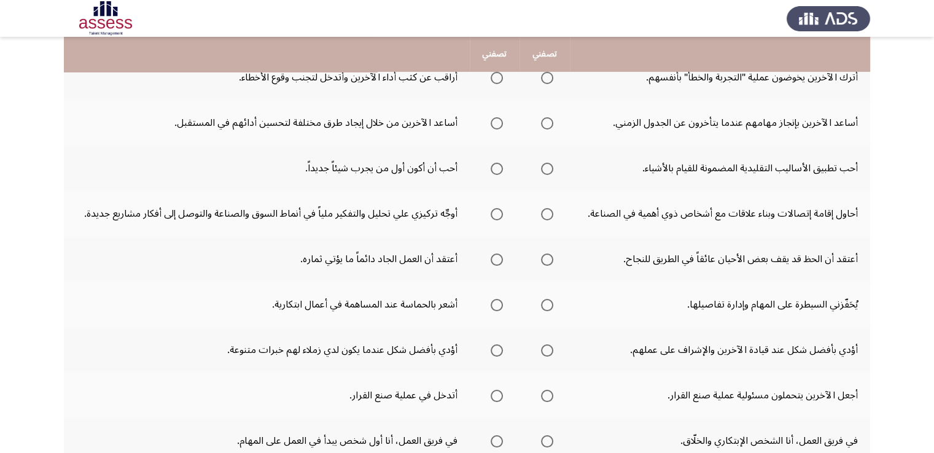
click at [500, 143] on th at bounding box center [495, 122] width 50 height 45
click at [496, 79] on span "Select an option" at bounding box center [497, 78] width 12 height 12
click at [496, 79] on input "Select an option" at bounding box center [497, 78] width 12 height 12
click at [497, 122] on span "Select an option" at bounding box center [497, 123] width 12 height 12
click at [497, 122] on input "Select an option" at bounding box center [497, 123] width 12 height 12
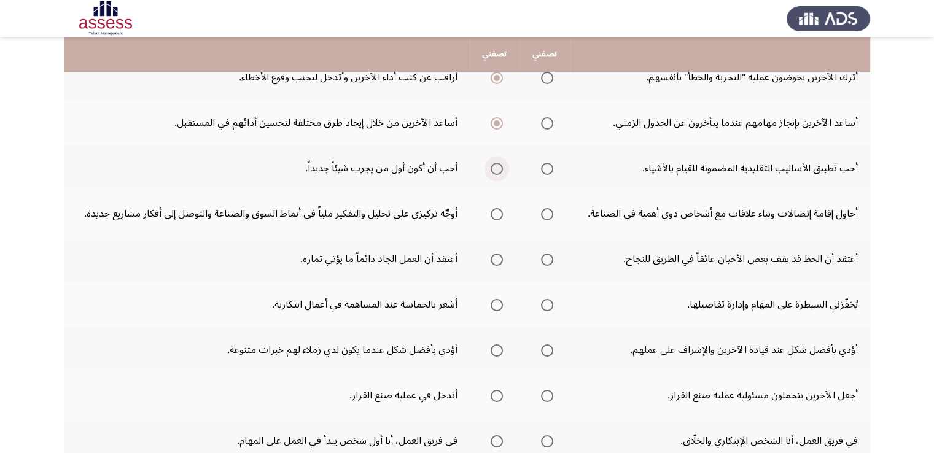
click at [500, 167] on span "Select an option" at bounding box center [497, 169] width 12 height 12
click at [500, 167] on input "Select an option" at bounding box center [497, 169] width 12 height 12
click at [546, 208] on span "Select an option" at bounding box center [547, 214] width 12 height 12
click at [546, 208] on input "Select an option" at bounding box center [547, 214] width 12 height 12
click at [492, 257] on span "Select an option" at bounding box center [497, 260] width 12 height 12
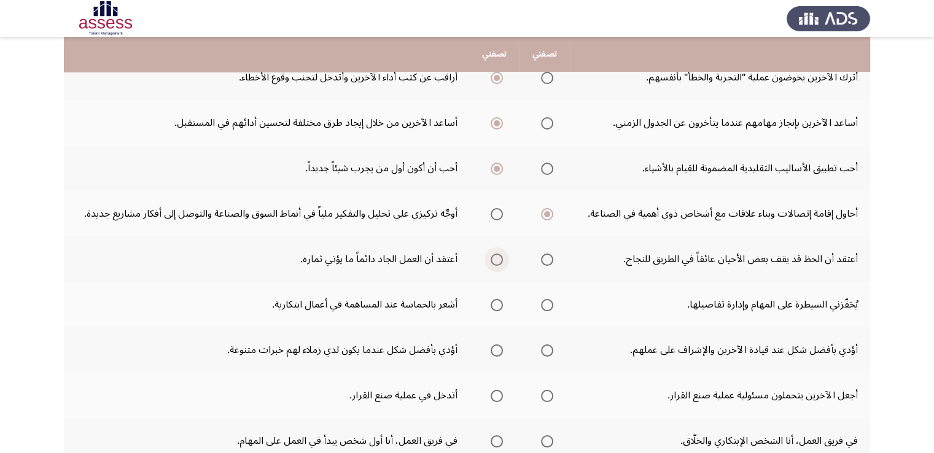
click at [492, 257] on input "Select an option" at bounding box center [497, 260] width 12 height 12
click at [500, 302] on span "Select an option" at bounding box center [497, 305] width 12 height 12
click at [500, 302] on input "Select an option" at bounding box center [497, 305] width 12 height 12
click at [499, 350] on span "Select an option" at bounding box center [497, 351] width 12 height 12
click at [499, 350] on input "Select an option" at bounding box center [497, 351] width 12 height 12
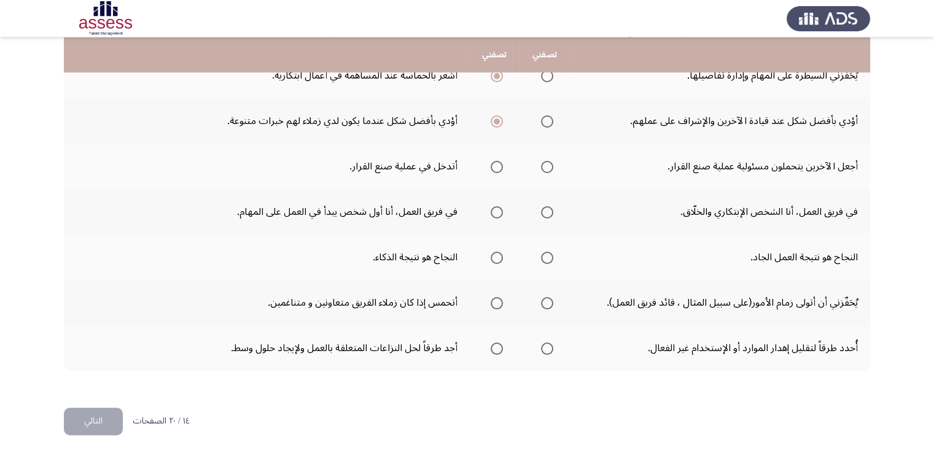
scroll to position [377, 0]
click at [493, 169] on span "Select an option" at bounding box center [497, 166] width 12 height 12
click at [493, 169] on input "Select an option" at bounding box center [497, 166] width 12 height 12
click at [545, 209] on span "Select an option" at bounding box center [547, 212] width 12 height 12
click at [545, 209] on input "Select an option" at bounding box center [547, 212] width 12 height 12
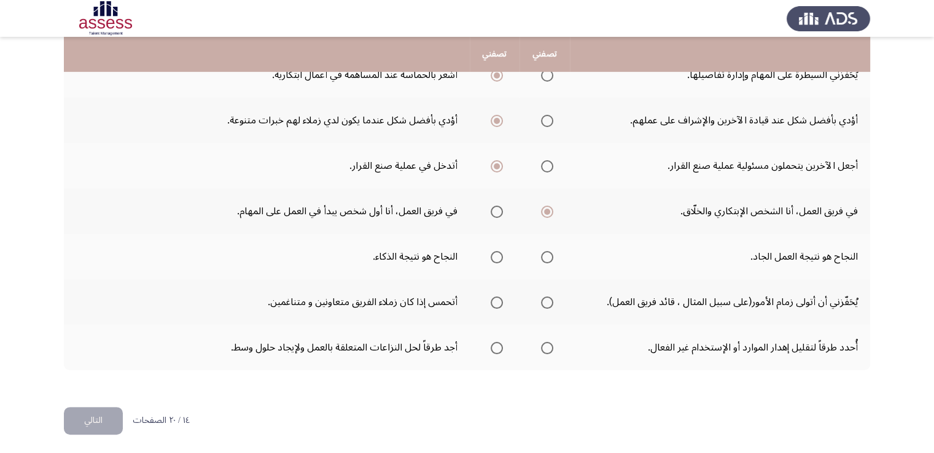
click at [497, 303] on span "Select an option" at bounding box center [497, 303] width 0 height 0
click at [496, 299] on input "Select an option" at bounding box center [497, 303] width 12 height 12
click at [496, 300] on span "Select an option" at bounding box center [497, 303] width 6 height 6
click at [507, 348] on th at bounding box center [495, 347] width 50 height 45
click at [491, 345] on span "Select an option" at bounding box center [497, 348] width 12 height 12
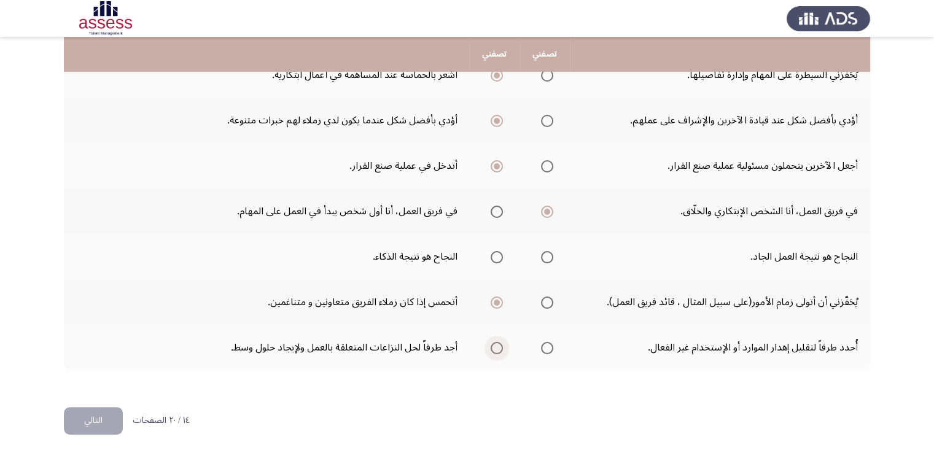
click at [491, 345] on input "Select an option" at bounding box center [497, 348] width 12 height 12
click at [544, 254] on span "Select an option" at bounding box center [547, 257] width 12 height 12
click at [544, 254] on input "Select an option" at bounding box center [547, 257] width 12 height 12
click at [96, 416] on button "التالي" at bounding box center [93, 421] width 59 height 28
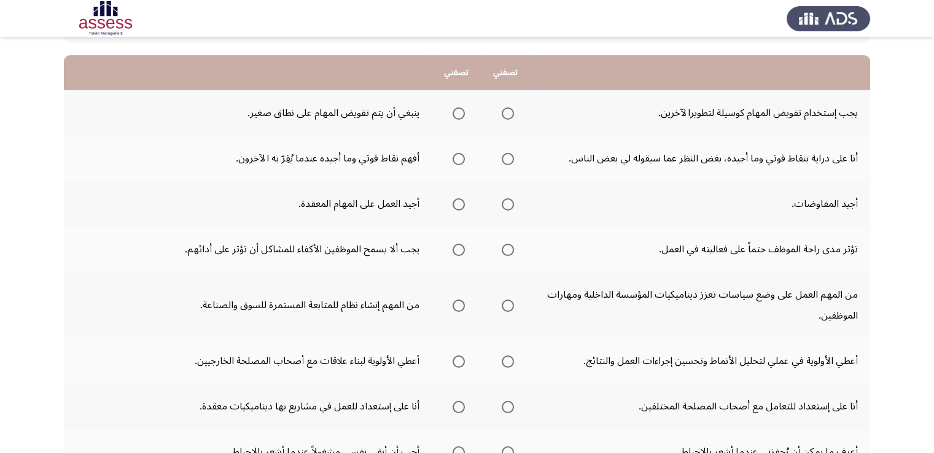
scroll to position [123, 0]
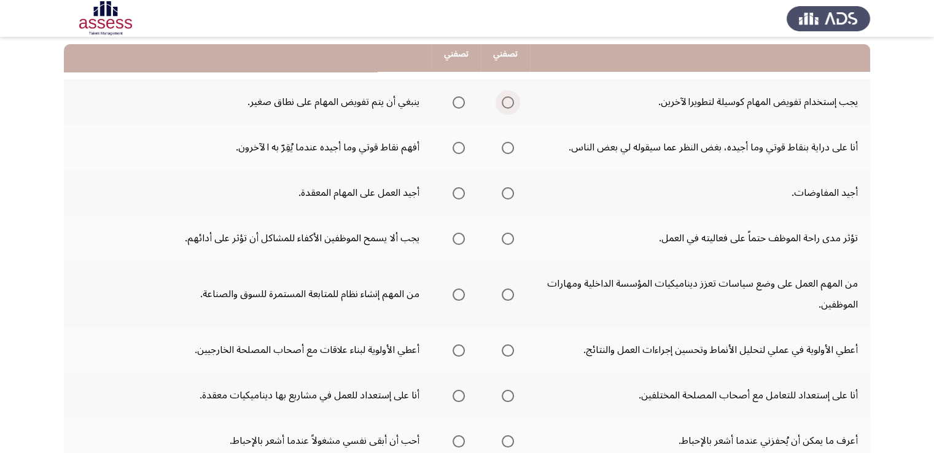
click at [512, 103] on span "Select an option" at bounding box center [508, 102] width 12 height 12
click at [512, 103] on input "Select an option" at bounding box center [508, 102] width 12 height 12
click at [507, 142] on span "Select an option" at bounding box center [508, 148] width 12 height 12
click at [507, 142] on input "Select an option" at bounding box center [508, 148] width 12 height 12
click at [461, 187] on span "Select an option" at bounding box center [459, 193] width 12 height 12
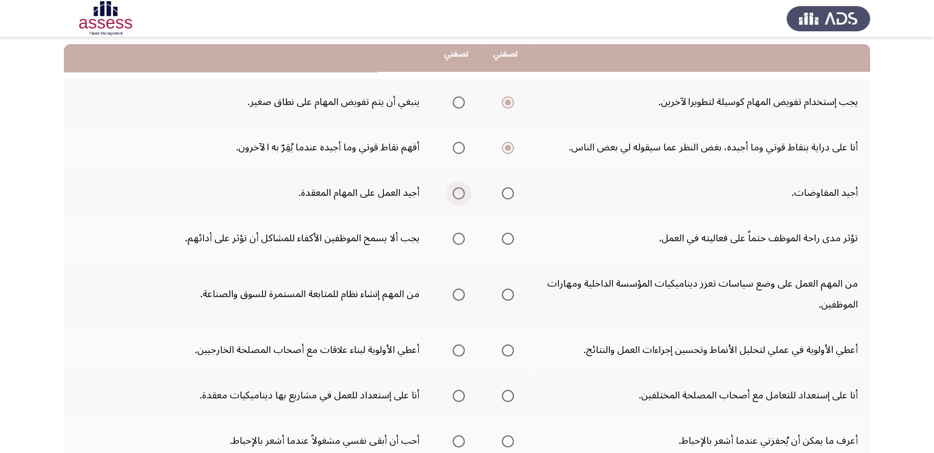
click at [461, 187] on input "Select an option" at bounding box center [459, 193] width 12 height 12
click at [502, 238] on span "Select an option" at bounding box center [508, 239] width 12 height 12
click at [502, 238] on input "Select an option" at bounding box center [508, 239] width 12 height 12
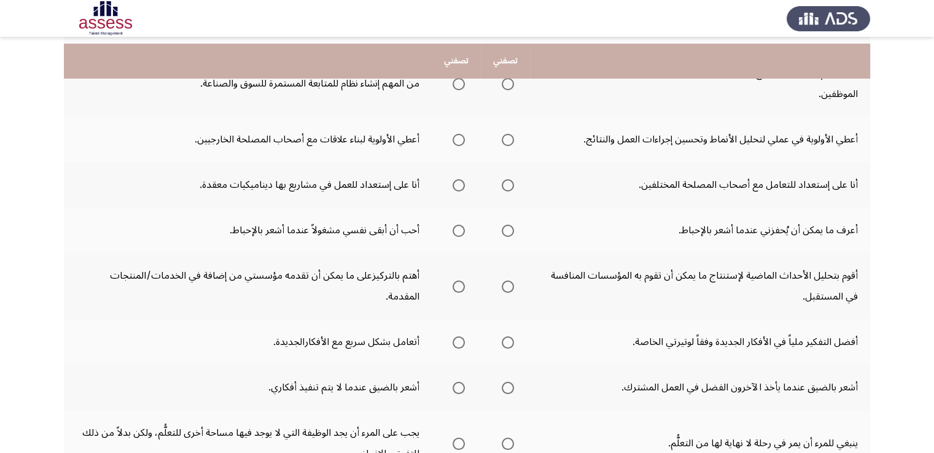
scroll to position [344, 0]
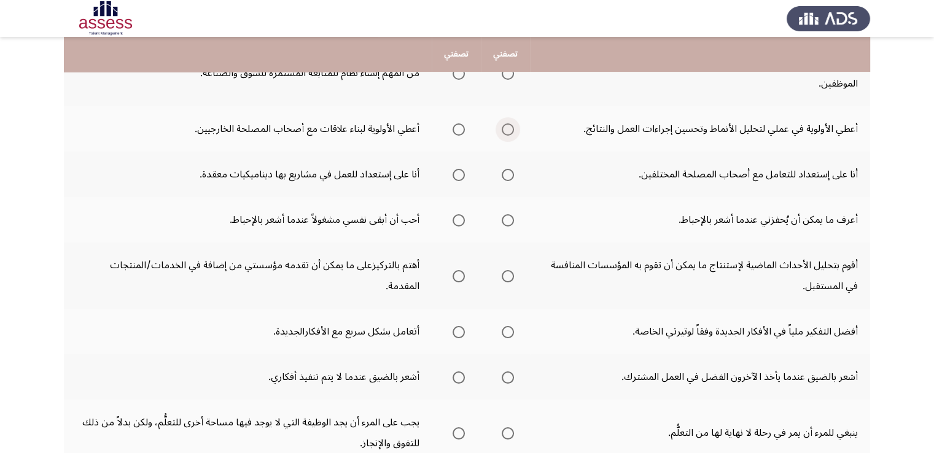
click at [510, 123] on span "Select an option" at bounding box center [508, 129] width 12 height 12
click at [510, 123] on input "Select an option" at bounding box center [508, 129] width 12 height 12
click at [460, 175] on span "Select an option" at bounding box center [459, 175] width 12 height 12
click at [460, 175] on input "Select an option" at bounding box center [459, 175] width 12 height 12
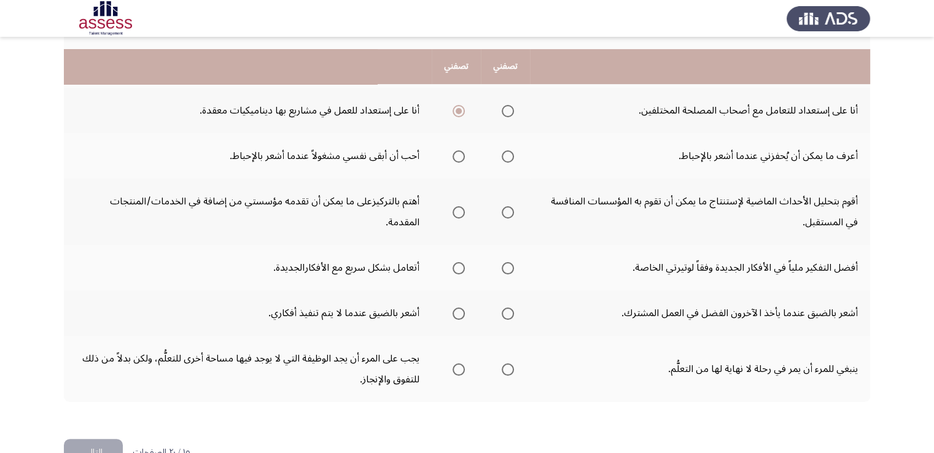
scroll to position [439, 0]
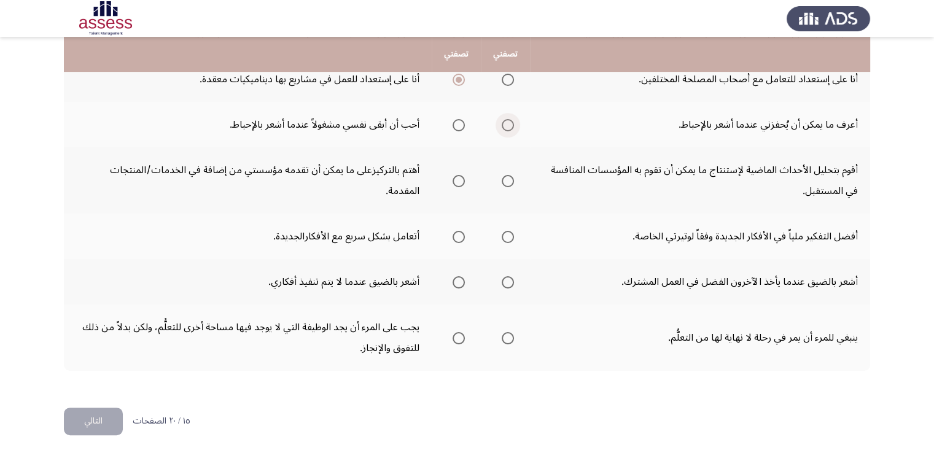
click at [506, 125] on span "Select an option" at bounding box center [508, 125] width 12 height 12
click at [506, 125] on input "Select an option" at bounding box center [508, 125] width 12 height 12
click at [506, 176] on span "Select an option" at bounding box center [508, 181] width 12 height 12
click at [506, 176] on input "Select an option" at bounding box center [508, 181] width 12 height 12
click at [457, 236] on span "Select an option" at bounding box center [459, 237] width 12 height 12
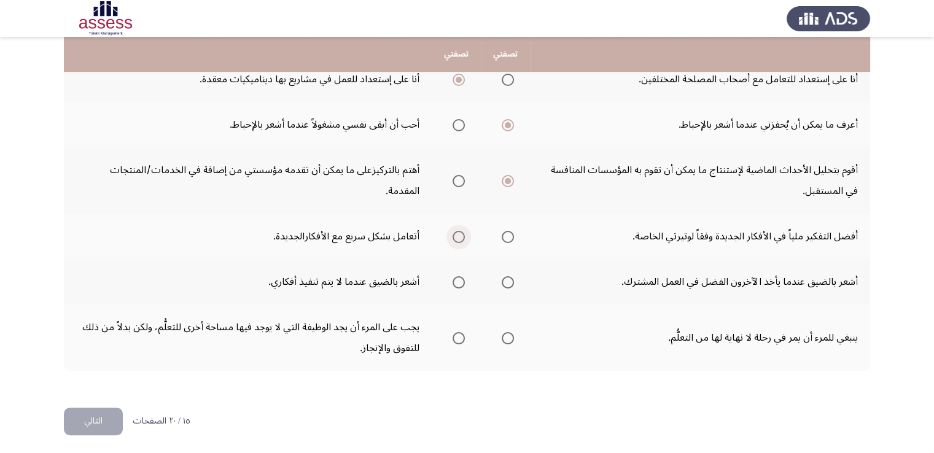
click at [457, 236] on input "Select an option" at bounding box center [459, 237] width 12 height 12
click at [511, 281] on span "Select an option" at bounding box center [508, 282] width 12 height 12
click at [511, 281] on input "Select an option" at bounding box center [508, 282] width 12 height 12
click at [456, 276] on span "Select an option" at bounding box center [459, 282] width 12 height 12
click at [456, 276] on input "Select an option" at bounding box center [459, 282] width 12 height 12
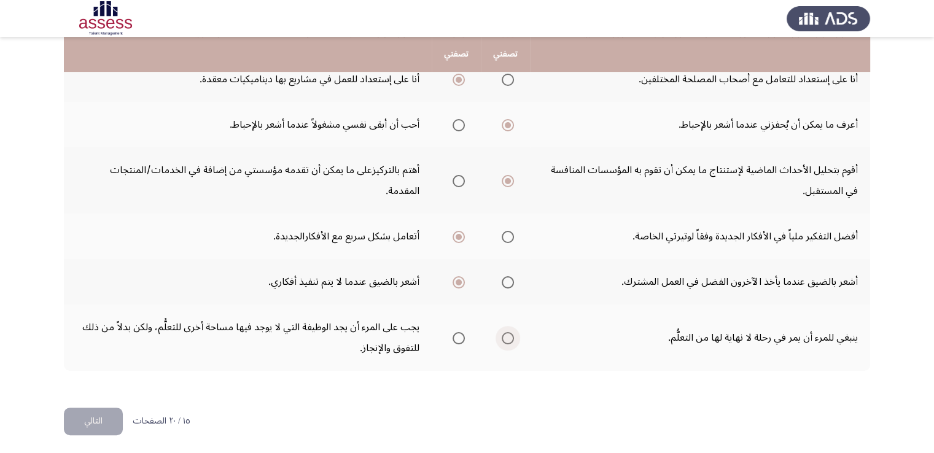
click at [508, 332] on span "Select an option" at bounding box center [508, 338] width 12 height 12
click at [508, 332] on input "Select an option" at bounding box center [508, 338] width 12 height 12
click at [476, 443] on html "Potentiality Assessment التالي .يرجي اختيار العبارة التي تصفك أكثر أو التي تواف…" at bounding box center [467, 9] width 934 height 896
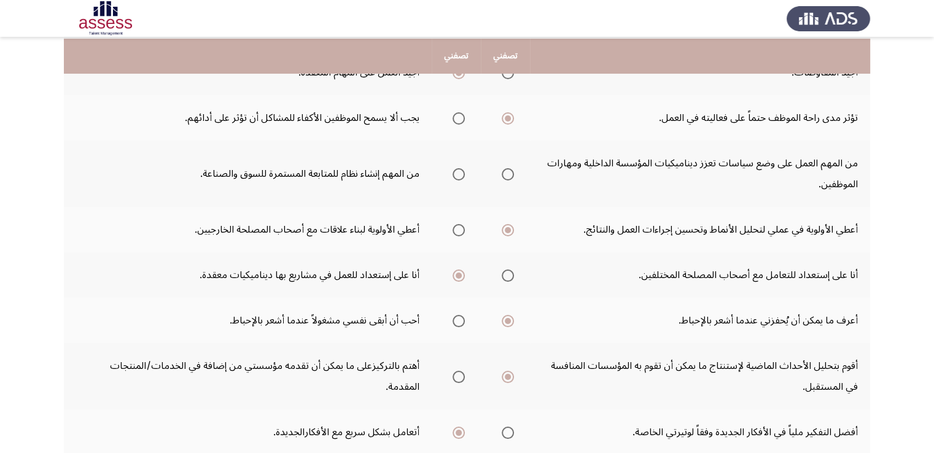
scroll to position [236, 0]
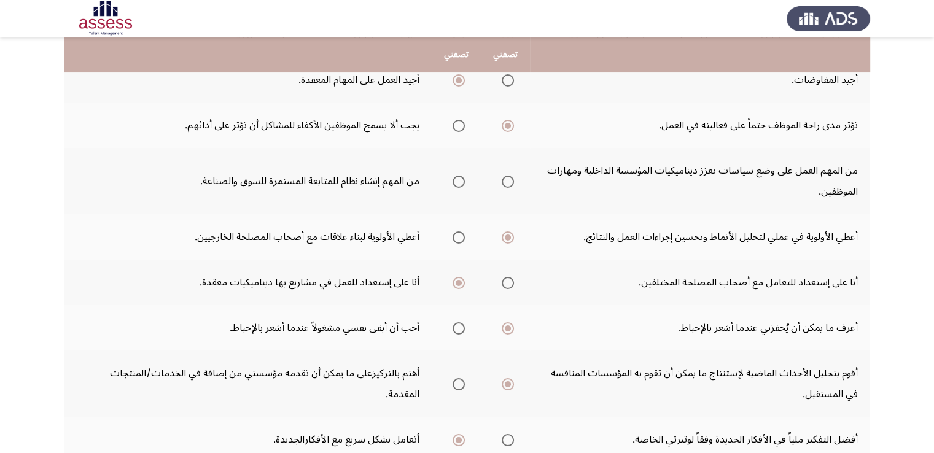
click at [462, 183] on span "Select an option" at bounding box center [459, 182] width 12 height 12
click at [462, 183] on input "Select an option" at bounding box center [459, 182] width 12 height 12
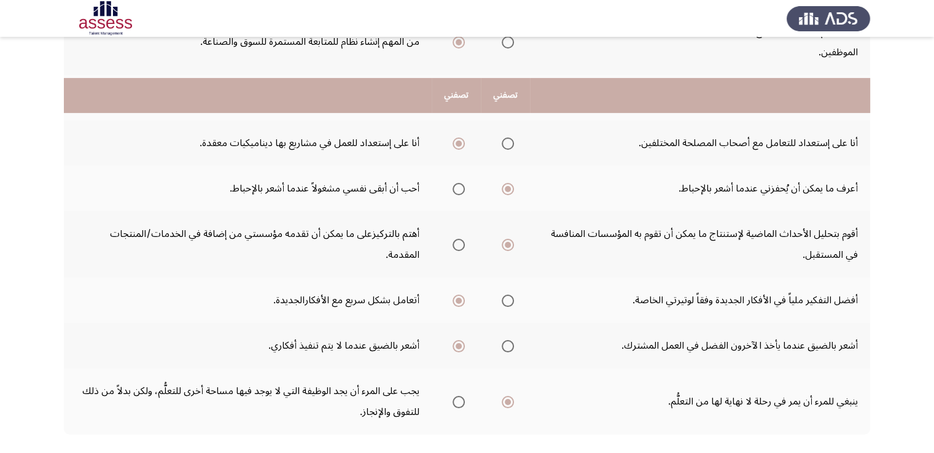
scroll to position [439, 0]
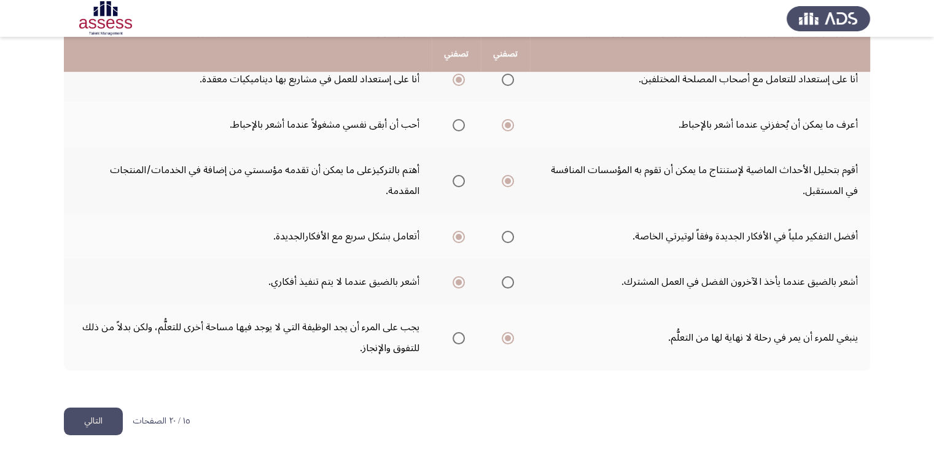
click at [85, 421] on button "التالي" at bounding box center [93, 422] width 59 height 28
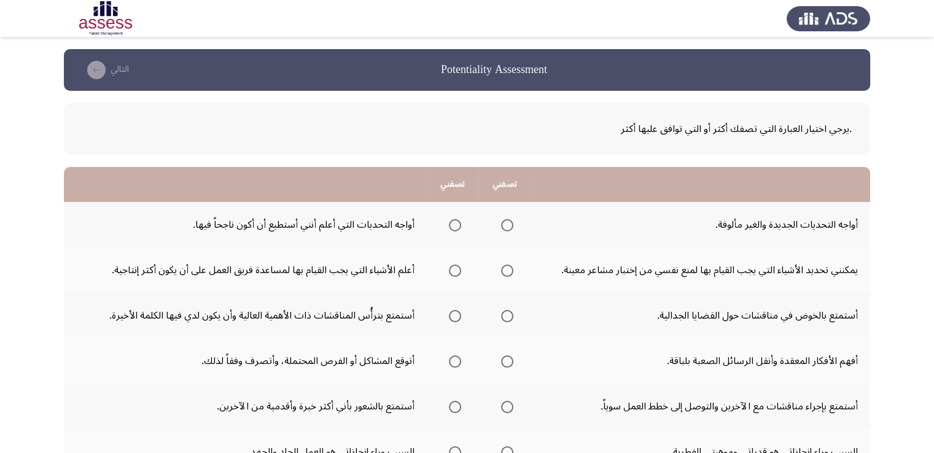
click at [85, 421] on td "أستمتع بالشعور بأني أكثر خبرة وأقدمية من الآخرين." at bounding box center [245, 406] width 363 height 45
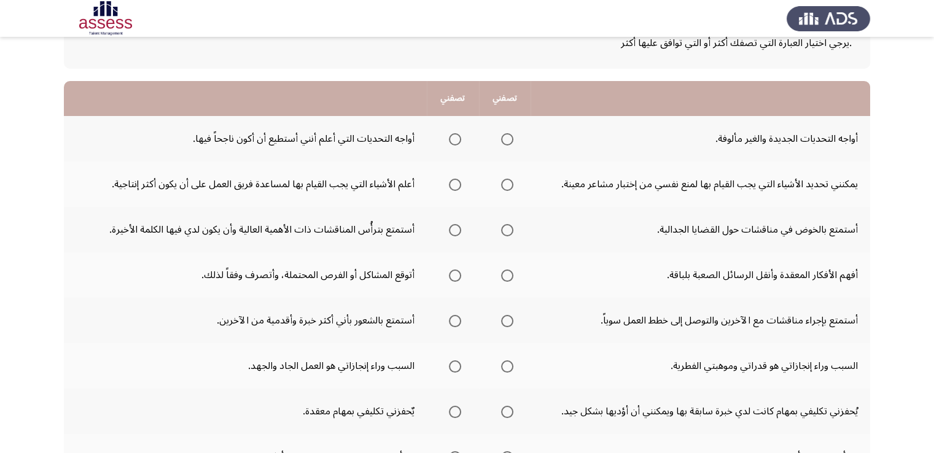
scroll to position [98, 0]
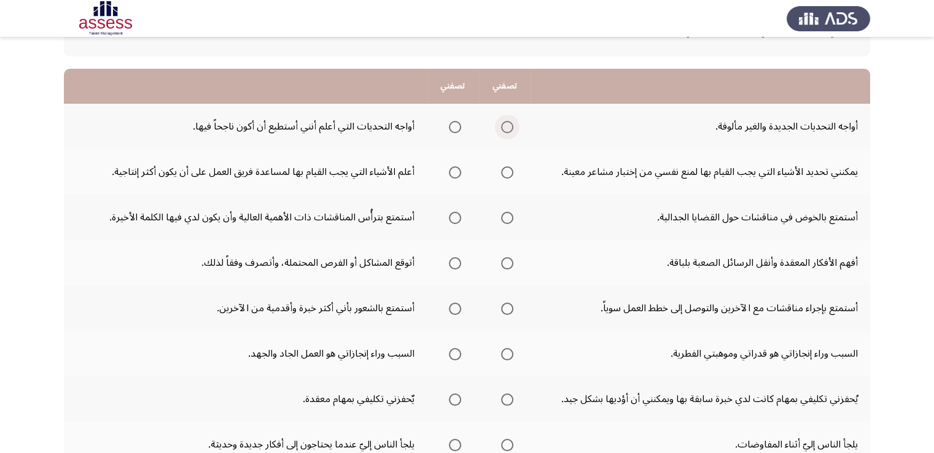
click at [506, 130] on span "Select an option" at bounding box center [507, 127] width 12 height 12
click at [506, 130] on input "Select an option" at bounding box center [507, 127] width 12 height 12
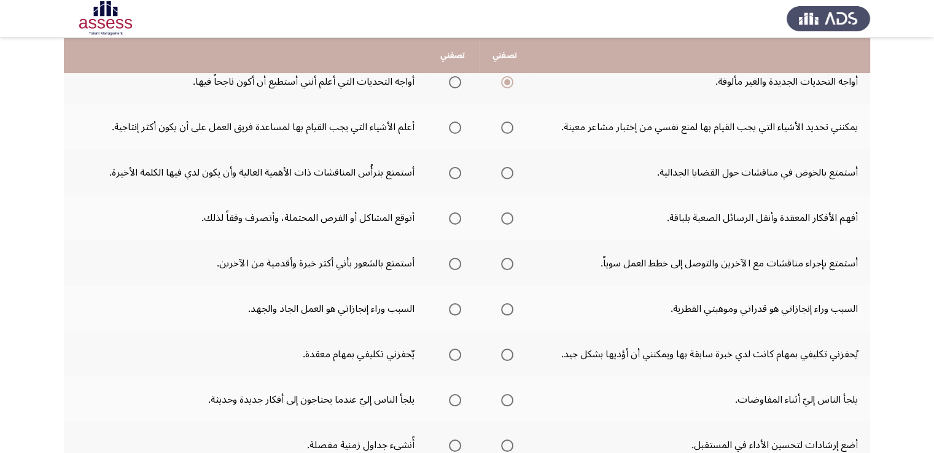
scroll to position [144, 0]
click at [453, 123] on span "Select an option" at bounding box center [455, 126] width 12 height 12
click at [453, 123] on input "Select an option" at bounding box center [455, 126] width 12 height 12
click at [504, 173] on span "Select an option" at bounding box center [507, 172] width 12 height 12
click at [504, 173] on input "Select an option" at bounding box center [507, 172] width 12 height 12
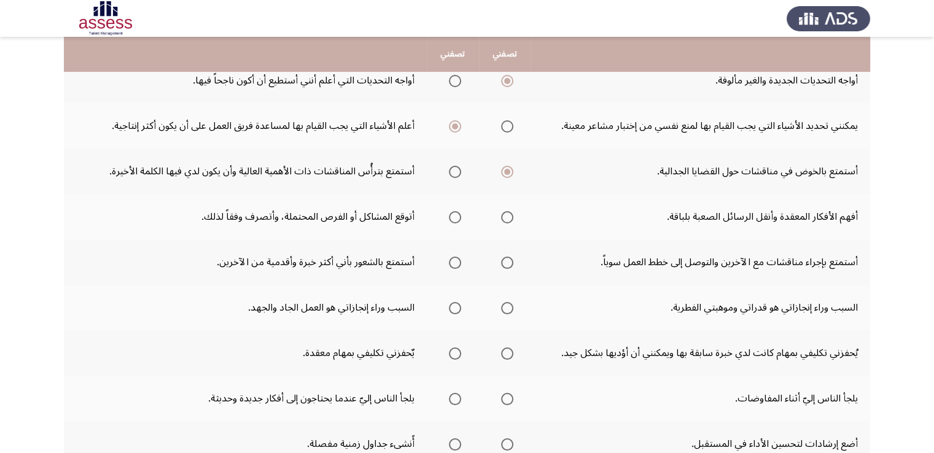
click at [452, 214] on span "Select an option" at bounding box center [455, 217] width 12 height 12
click at [452, 214] on input "Select an option" at bounding box center [455, 217] width 12 height 12
click at [504, 264] on span "Select an option" at bounding box center [507, 263] width 12 height 12
click at [504, 264] on input "Select an option" at bounding box center [507, 263] width 12 height 12
click at [449, 308] on span "Select an option" at bounding box center [455, 308] width 12 height 12
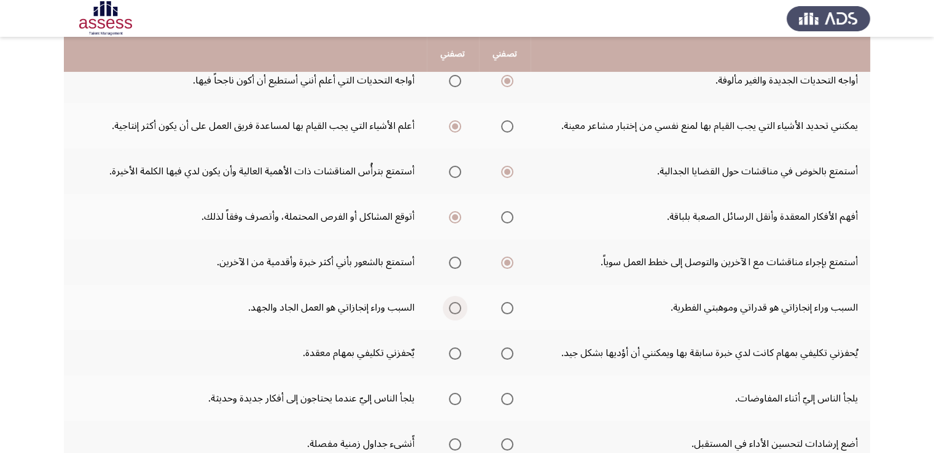
click at [449, 308] on input "Select an option" at bounding box center [455, 308] width 12 height 12
click at [505, 303] on span "Select an option" at bounding box center [507, 308] width 12 height 12
click at [505, 303] on input "Select an option" at bounding box center [507, 308] width 12 height 12
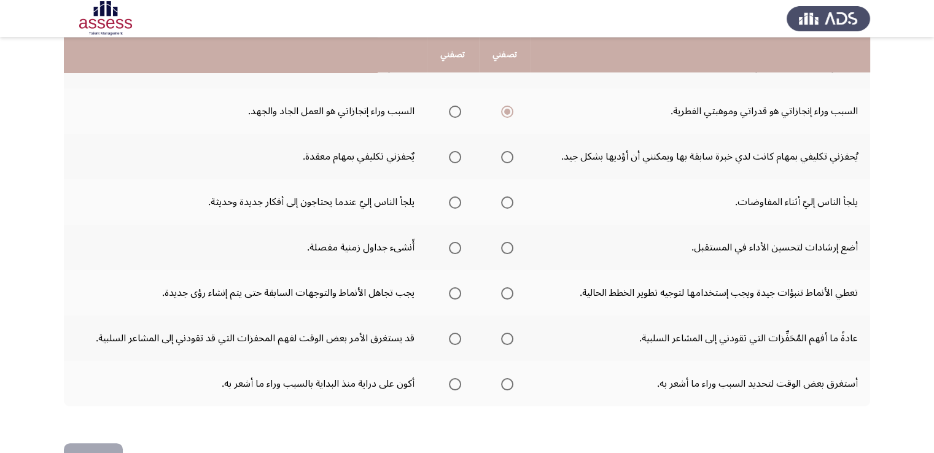
scroll to position [365, 0]
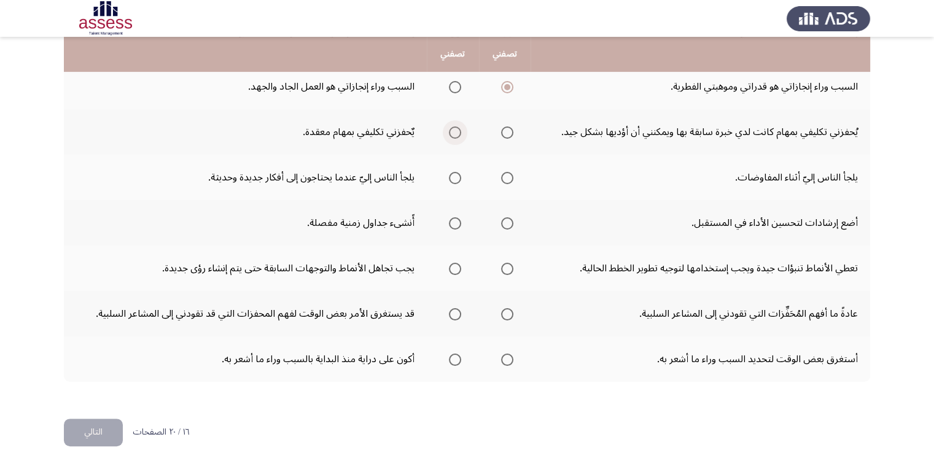
click at [454, 130] on span "Select an option" at bounding box center [455, 133] width 12 height 12
click at [454, 130] on input "Select an option" at bounding box center [455, 133] width 12 height 12
click at [450, 174] on span "Select an option" at bounding box center [455, 178] width 12 height 12
click at [450, 174] on input "Select an option" at bounding box center [455, 178] width 12 height 12
click at [507, 224] on span "Select an option" at bounding box center [507, 223] width 12 height 12
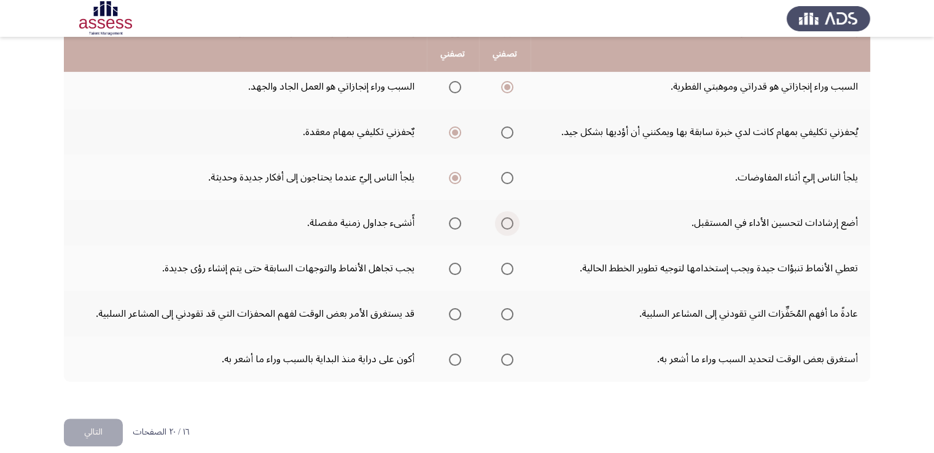
click at [507, 224] on input "Select an option" at bounding box center [507, 223] width 12 height 12
click at [504, 268] on span "Select an option" at bounding box center [507, 269] width 12 height 12
click at [504, 268] on input "Select an option" at bounding box center [507, 269] width 12 height 12
click at [506, 314] on span "Select an option" at bounding box center [507, 314] width 12 height 12
click at [506, 314] on input "Select an option" at bounding box center [507, 314] width 12 height 12
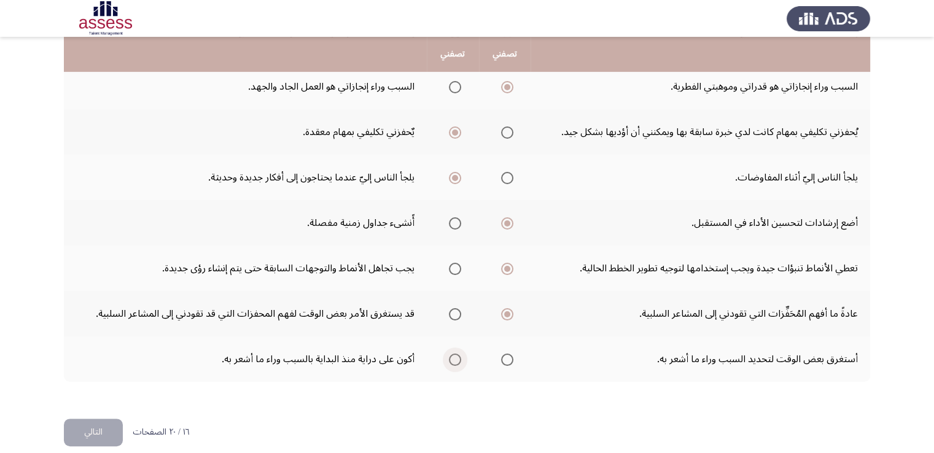
click at [451, 354] on span "Select an option" at bounding box center [455, 360] width 12 height 12
click at [451, 354] on input "Select an option" at bounding box center [455, 360] width 12 height 12
click at [96, 430] on button "التالي" at bounding box center [93, 433] width 59 height 28
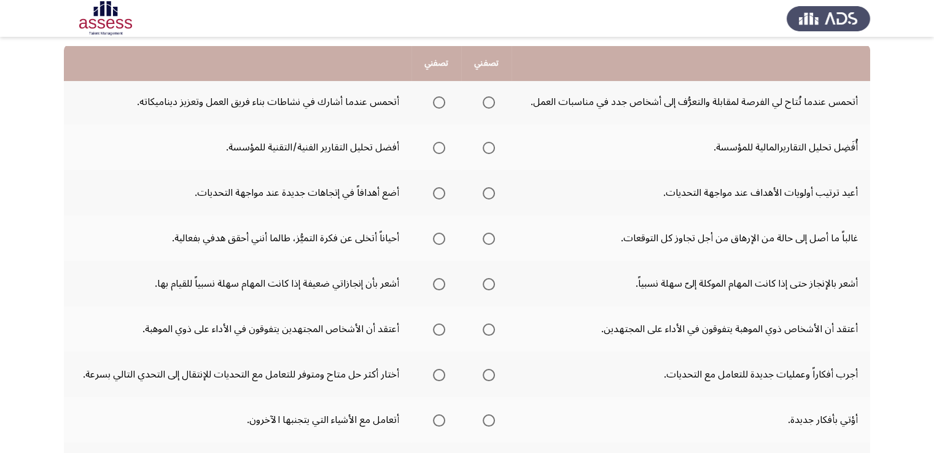
scroll to position [147, 0]
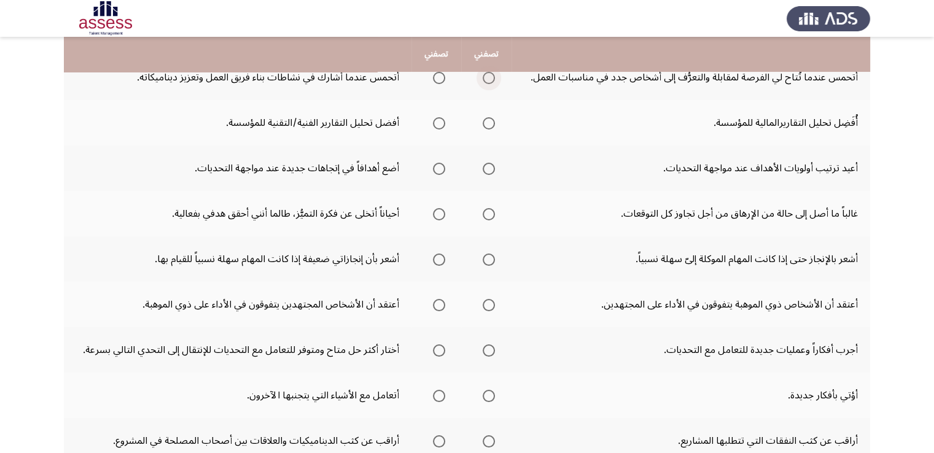
click at [485, 75] on span "Select an option" at bounding box center [489, 78] width 12 height 12
click at [485, 75] on input "Select an option" at bounding box center [489, 78] width 12 height 12
click at [602, 153] on td "أعيد ترتيب أولويات الأهداف عند مواجهة التحديات." at bounding box center [691, 168] width 359 height 45
click at [442, 122] on span "Select an option" at bounding box center [439, 123] width 12 height 12
click at [442, 122] on input "Select an option" at bounding box center [439, 123] width 12 height 12
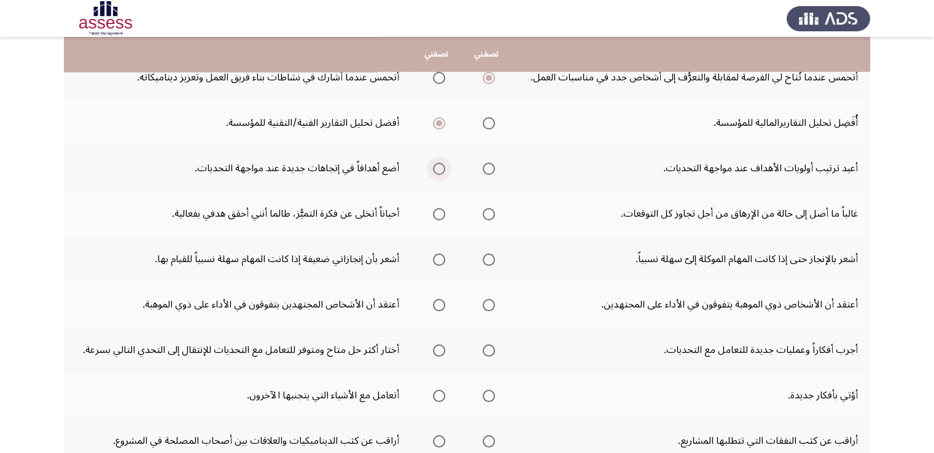
click at [437, 169] on span "Select an option" at bounding box center [439, 169] width 12 height 12
click at [437, 169] on input "Select an option" at bounding box center [439, 169] width 12 height 12
click at [438, 216] on span "Select an option" at bounding box center [439, 214] width 12 height 12
click at [438, 216] on input "Select an option" at bounding box center [439, 214] width 12 height 12
click at [443, 257] on span "Select an option" at bounding box center [439, 260] width 12 height 12
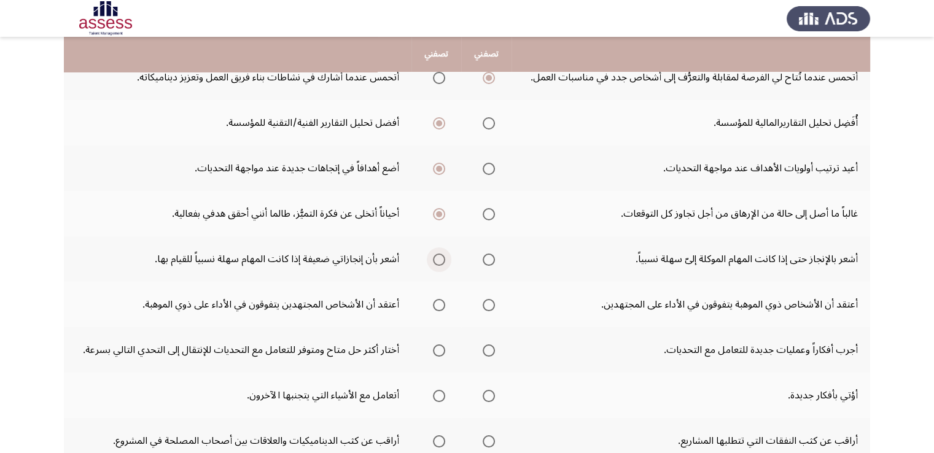
click at [443, 257] on input "Select an option" at bounding box center [439, 260] width 12 height 12
click at [438, 302] on span "Select an option" at bounding box center [439, 305] width 12 height 12
click at [438, 302] on input "Select an option" at bounding box center [439, 305] width 12 height 12
click at [456, 312] on th at bounding box center [436, 304] width 50 height 45
click at [491, 349] on span "Select an option" at bounding box center [489, 351] width 12 height 12
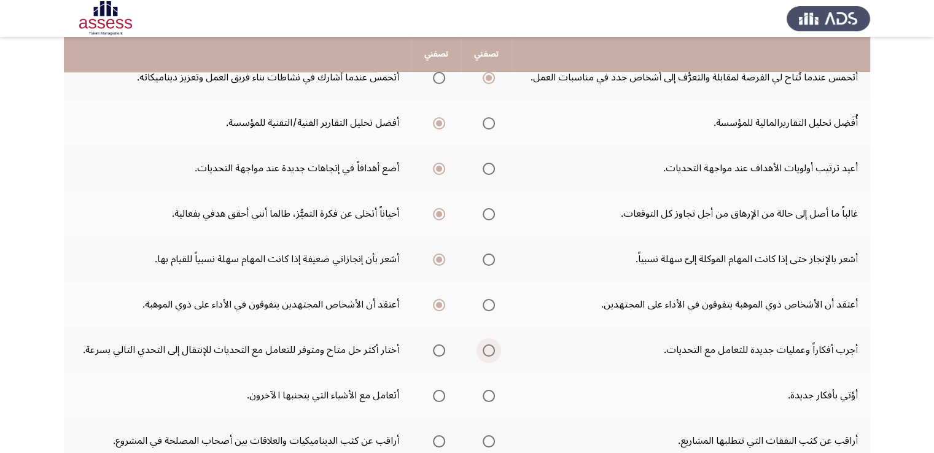
click at [491, 349] on input "Select an option" at bounding box center [489, 351] width 12 height 12
click at [489, 395] on span "Select an option" at bounding box center [489, 396] width 12 height 12
click at [489, 395] on input "Select an option" at bounding box center [489, 396] width 12 height 12
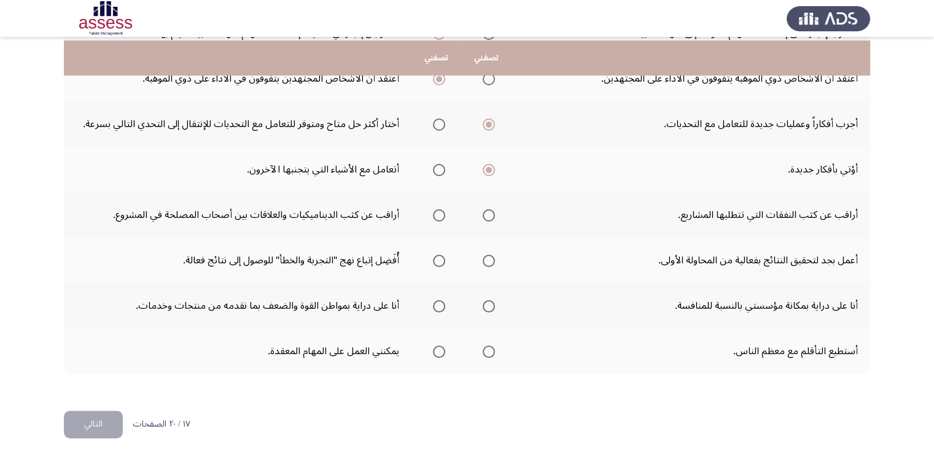
scroll to position [377, 0]
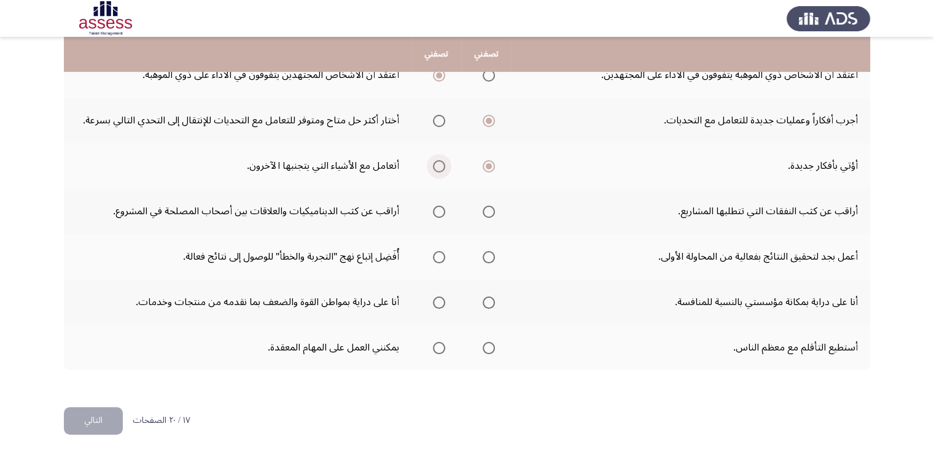
click at [440, 167] on span "Select an option" at bounding box center [439, 166] width 12 height 12
click at [440, 167] on input "Select an option" at bounding box center [439, 166] width 12 height 12
click at [435, 215] on mat-radio-group "Select an option" at bounding box center [436, 211] width 17 height 21
click at [438, 251] on span "Select an option" at bounding box center [439, 257] width 12 height 12
click at [438, 251] on input "Select an option" at bounding box center [439, 257] width 12 height 12
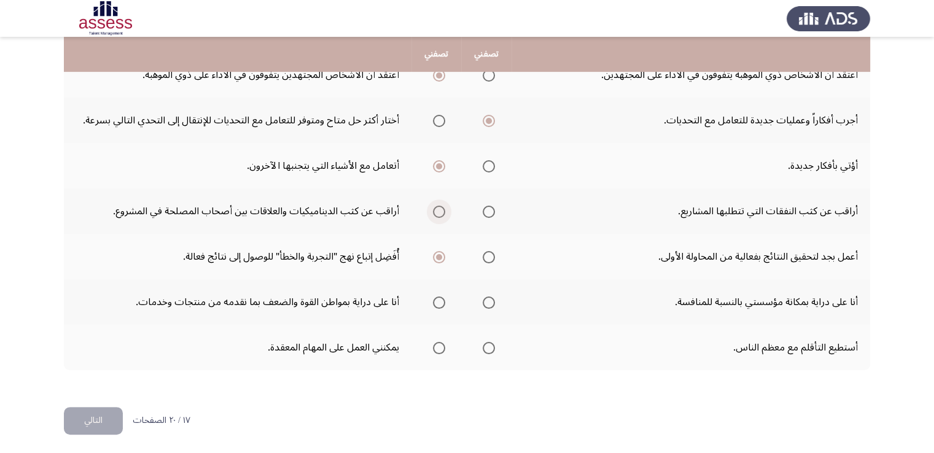
click at [436, 206] on span "Select an option" at bounding box center [439, 212] width 12 height 12
click at [436, 206] on input "Select an option" at bounding box center [439, 212] width 12 height 12
click at [491, 298] on span "Select an option" at bounding box center [489, 303] width 12 height 12
click at [491, 298] on input "Select an option" at bounding box center [489, 303] width 12 height 12
click at [437, 342] on span "Select an option" at bounding box center [439, 348] width 12 height 12
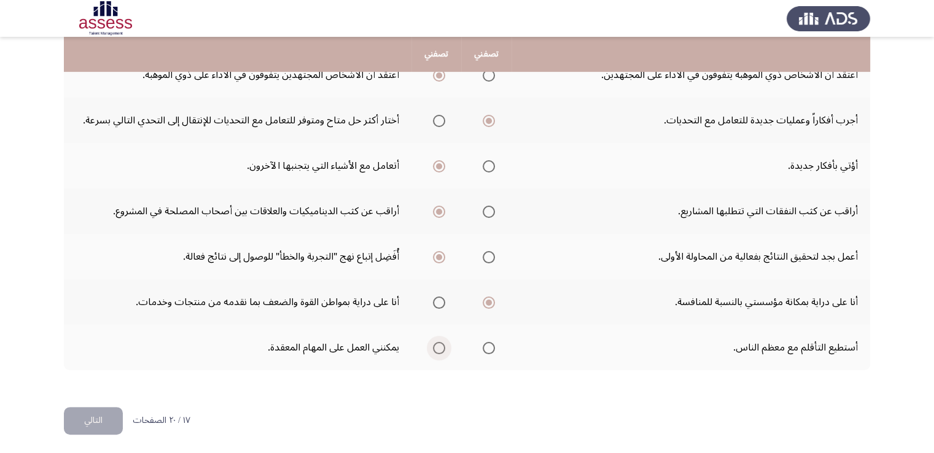
click at [437, 342] on input "Select an option" at bounding box center [439, 348] width 12 height 12
click at [88, 411] on button "التالي" at bounding box center [93, 421] width 59 height 28
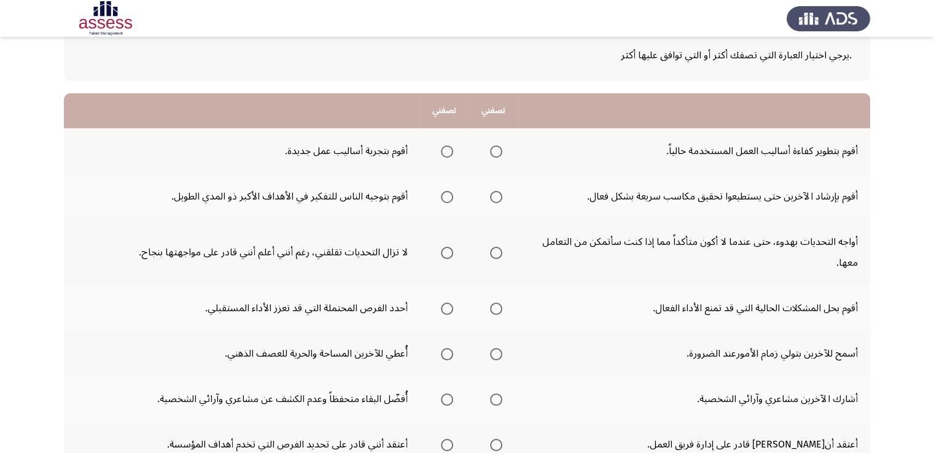
scroll to position [98, 0]
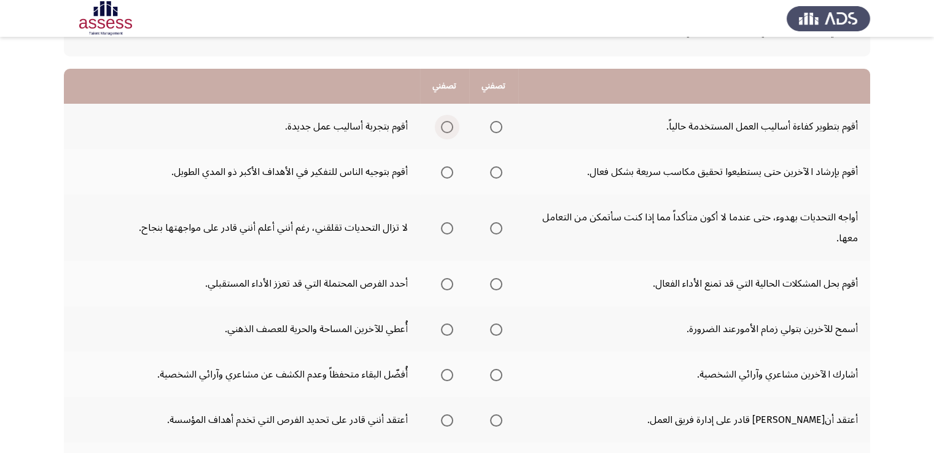
click at [446, 125] on span "Select an option" at bounding box center [447, 127] width 12 height 12
click at [446, 125] on input "Select an option" at bounding box center [447, 127] width 12 height 12
click at [447, 173] on span "Select an option" at bounding box center [447, 172] width 12 height 12
click at [447, 173] on input "Select an option" at bounding box center [447, 172] width 12 height 12
click at [494, 233] on span "Select an option" at bounding box center [496, 228] width 12 height 12
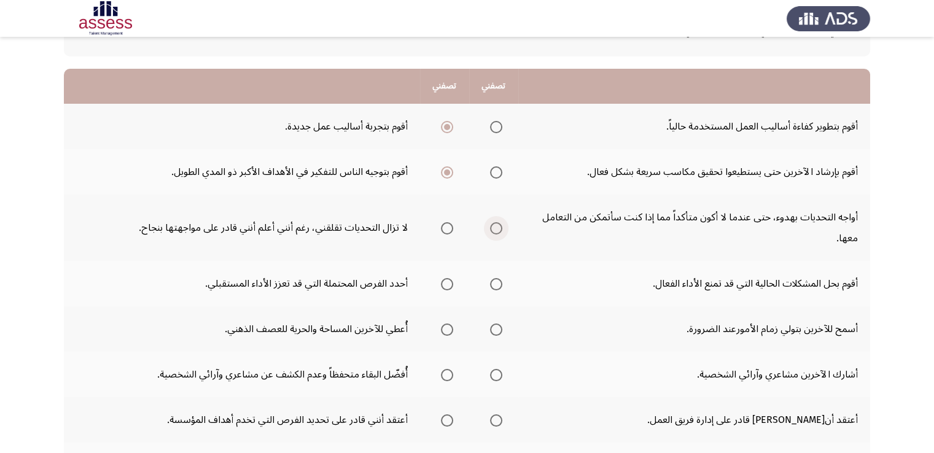
click at [494, 233] on input "Select an option" at bounding box center [496, 228] width 12 height 12
click at [450, 286] on span "Select an option" at bounding box center [447, 284] width 12 height 12
click at [450, 286] on input "Select an option" at bounding box center [447, 284] width 12 height 12
click at [499, 286] on span "Select an option" at bounding box center [496, 284] width 12 height 12
click at [499, 286] on input "Select an option" at bounding box center [496, 284] width 12 height 12
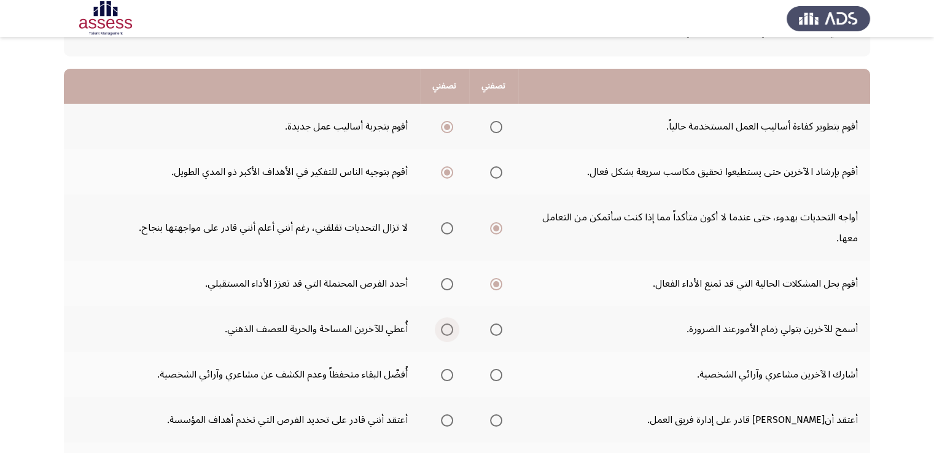
click at [450, 326] on span "Select an option" at bounding box center [447, 330] width 12 height 12
click at [450, 326] on input "Select an option" at bounding box center [447, 330] width 12 height 12
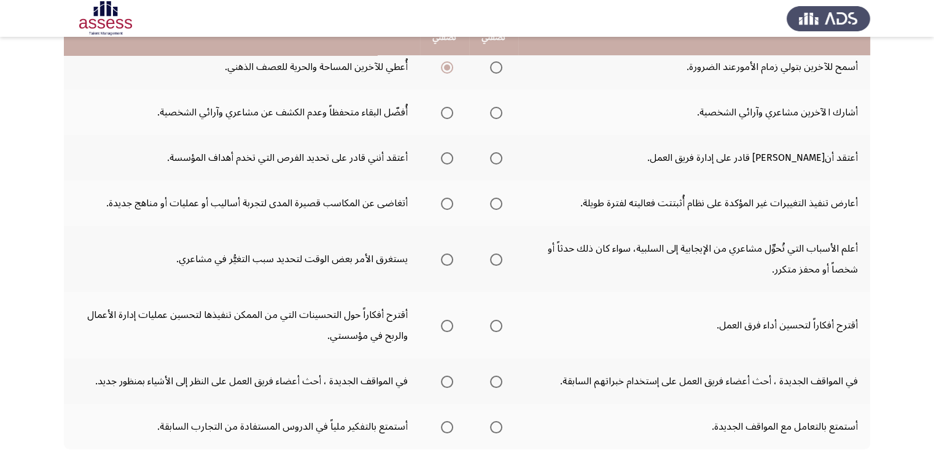
scroll to position [368, 0]
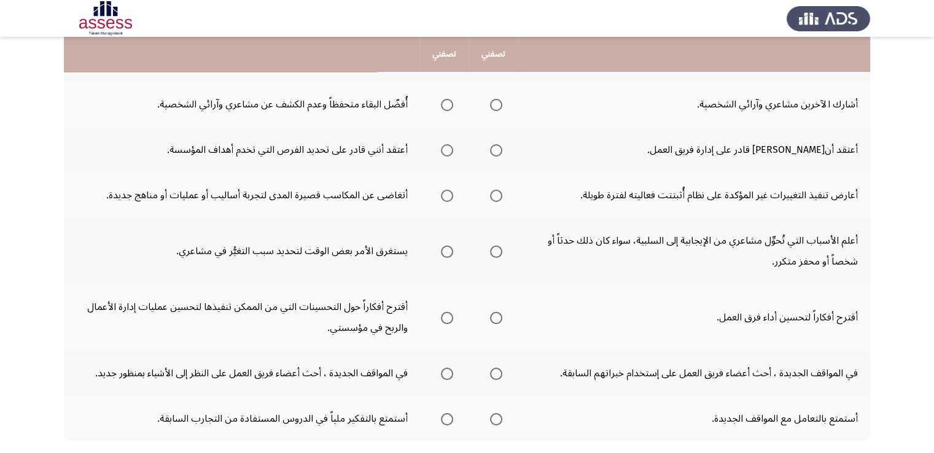
click at [498, 104] on span "Select an option" at bounding box center [496, 105] width 12 height 12
click at [498, 104] on input "Select an option" at bounding box center [496, 105] width 12 height 12
click at [491, 146] on span "Select an option" at bounding box center [496, 150] width 12 height 12
click at [491, 146] on input "Select an option" at bounding box center [496, 150] width 12 height 12
click at [446, 190] on span "Select an option" at bounding box center [447, 196] width 12 height 12
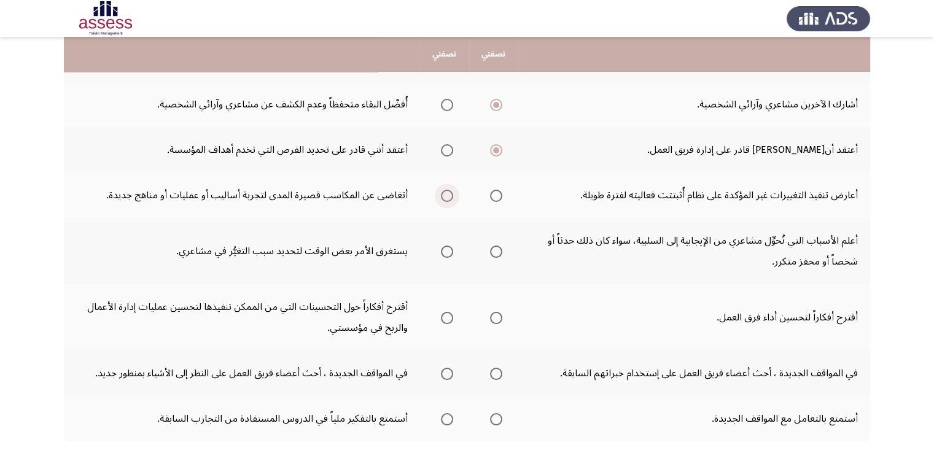
click at [446, 190] on input "Select an option" at bounding box center [447, 196] width 12 height 12
click at [495, 246] on span "Select an option" at bounding box center [496, 252] width 12 height 12
click at [495, 246] on input "Select an option" at bounding box center [496, 252] width 12 height 12
click at [494, 317] on span "Select an option" at bounding box center [496, 318] width 12 height 12
click at [494, 317] on input "Select an option" at bounding box center [496, 318] width 12 height 12
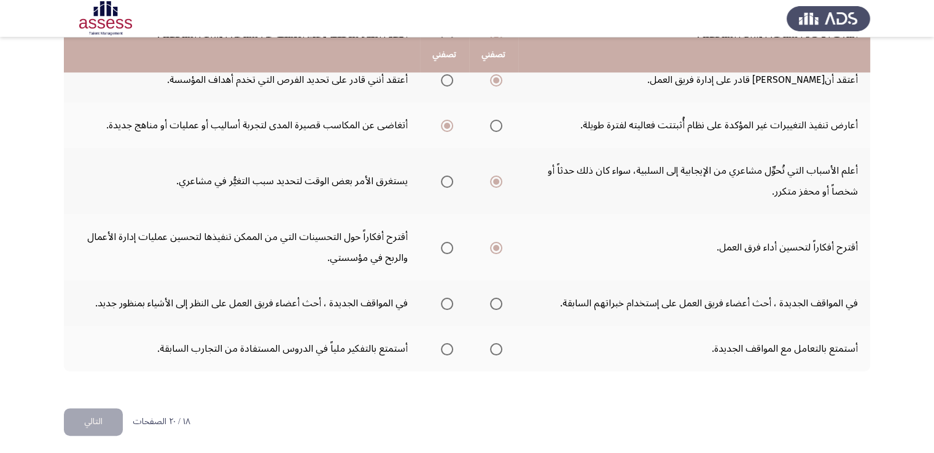
scroll to position [439, 0]
click at [450, 297] on span "Select an option" at bounding box center [447, 303] width 12 height 12
click at [450, 297] on input "Select an option" at bounding box center [447, 303] width 12 height 12
click at [499, 343] on span "Select an option" at bounding box center [496, 349] width 12 height 12
click at [499, 343] on input "Select an option" at bounding box center [496, 349] width 12 height 12
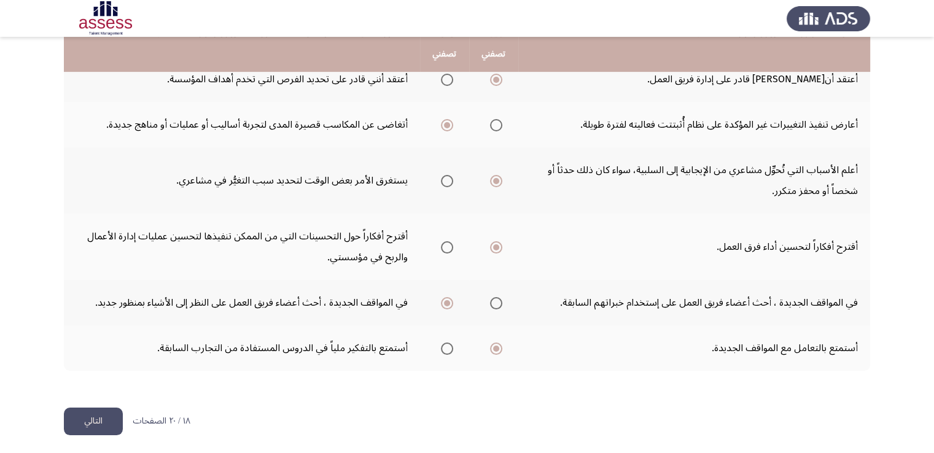
click at [93, 414] on button "التالي" at bounding box center [93, 422] width 59 height 28
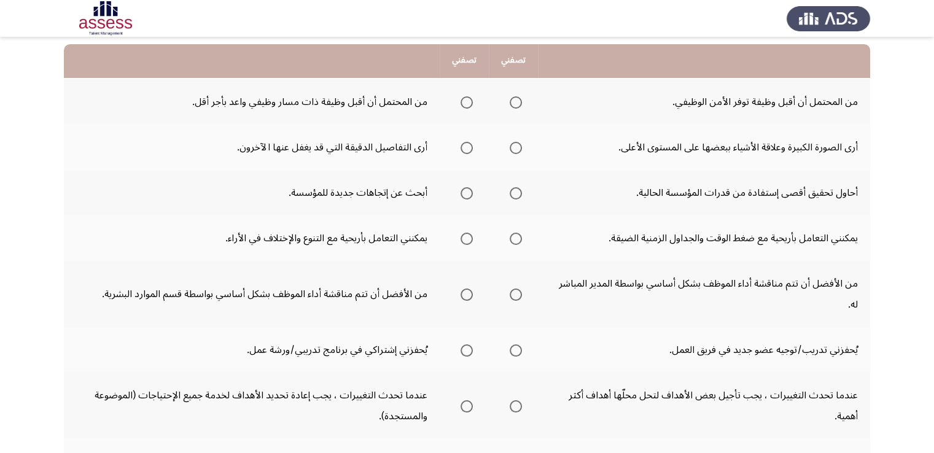
scroll to position [147, 0]
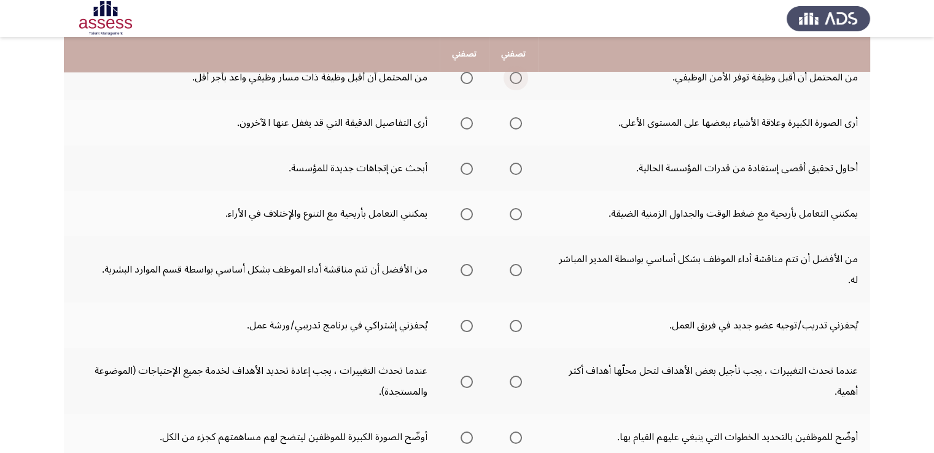
click at [513, 74] on span "Select an option" at bounding box center [516, 78] width 12 height 12
click at [513, 74] on input "Select an option" at bounding box center [516, 78] width 12 height 12
click at [457, 119] on label "Select an option" at bounding box center [464, 123] width 17 height 12
click at [461, 119] on input "Select an option" at bounding box center [467, 123] width 12 height 12
click at [462, 165] on span "Select an option" at bounding box center [467, 169] width 12 height 12
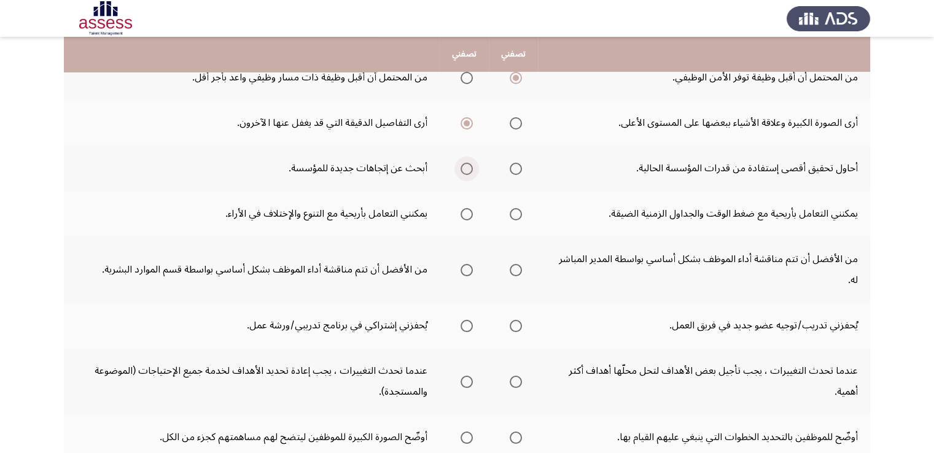
click at [462, 165] on input "Select an option" at bounding box center [467, 169] width 12 height 12
click at [518, 209] on span "Select an option" at bounding box center [516, 214] width 12 height 12
click at [518, 209] on input "Select an option" at bounding box center [516, 214] width 12 height 12
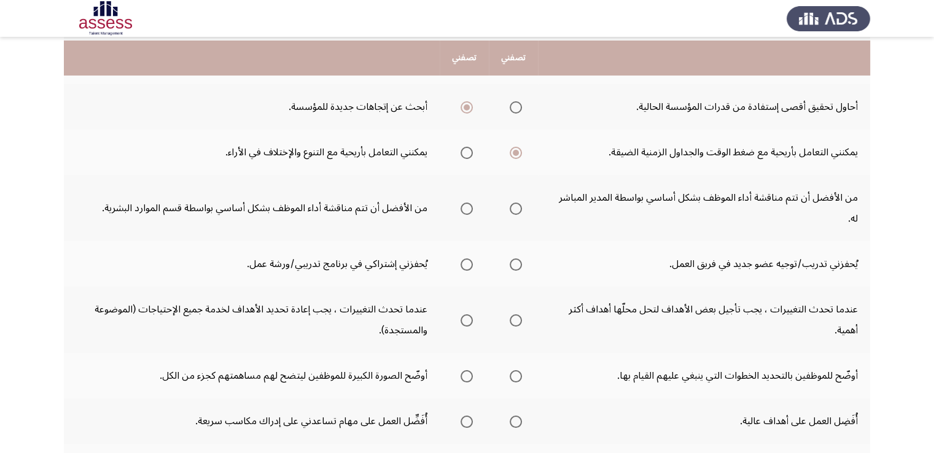
scroll to position [221, 0]
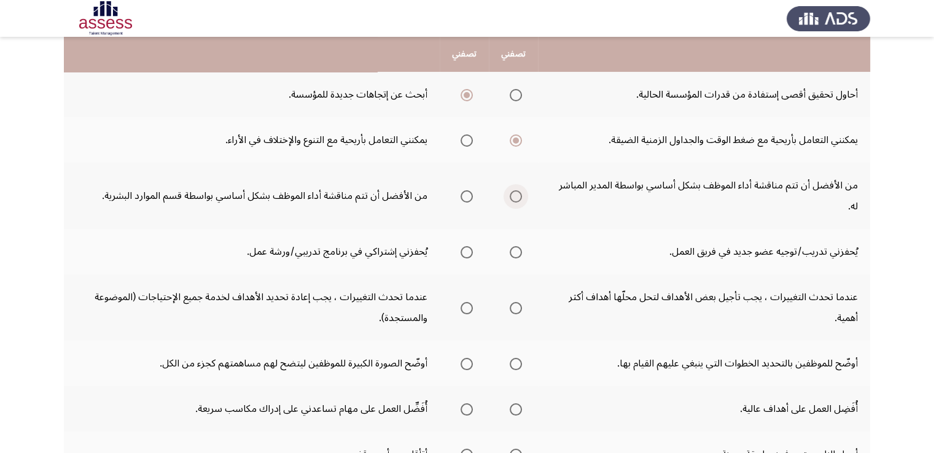
click at [513, 198] on span "Select an option" at bounding box center [516, 196] width 12 height 12
click at [513, 198] on input "Select an option" at bounding box center [516, 196] width 12 height 12
click at [518, 251] on span "Select an option" at bounding box center [516, 252] width 12 height 12
click at [518, 251] on input "Select an option" at bounding box center [516, 252] width 12 height 12
click at [462, 302] on span "Select an option" at bounding box center [467, 308] width 12 height 12
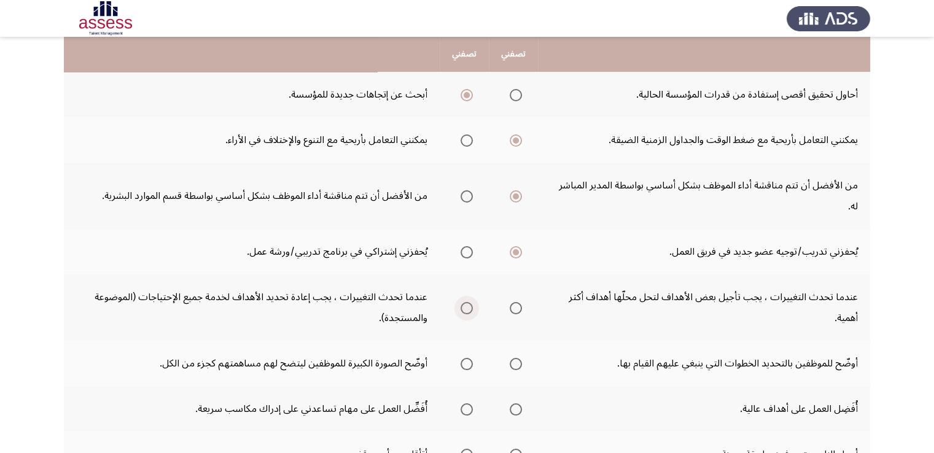
click at [462, 302] on input "Select an option" at bounding box center [467, 308] width 12 height 12
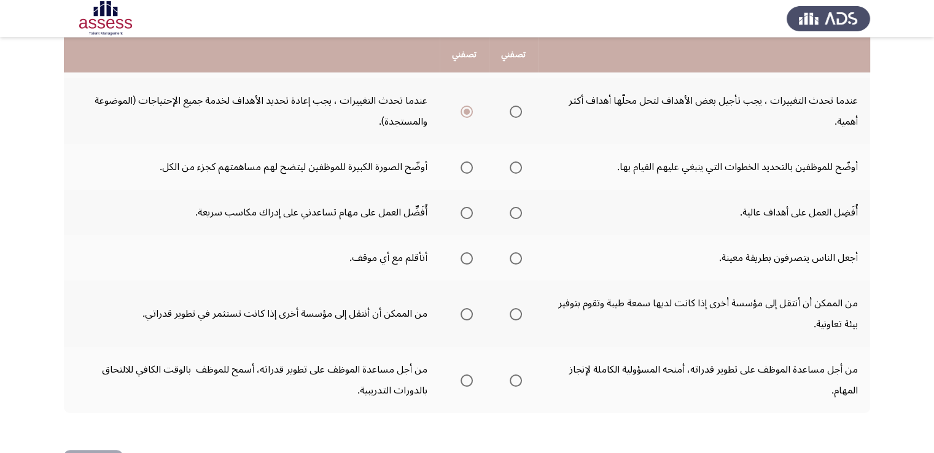
scroll to position [442, 0]
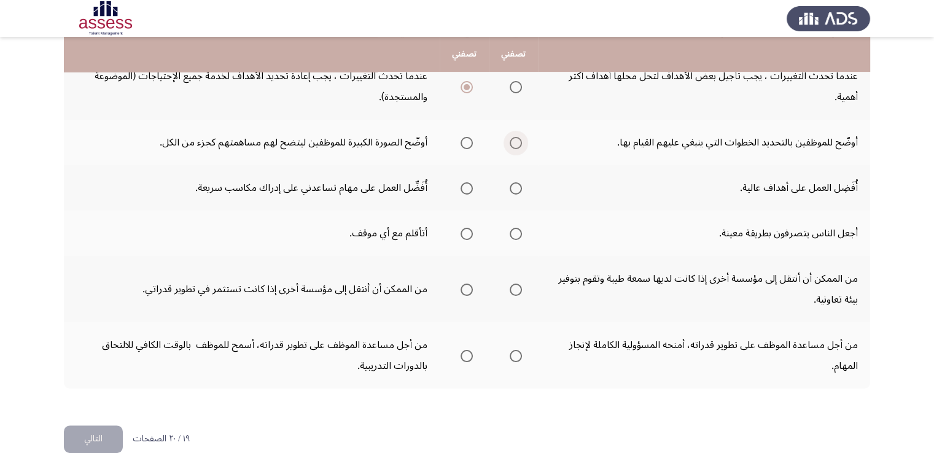
click at [517, 137] on span "Select an option" at bounding box center [516, 143] width 12 height 12
click at [517, 137] on input "Select an option" at bounding box center [516, 143] width 12 height 12
click at [515, 187] on span "Select an option" at bounding box center [516, 188] width 12 height 12
click at [515, 187] on input "Select an option" at bounding box center [516, 188] width 12 height 12
click at [464, 230] on span "Select an option" at bounding box center [467, 234] width 12 height 12
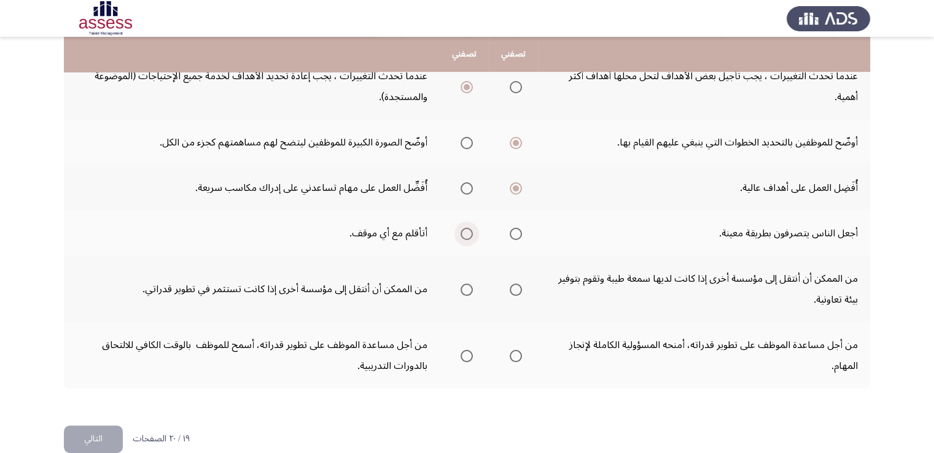
click at [464, 230] on input "Select an option" at bounding box center [467, 234] width 12 height 12
click at [464, 284] on span "Select an option" at bounding box center [467, 290] width 12 height 12
click at [464, 284] on input "Select an option" at bounding box center [467, 290] width 12 height 12
click at [515, 354] on span "Select an option" at bounding box center [516, 356] width 12 height 12
click at [515, 354] on input "Select an option" at bounding box center [516, 356] width 12 height 12
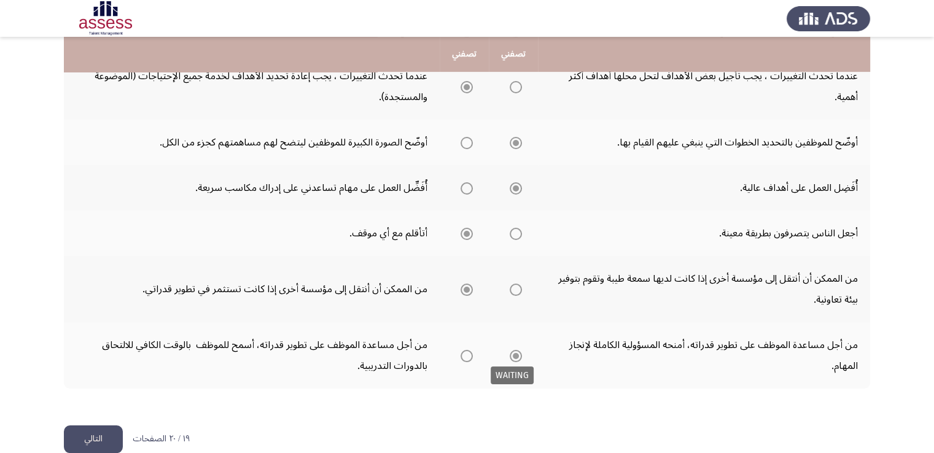
click at [515, 354] on span "Select an option" at bounding box center [516, 356] width 6 height 6
click at [111, 426] on button "التالي" at bounding box center [93, 440] width 59 height 28
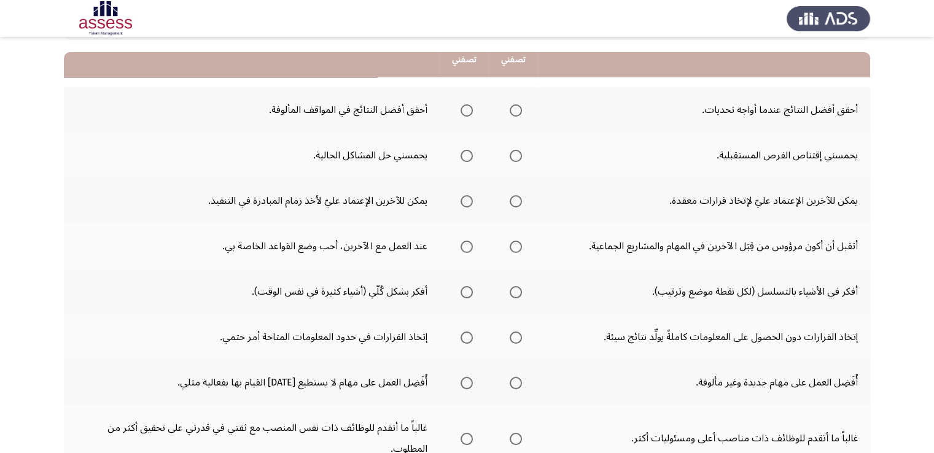
scroll to position [123, 0]
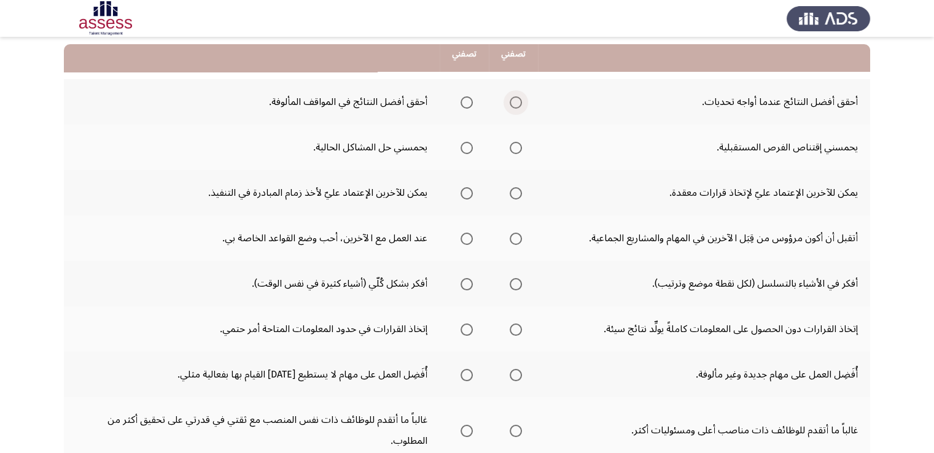
click at [516, 104] on span "Select an option" at bounding box center [516, 102] width 12 height 12
click at [516, 104] on input "Select an option" at bounding box center [516, 102] width 12 height 12
click at [513, 146] on span "Select an option" at bounding box center [516, 148] width 12 height 12
click at [513, 146] on input "Select an option" at bounding box center [516, 148] width 12 height 12
click at [517, 190] on span "Select an option" at bounding box center [516, 193] width 12 height 12
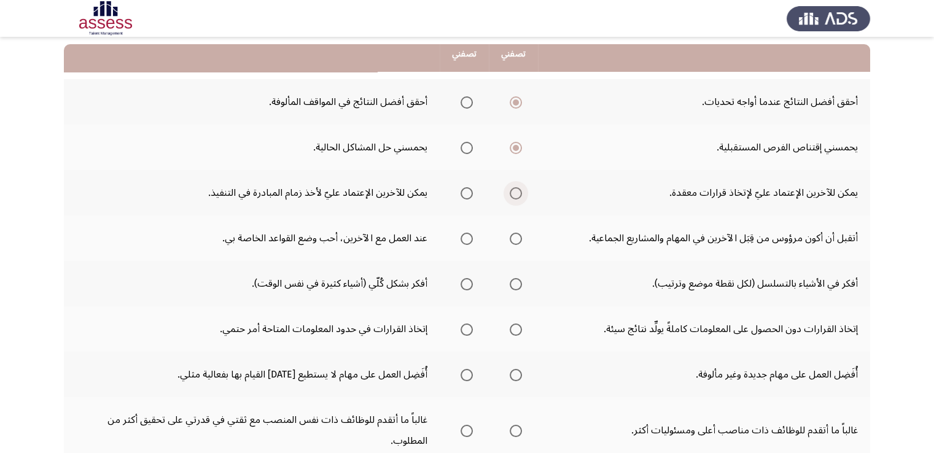
click at [517, 190] on input "Select an option" at bounding box center [516, 193] width 12 height 12
click at [467, 239] on span "Select an option" at bounding box center [467, 239] width 0 height 0
click at [466, 237] on input "Select an option" at bounding box center [467, 239] width 12 height 12
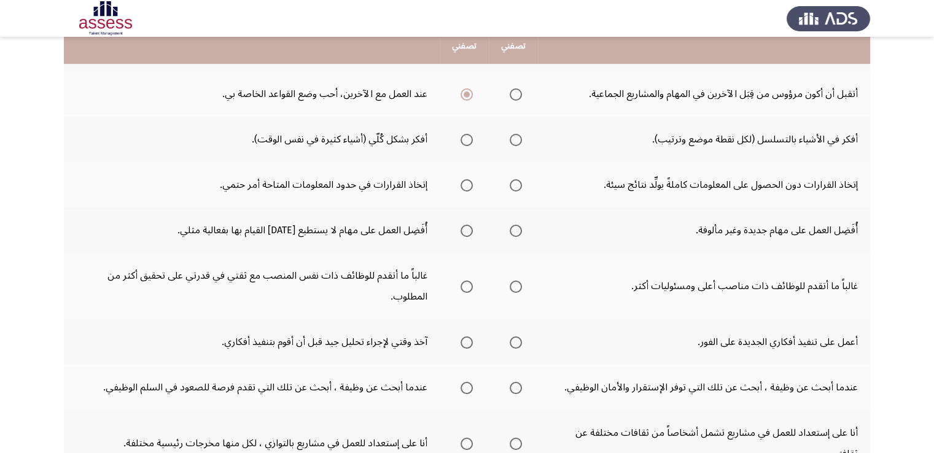
scroll to position [270, 0]
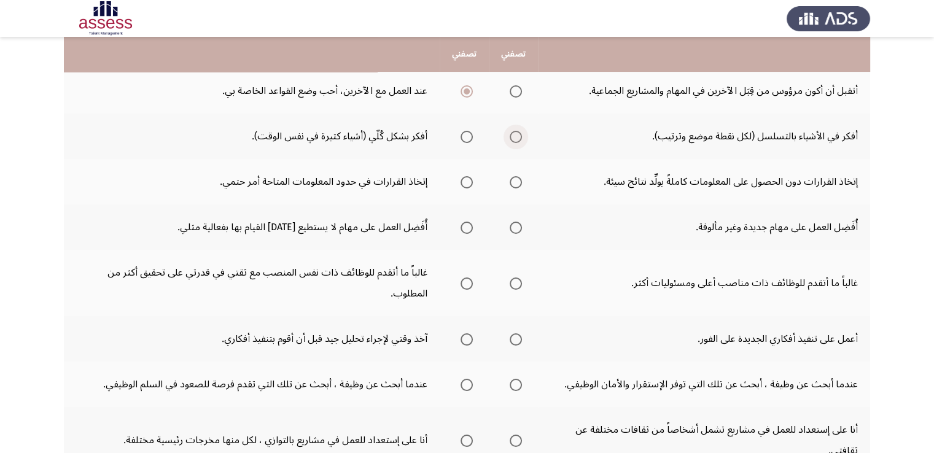
click at [516, 133] on span "Select an option" at bounding box center [516, 137] width 12 height 12
click at [516, 133] on input "Select an option" at bounding box center [516, 137] width 12 height 12
click at [469, 181] on span "Select an option" at bounding box center [467, 182] width 12 height 12
click at [469, 181] on input "Select an option" at bounding box center [467, 182] width 12 height 12
click at [521, 222] on span "Select an option" at bounding box center [516, 228] width 12 height 12
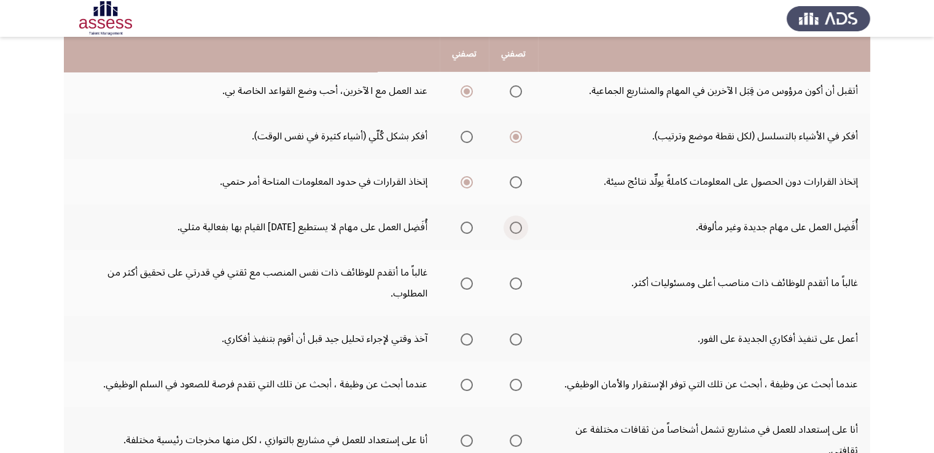
click at [521, 222] on input "Select an option" at bounding box center [516, 228] width 12 height 12
click at [513, 281] on span "Select an option" at bounding box center [516, 284] width 12 height 12
click at [513, 281] on input "Select an option" at bounding box center [516, 284] width 12 height 12
click at [467, 337] on span "Select an option" at bounding box center [467, 339] width 12 height 12
click at [467, 337] on input "Select an option" at bounding box center [467, 339] width 12 height 12
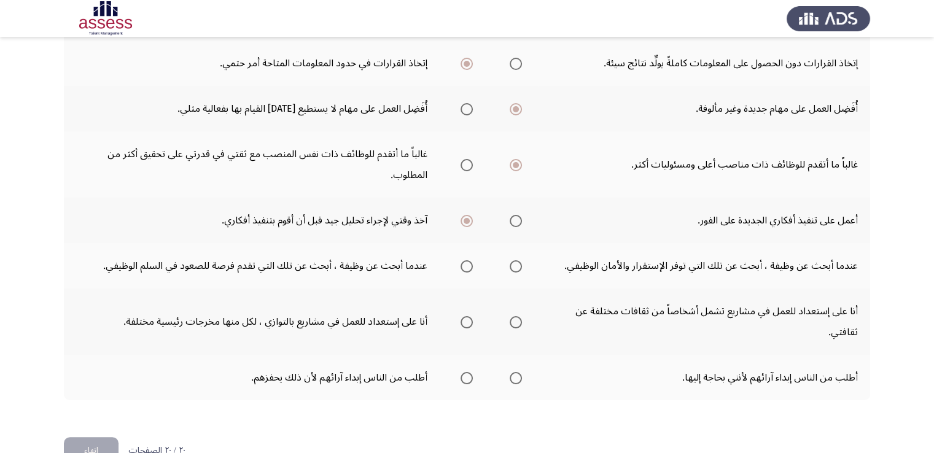
scroll to position [418, 0]
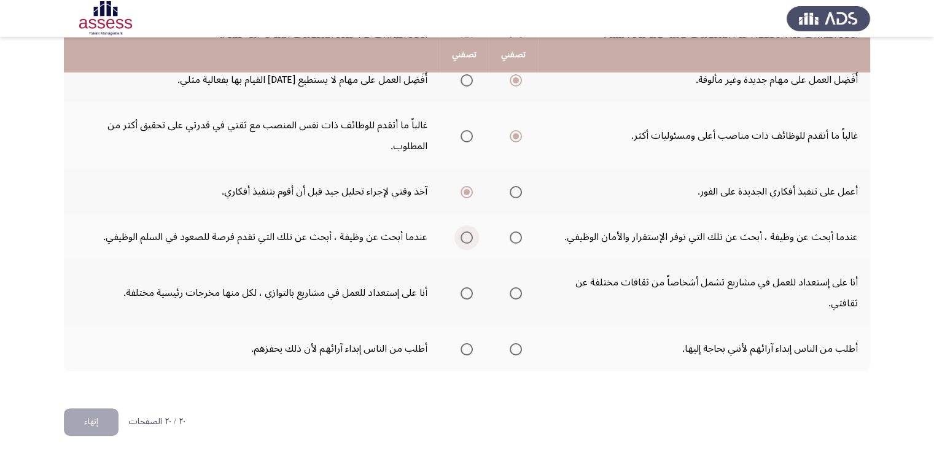
click at [461, 232] on span "Select an option" at bounding box center [467, 238] width 12 height 12
click at [461, 232] on input "Select an option" at bounding box center [467, 238] width 12 height 12
click at [521, 291] on span "Select an option" at bounding box center [516, 293] width 12 height 12
click at [521, 291] on input "Select an option" at bounding box center [516, 293] width 12 height 12
click at [464, 343] on span "Select an option" at bounding box center [467, 349] width 12 height 12
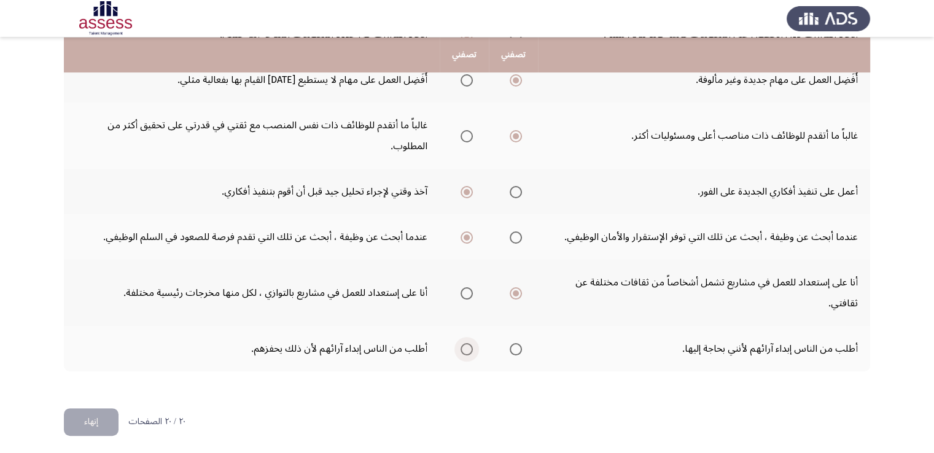
click at [464, 343] on input "Select an option" at bounding box center [467, 349] width 12 height 12
click at [101, 415] on button "إنهاء" at bounding box center [91, 422] width 55 height 28
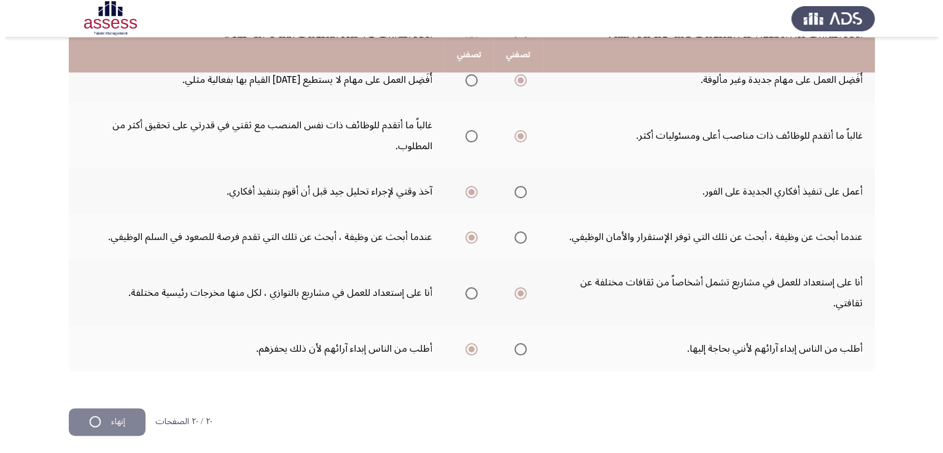
scroll to position [0, 0]
